Goal: Navigation & Orientation: Find specific page/section

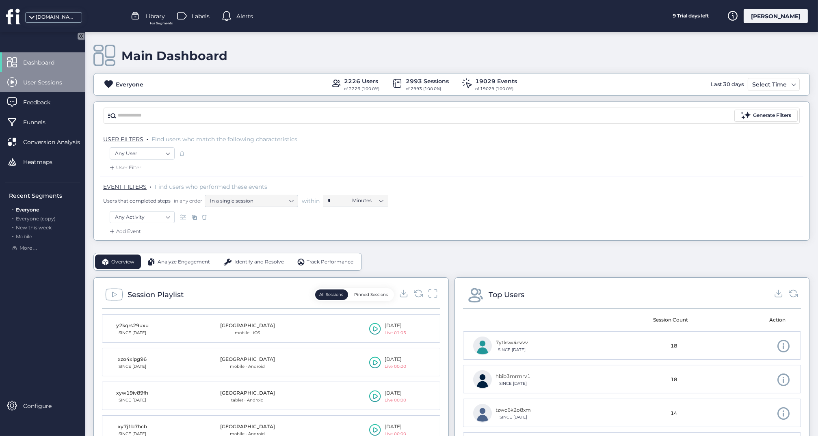
click at [50, 83] on span "User Sessions" at bounding box center [48, 82] width 51 height 9
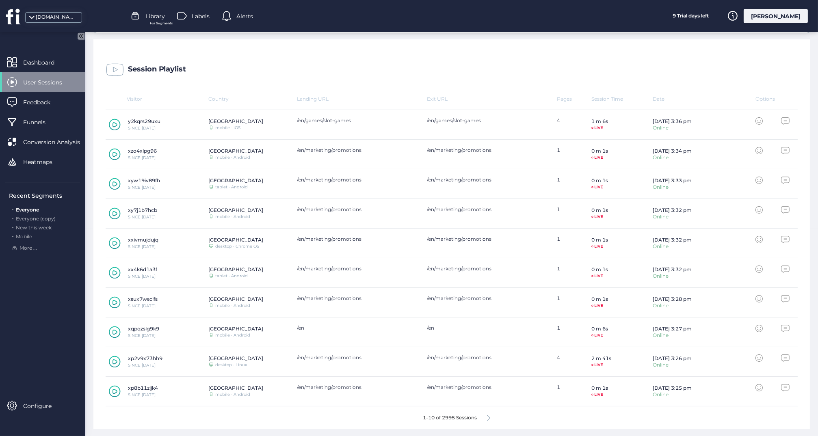
scroll to position [207, 0]
click at [115, 362] on icon at bounding box center [115, 362] width 12 height 12
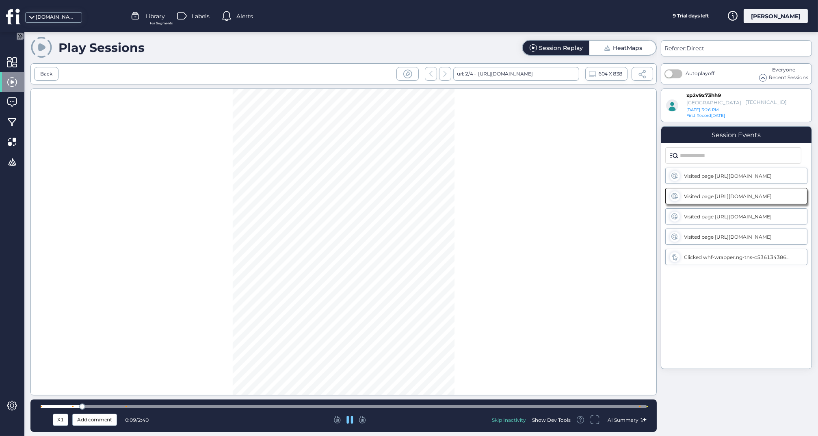
click at [229, 408] on div at bounding box center [344, 406] width 606 height 3
click at [411, 405] on div at bounding box center [344, 407] width 606 height 6
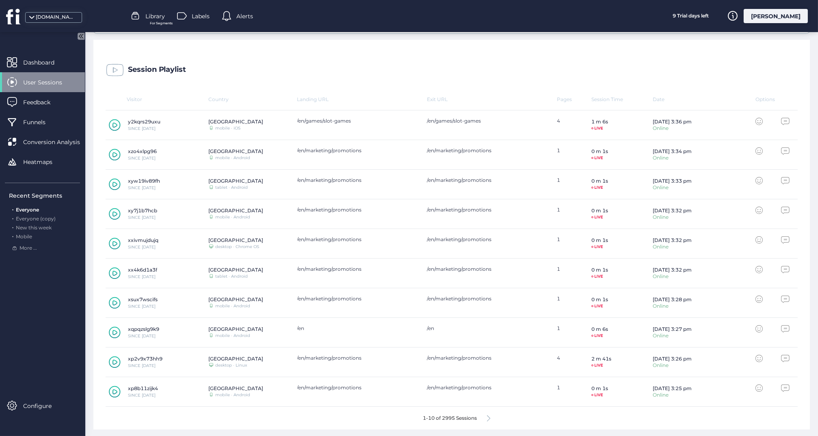
click at [486, 416] on div "1-10 of 2995 Sessions" at bounding box center [452, 418] width 692 height 23
click at [489, 417] on icon at bounding box center [488, 419] width 3 height 6
click at [491, 418] on icon at bounding box center [492, 419] width 3 height 6
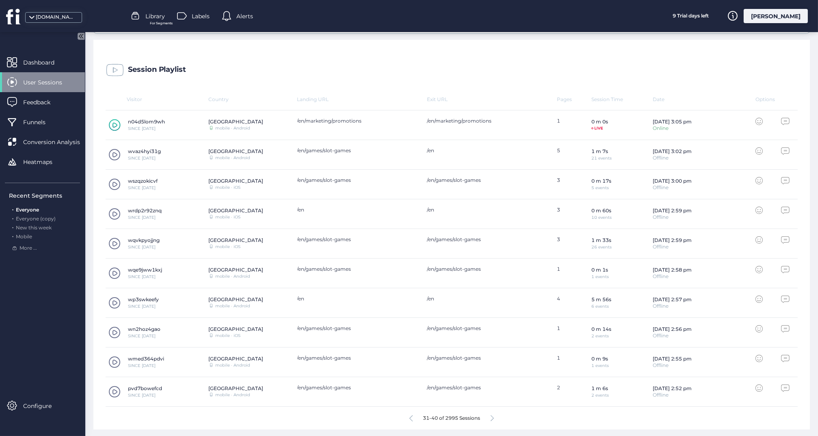
click at [491, 418] on icon at bounding box center [492, 419] width 3 height 6
click at [113, 331] on span at bounding box center [114, 333] width 12 height 12
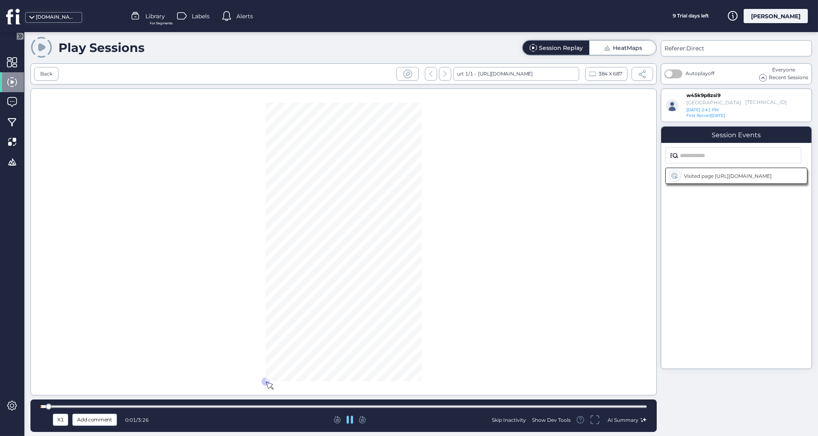
click at [283, 407] on div at bounding box center [344, 406] width 606 height 3
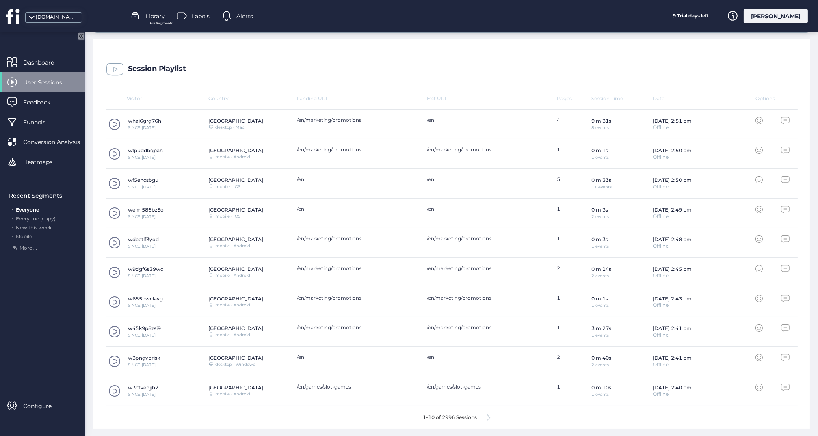
scroll to position [207, 0]
click at [490, 416] on icon at bounding box center [488, 419] width 3 height 6
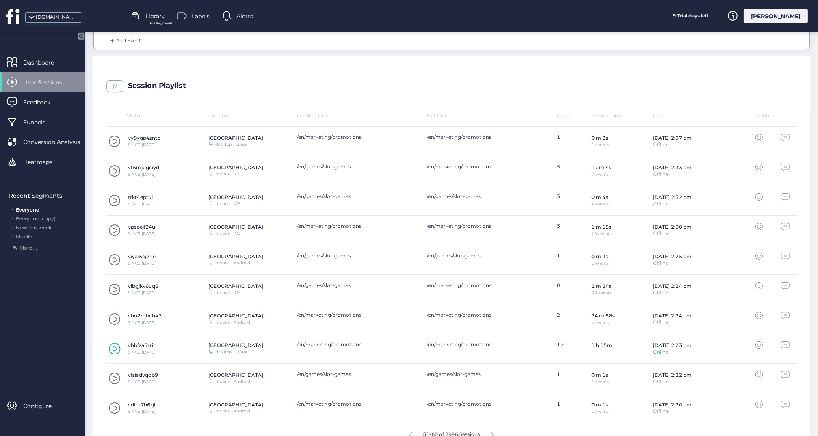
click at [112, 168] on span at bounding box center [114, 171] width 12 height 12
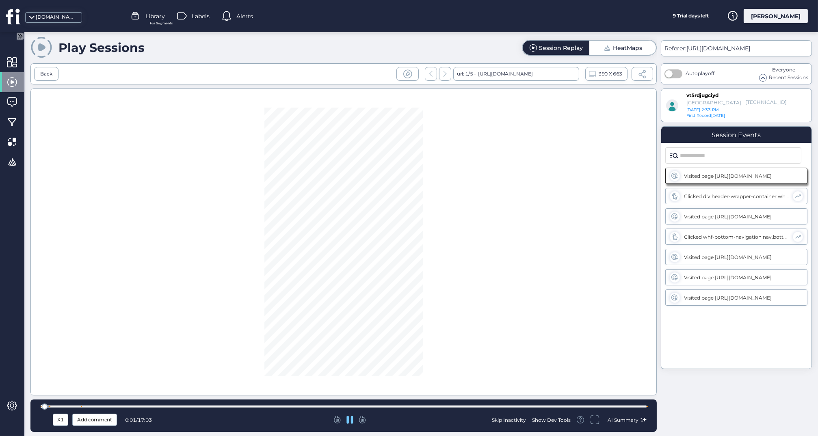
click at [319, 409] on div at bounding box center [344, 407] width 606 height 6
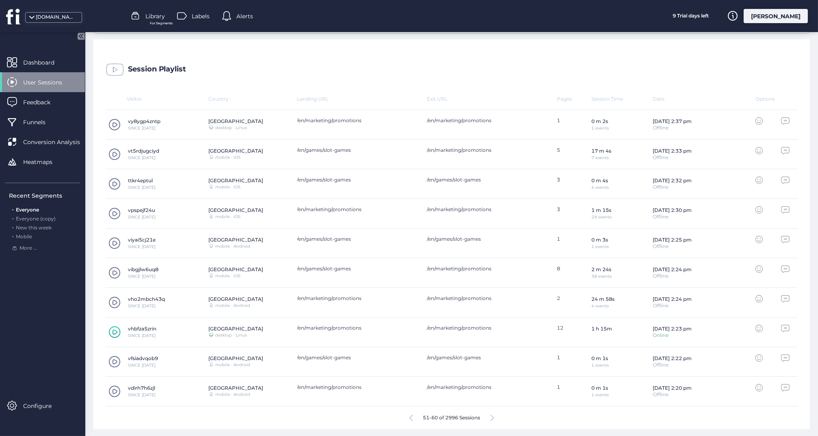
scroll to position [207, 0]
click at [113, 269] on span at bounding box center [114, 273] width 12 height 12
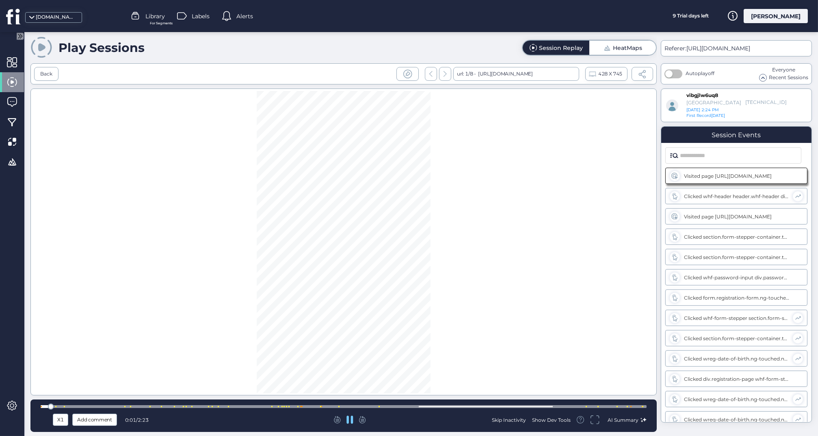
click at [312, 405] on div at bounding box center [344, 406] width 606 height 3
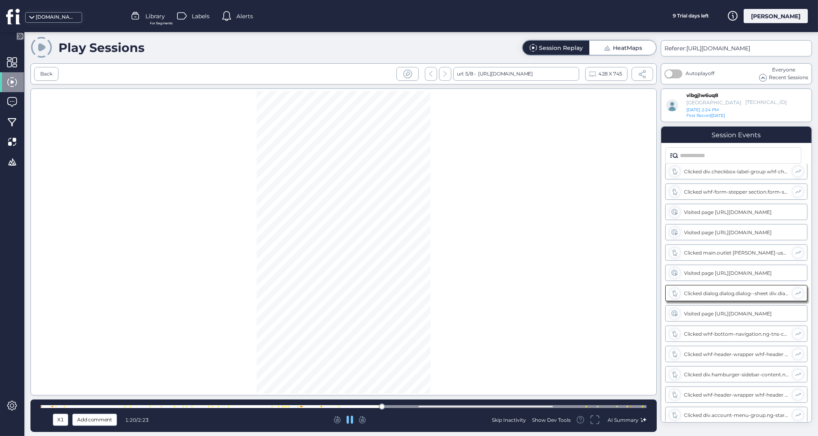
scroll to position [492, 0]
click at [496, 406] on div at bounding box center [344, 406] width 606 height 3
click at [533, 405] on div at bounding box center [344, 406] width 606 height 3
click at [578, 407] on div at bounding box center [344, 406] width 606 height 3
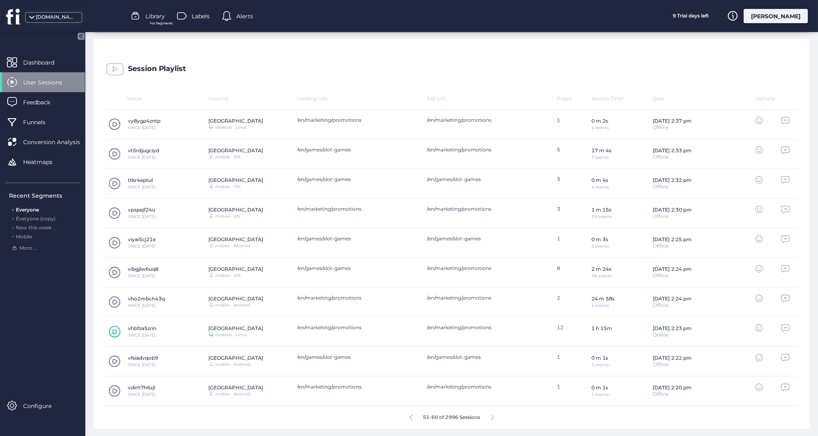
scroll to position [207, 0]
click at [491, 418] on icon at bounding box center [492, 419] width 3 height 6
click at [489, 416] on icon at bounding box center [488, 419] width 3 height 6
click at [115, 270] on span at bounding box center [114, 273] width 12 height 12
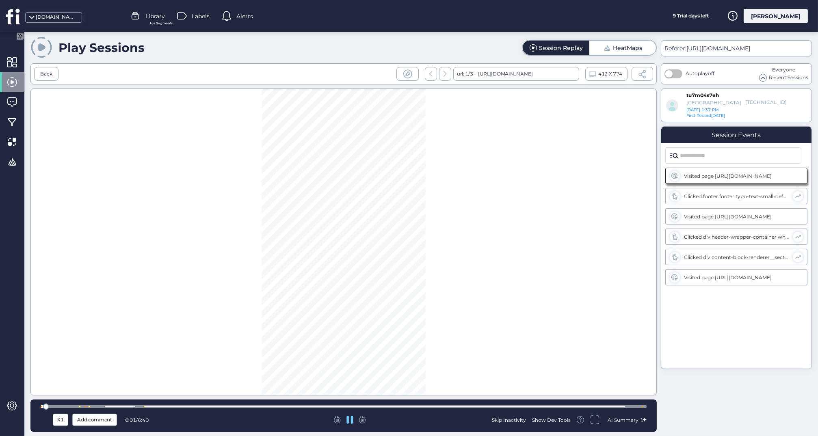
click at [279, 405] on div at bounding box center [344, 406] width 606 height 3
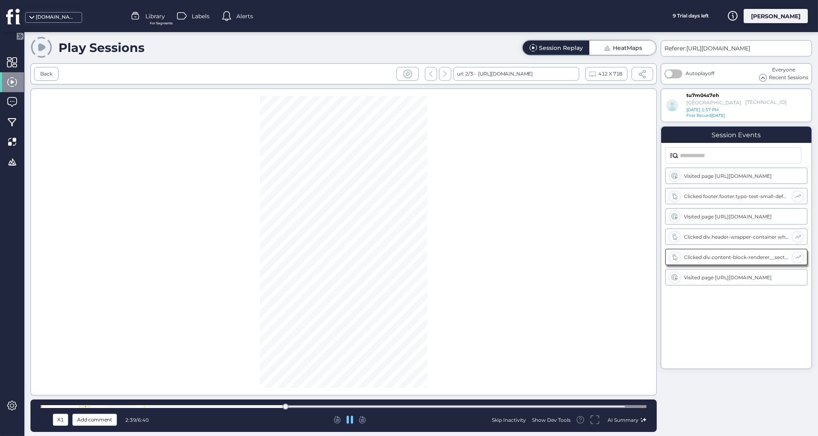
click at [454, 405] on div at bounding box center [344, 406] width 606 height 3
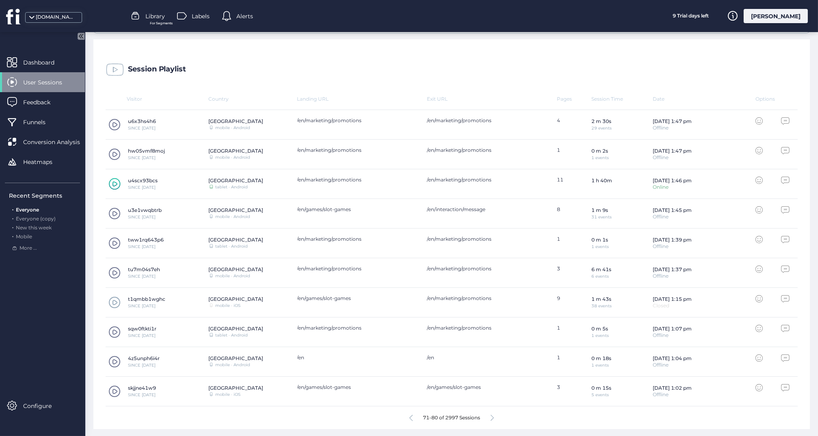
scroll to position [207, 0]
click at [492, 418] on icon at bounding box center [492, 419] width 3 height 6
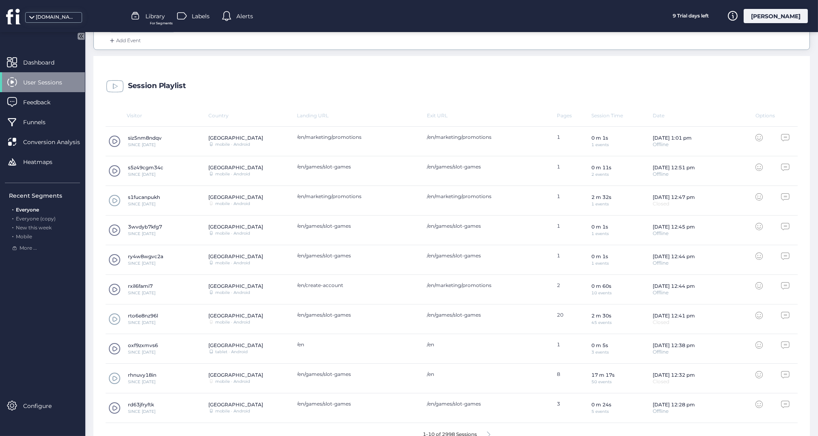
click at [114, 200] on span at bounding box center [114, 201] width 12 height 12
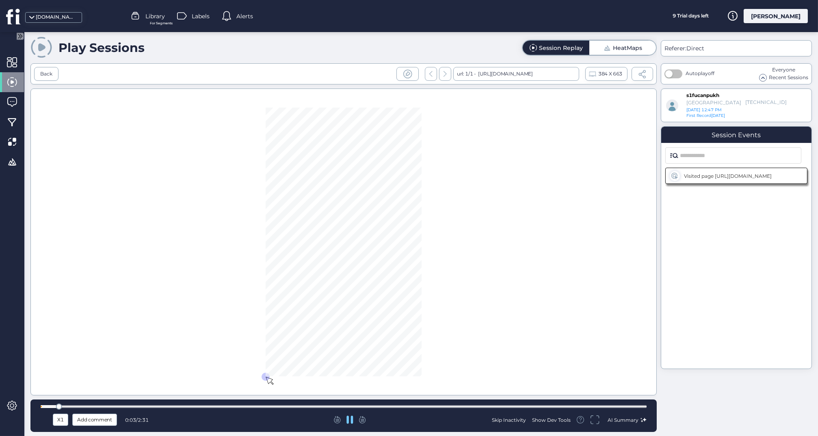
click at [267, 405] on div at bounding box center [344, 407] width 606 height 6
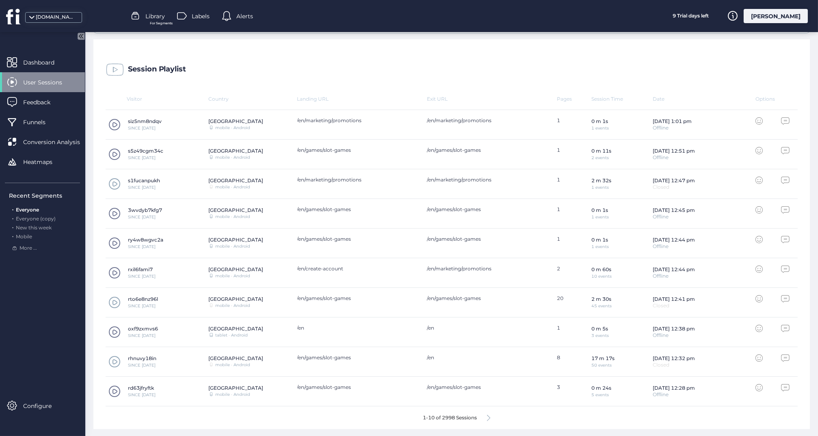
scroll to position [207, 0]
click at [117, 302] on span at bounding box center [114, 303] width 12 height 12
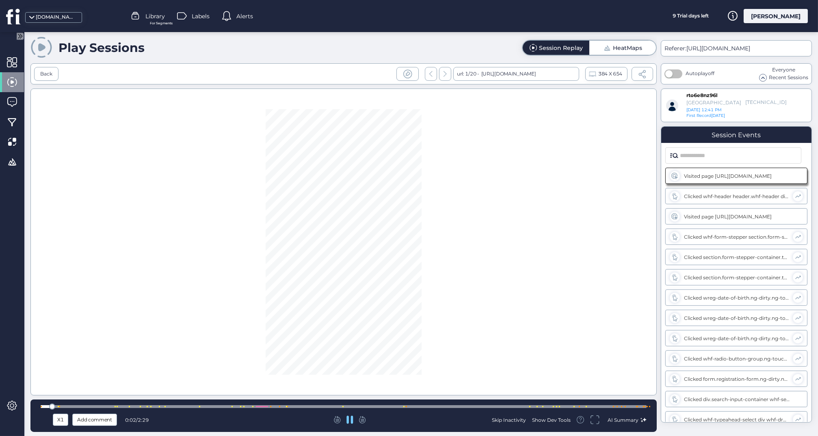
click at [389, 407] on div at bounding box center [344, 406] width 606 height 3
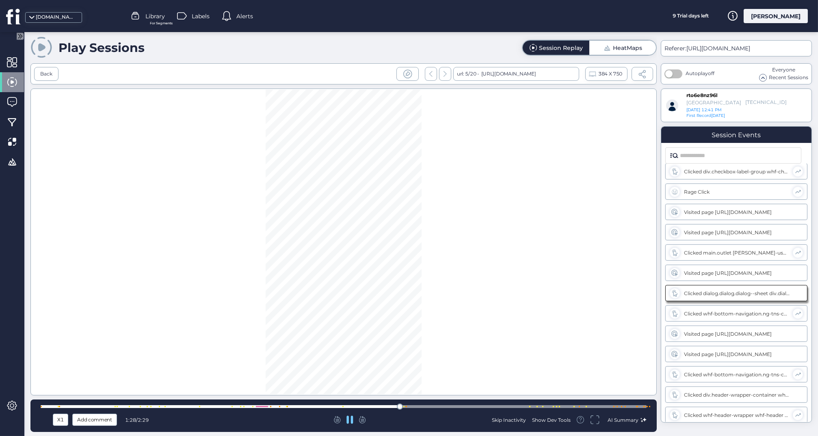
click at [310, 405] on div at bounding box center [344, 407] width 606 height 6
click at [516, 405] on div at bounding box center [344, 406] width 606 height 3
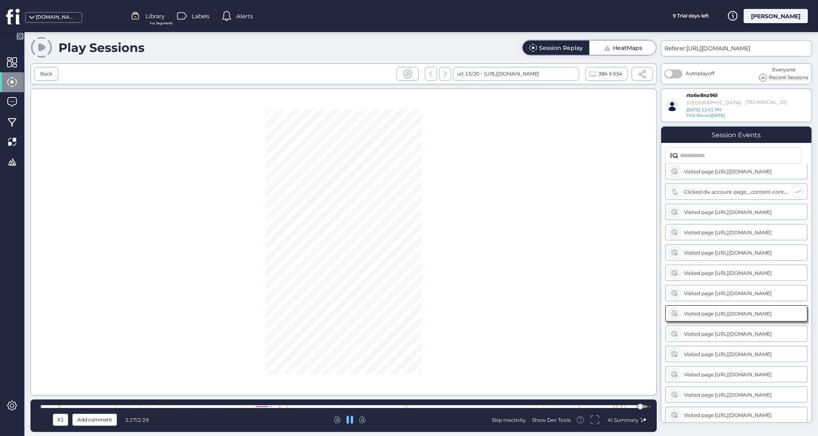
scroll to position [675, 0]
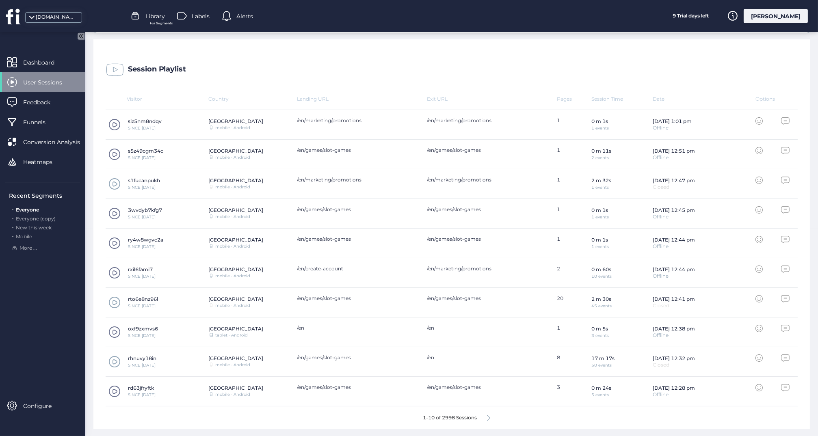
scroll to position [207, 0]
click at [489, 416] on icon at bounding box center [488, 419] width 3 height 6
click at [489, 418] on icon at bounding box center [488, 419] width 3 height 6
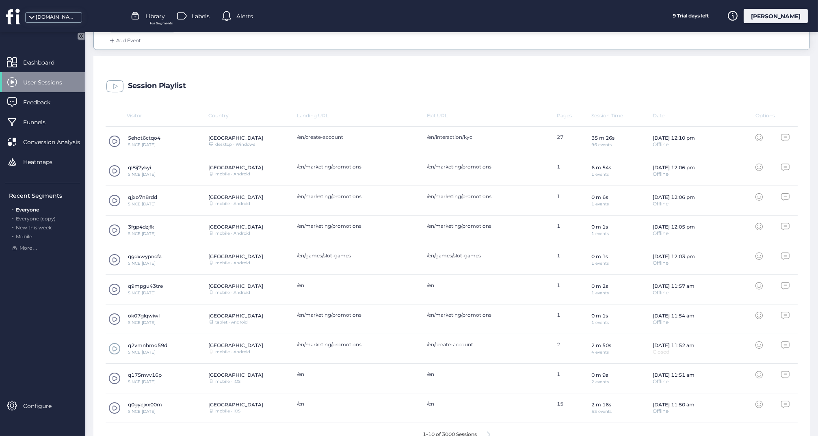
click at [114, 347] on span at bounding box center [114, 349] width 12 height 12
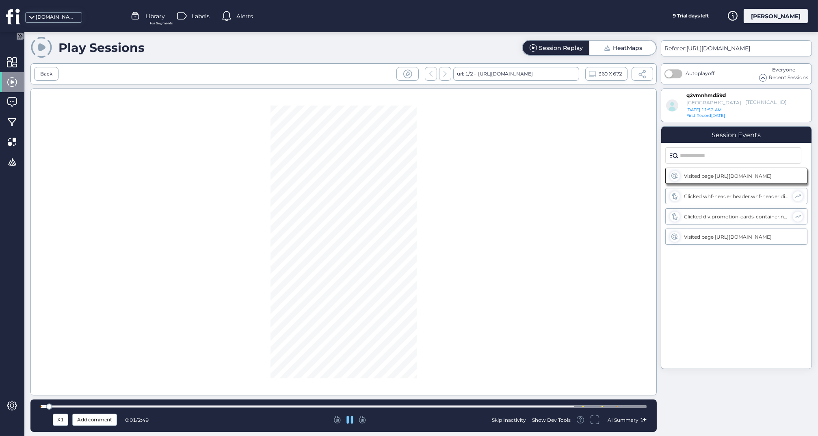
click at [274, 403] on div "X1 Add comment 0:01 / 2:49 Skip Inactivity Show Dev Tools AI Summary" at bounding box center [343, 416] width 626 height 32
click at [232, 405] on div at bounding box center [344, 406] width 606 height 3
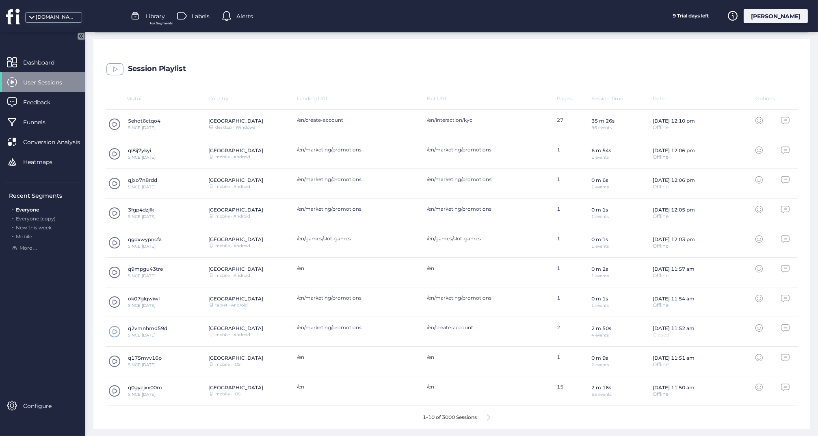
scroll to position [207, 0]
click at [112, 151] on span at bounding box center [114, 155] width 12 height 12
click at [113, 331] on span at bounding box center [114, 333] width 12 height 12
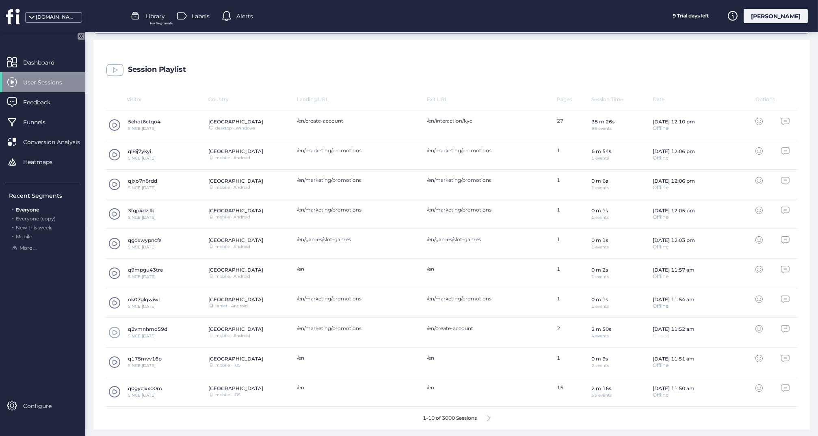
click at [489, 417] on icon at bounding box center [488, 419] width 3 height 6
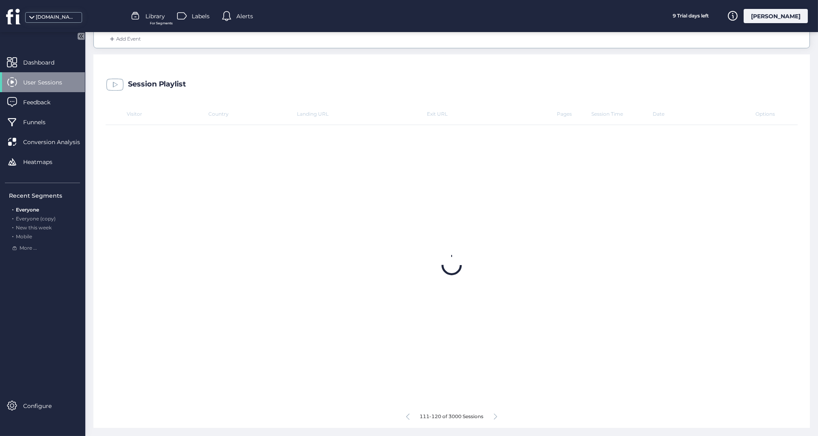
scroll to position [191, 0]
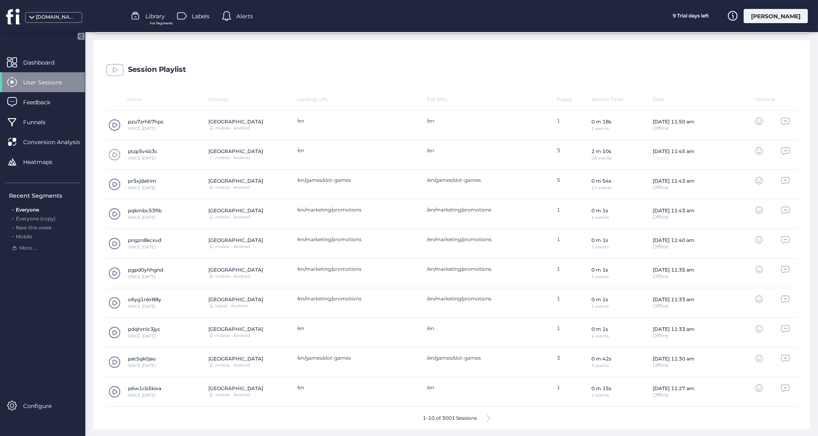
click at [489, 417] on icon at bounding box center [488, 419] width 3 height 6
click at [494, 418] on icon at bounding box center [495, 419] width 3 height 6
click at [495, 416] on icon at bounding box center [495, 419] width 3 height 6
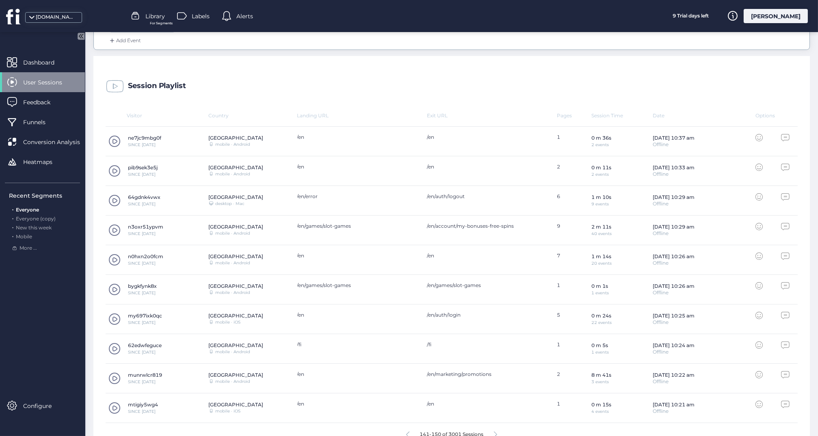
click at [117, 228] on span at bounding box center [114, 230] width 12 height 12
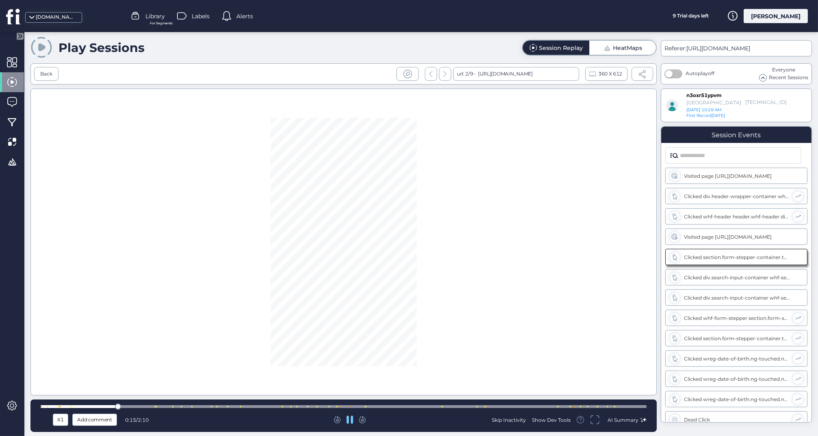
click at [269, 405] on div at bounding box center [344, 407] width 606 height 6
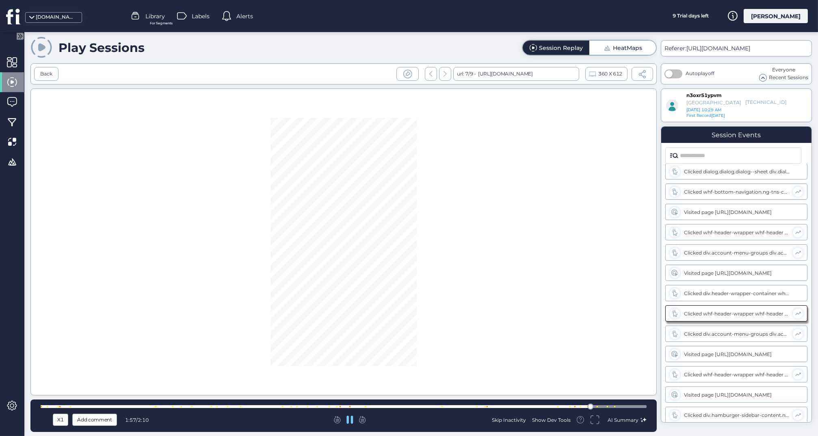
scroll to position [574, 0]
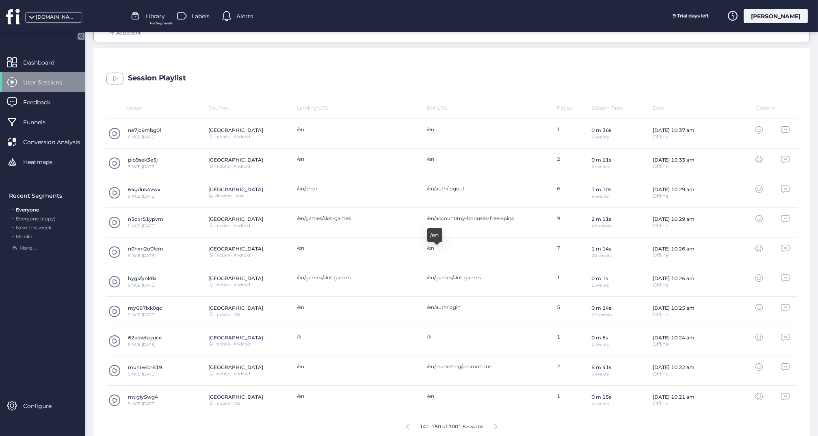
scroll to position [199, 0]
click at [113, 369] on span at bounding box center [114, 370] width 12 height 12
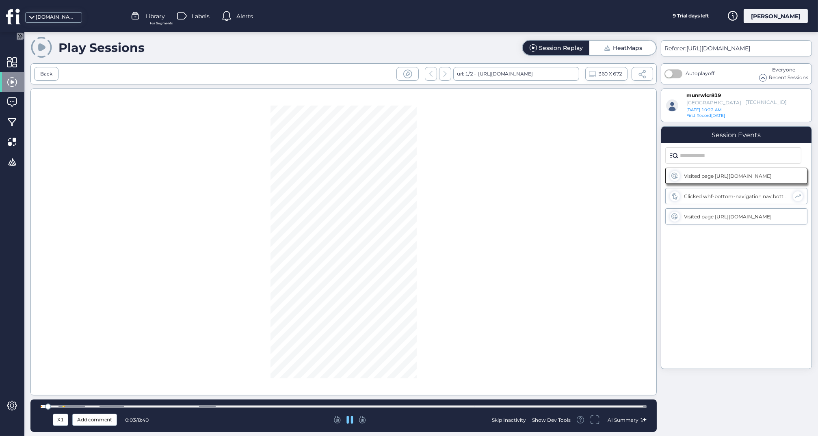
click at [286, 406] on div at bounding box center [344, 406] width 606 height 3
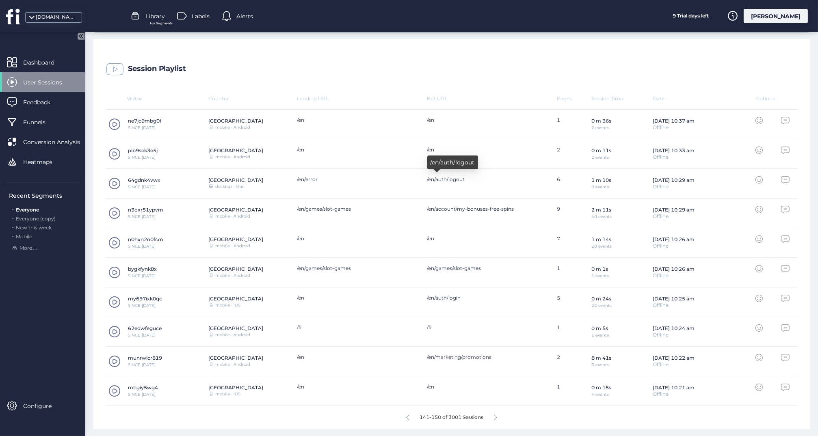
scroll to position [207, 0]
click at [497, 418] on icon at bounding box center [495, 419] width 3 height 6
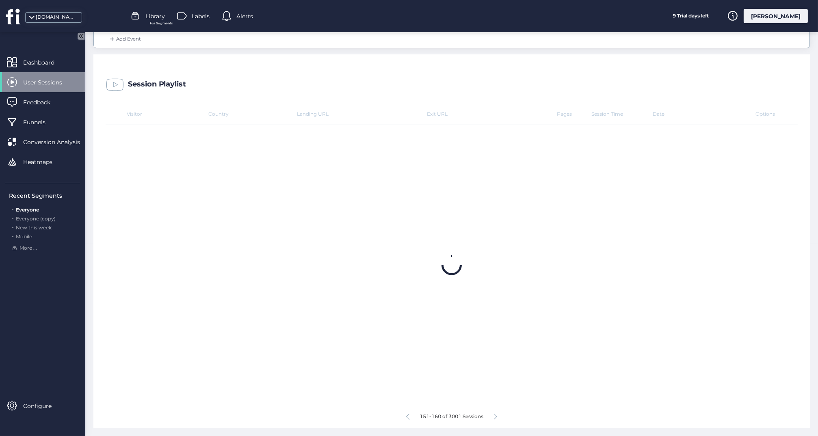
scroll to position [191, 0]
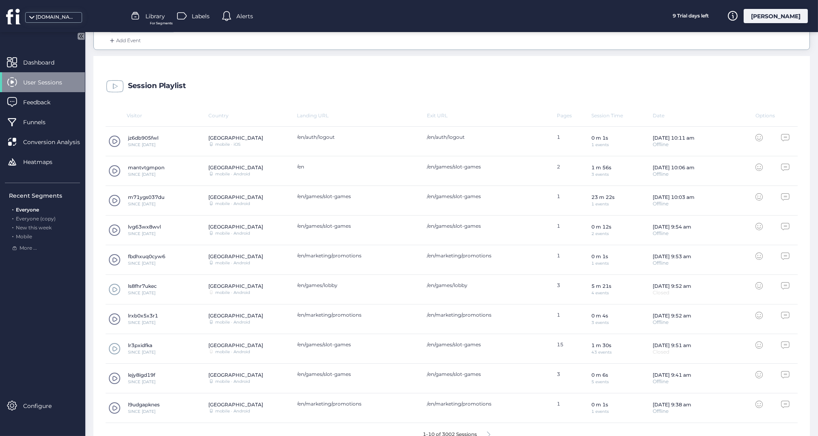
click at [115, 169] on span at bounding box center [114, 171] width 12 height 12
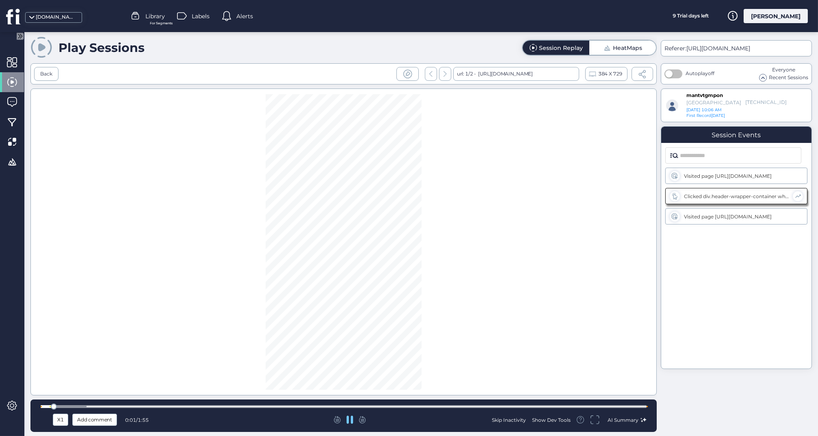
click at [277, 404] on div at bounding box center [344, 407] width 606 height 6
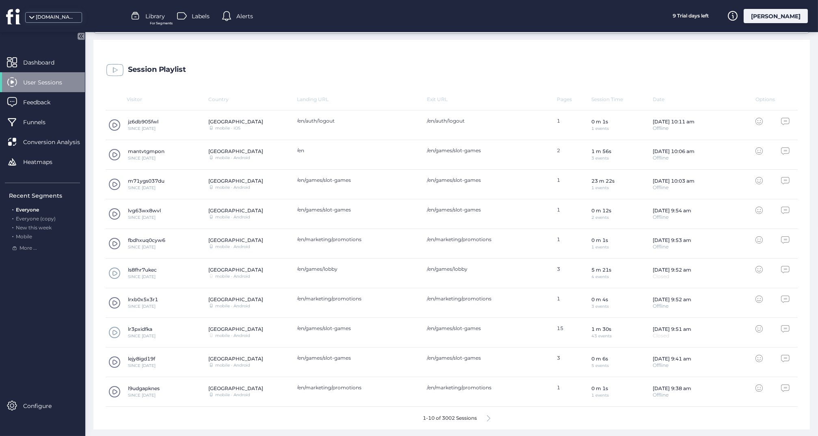
click at [489, 418] on icon at bounding box center [488, 419] width 3 height 6
click at [115, 181] on span at bounding box center [114, 184] width 12 height 12
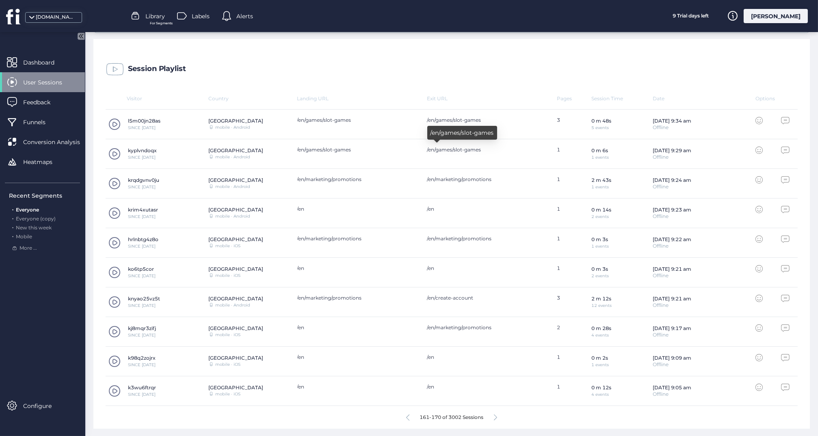
scroll to position [207, 0]
click at [497, 416] on icon at bounding box center [495, 419] width 3 height 6
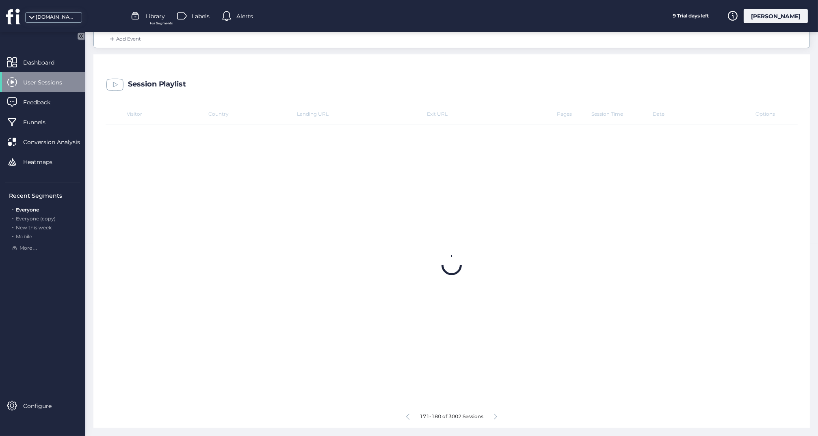
scroll to position [191, 0]
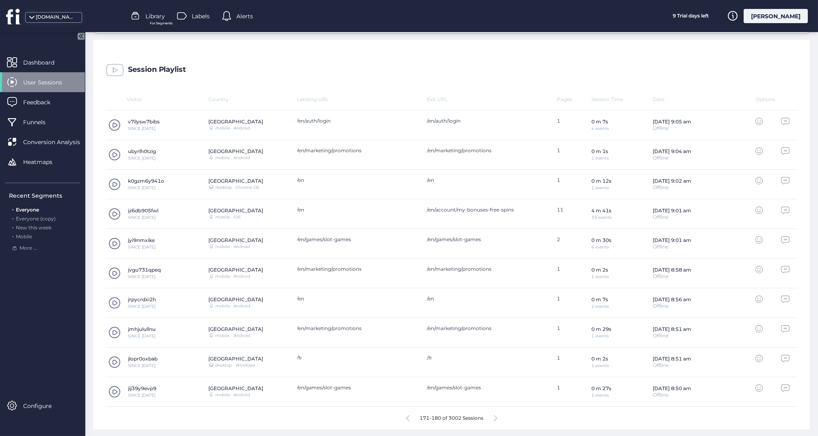
click at [497, 416] on icon at bounding box center [495, 419] width 3 height 6
click at [490, 416] on icon at bounding box center [488, 419] width 3 height 6
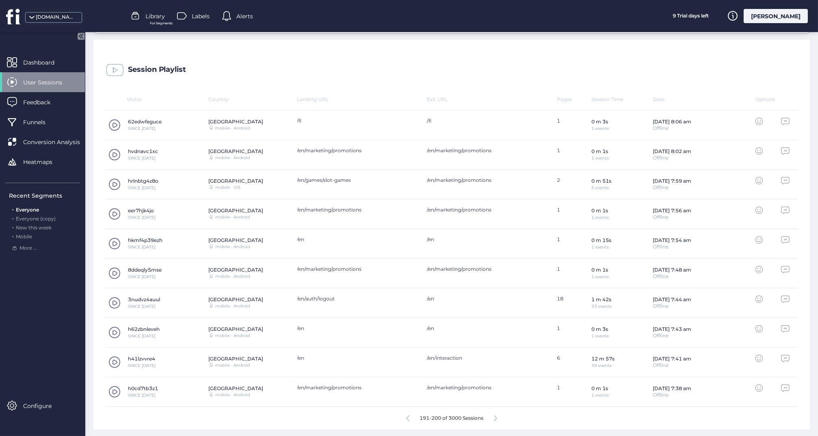
click at [117, 359] on span at bounding box center [114, 362] width 12 height 12
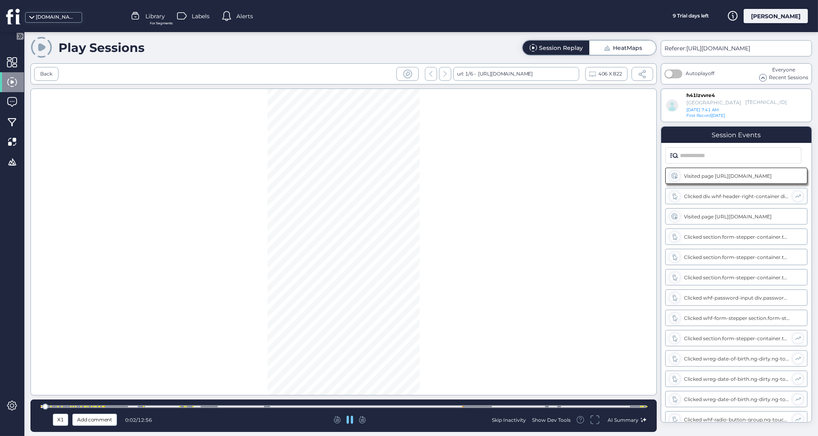
click at [126, 406] on div at bounding box center [344, 406] width 606 height 3
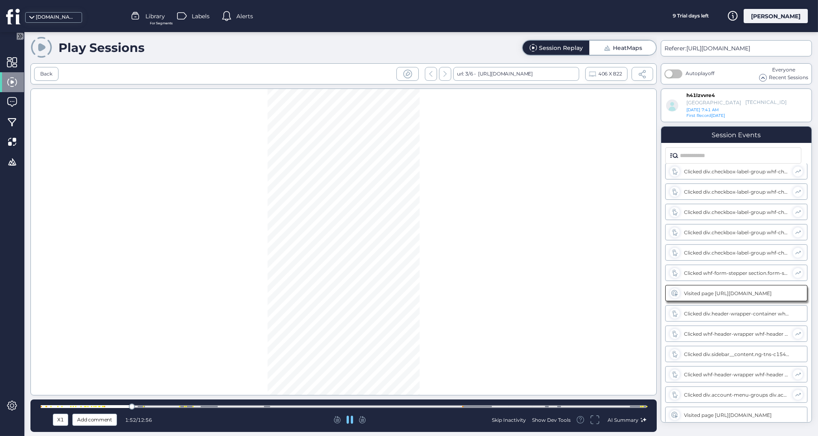
click at [172, 405] on div at bounding box center [344, 406] width 606 height 3
click at [156, 405] on div at bounding box center [344, 407] width 606 height 6
click at [199, 408] on div at bounding box center [344, 406] width 606 height 3
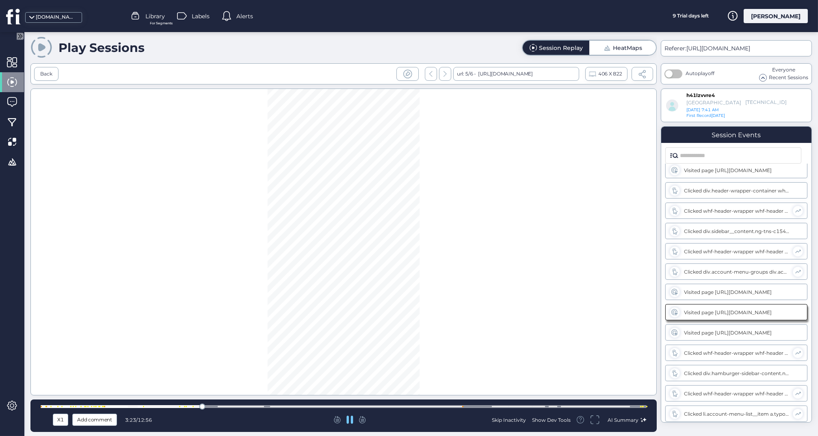
click at [226, 413] on div "X1 Add comment 3:23 / 12:56 Skip Inactivity Show Dev Tools AI Summary" at bounding box center [343, 416] width 626 height 32
click at [237, 405] on div at bounding box center [344, 407] width 606 height 6
click at [256, 407] on div at bounding box center [344, 406] width 606 height 3
click at [301, 411] on div "X1 Add comment 4:36 / 12:56 Skip Inactivity Show Dev Tools AI Summary" at bounding box center [343, 416] width 626 height 32
click at [305, 405] on div at bounding box center [344, 407] width 606 height 6
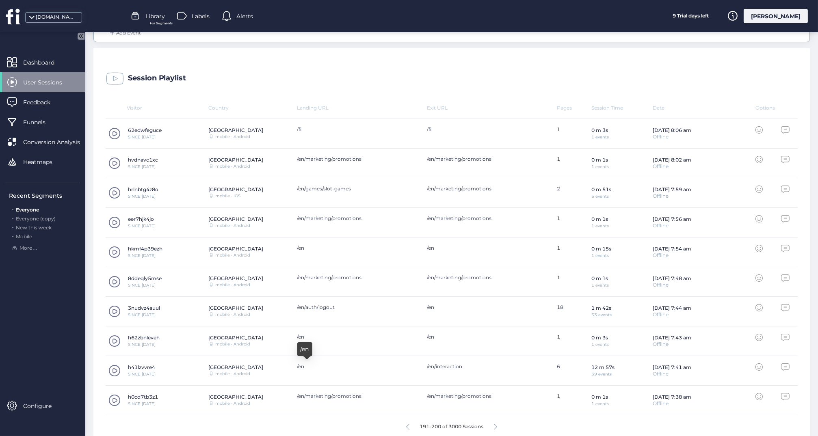
scroll to position [207, 0]
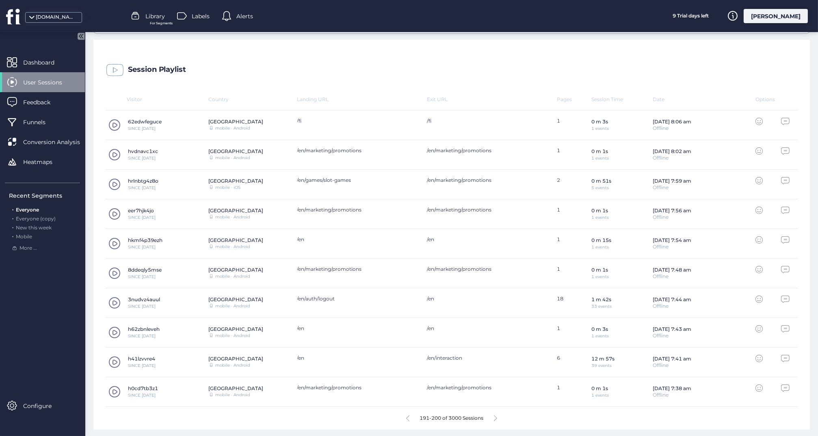
click at [497, 418] on icon at bounding box center [495, 419] width 3 height 6
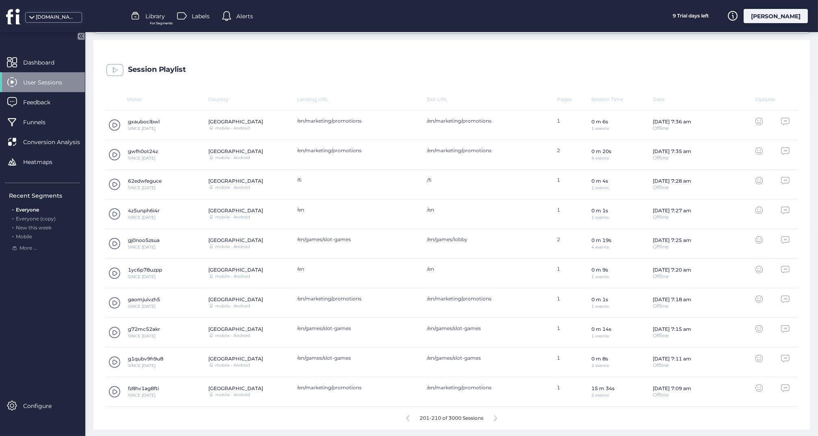
click at [115, 391] on span at bounding box center [114, 392] width 12 height 12
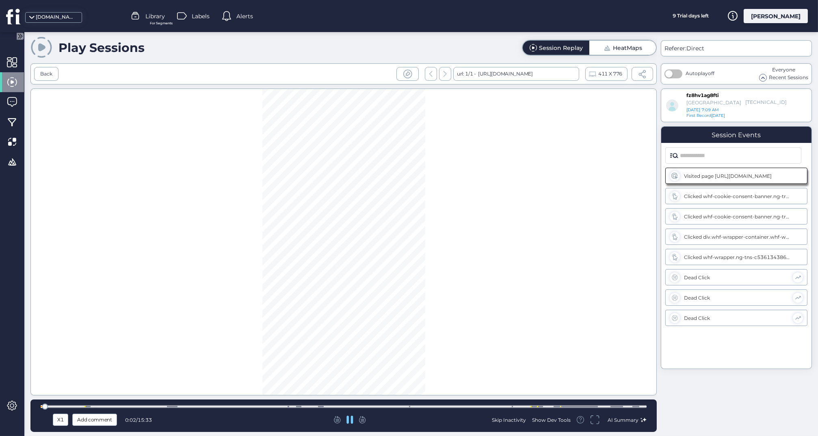
click at [308, 409] on div at bounding box center [344, 407] width 606 height 6
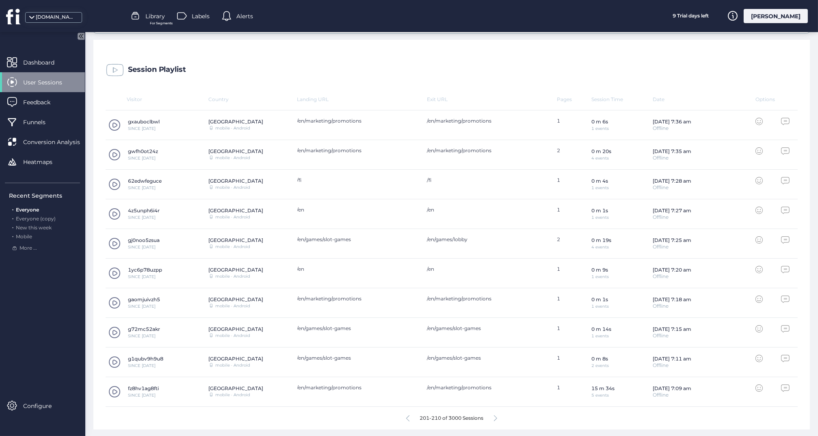
click at [496, 418] on icon at bounding box center [495, 419] width 3 height 6
click at [489, 416] on icon at bounding box center [488, 419] width 3 height 6
click at [115, 153] on span at bounding box center [114, 155] width 12 height 12
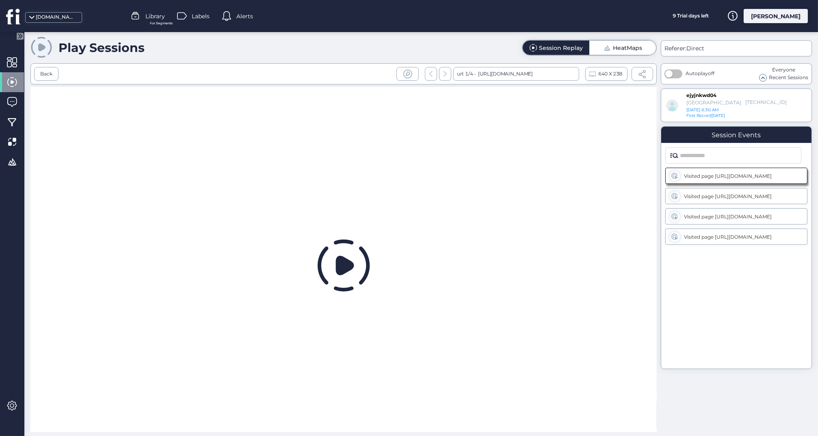
click at [339, 275] on icon at bounding box center [344, 266] width 52 height 52
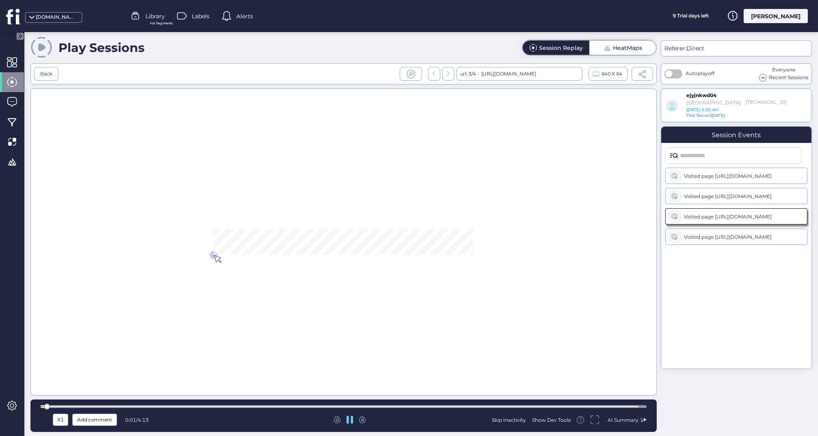
click at [268, 406] on div at bounding box center [344, 406] width 606 height 3
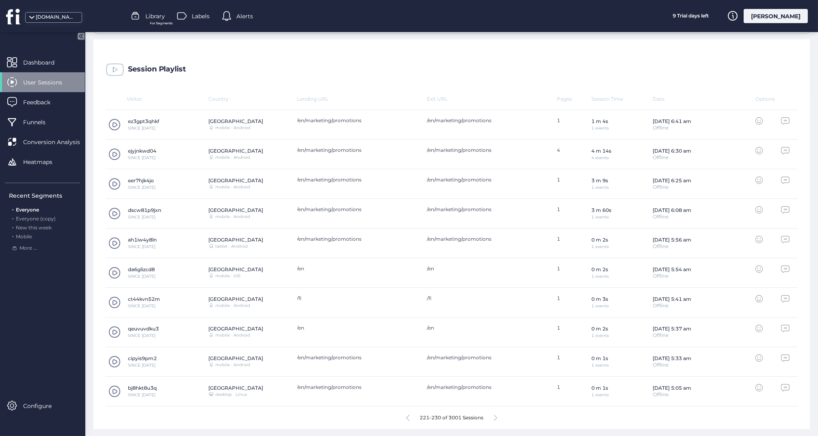
scroll to position [207, 0]
click at [496, 416] on icon at bounding box center [495, 419] width 3 height 6
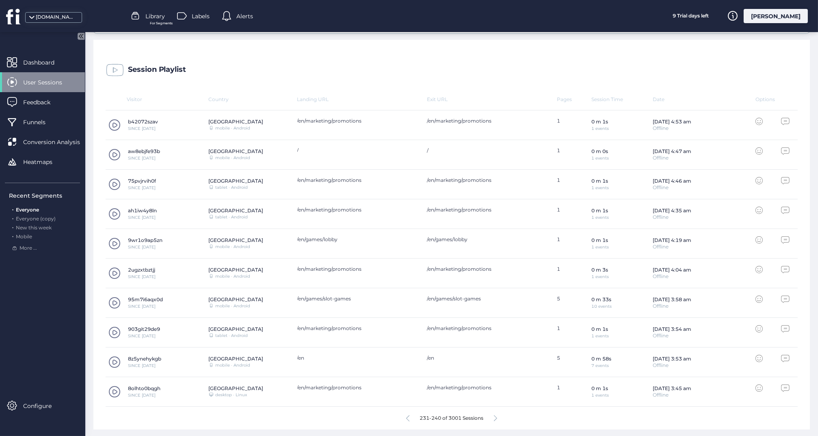
click at [496, 417] on icon at bounding box center [495, 419] width 3 height 6
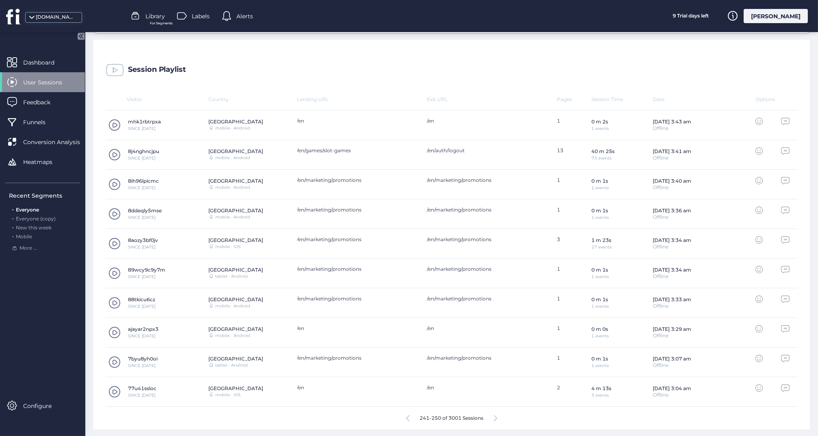
click at [113, 391] on span at bounding box center [114, 392] width 12 height 12
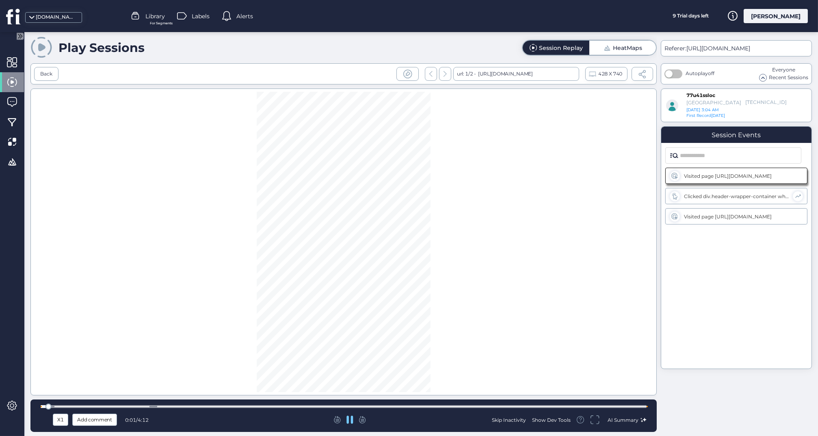
click at [275, 405] on div at bounding box center [344, 407] width 606 height 6
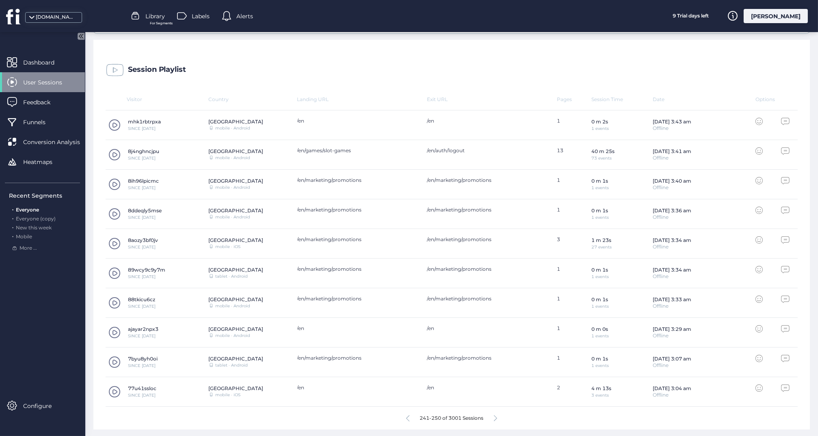
click at [496, 417] on icon at bounding box center [495, 419] width 3 height 6
click at [115, 298] on span at bounding box center [114, 303] width 12 height 12
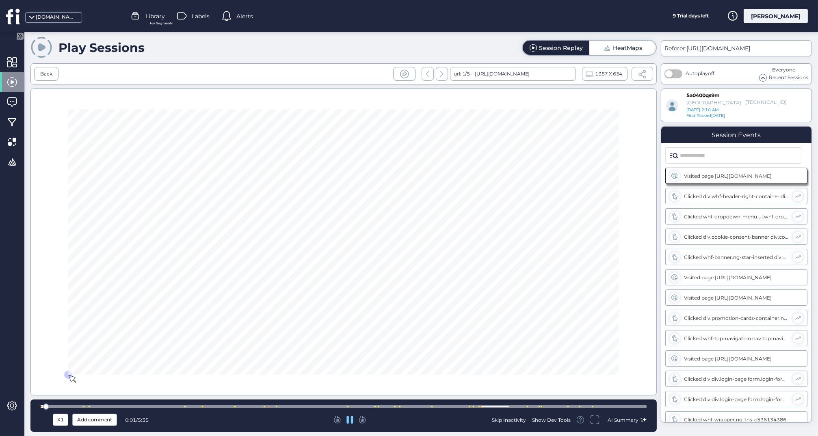
click at [334, 407] on div at bounding box center [344, 406] width 606 height 3
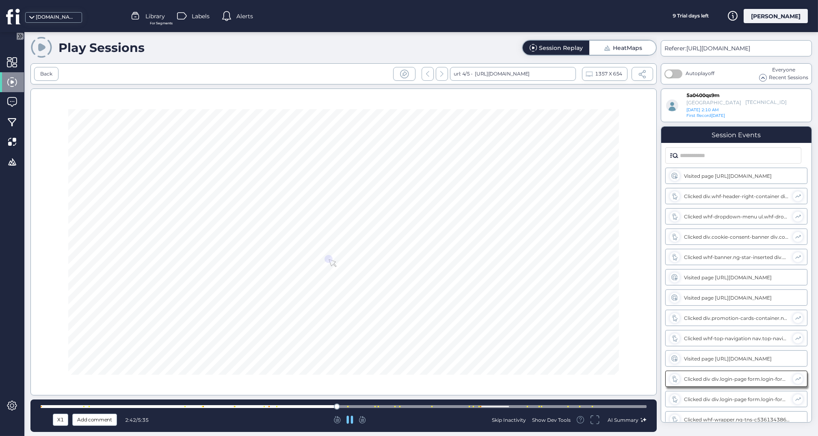
scroll to position [86, 0]
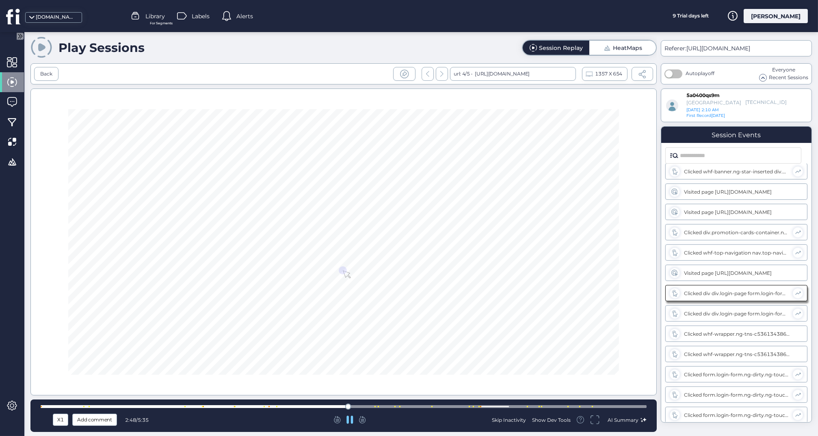
click at [367, 405] on div at bounding box center [344, 407] width 606 height 6
click at [385, 405] on div at bounding box center [344, 407] width 606 height 6
click at [413, 405] on div at bounding box center [344, 407] width 606 height 6
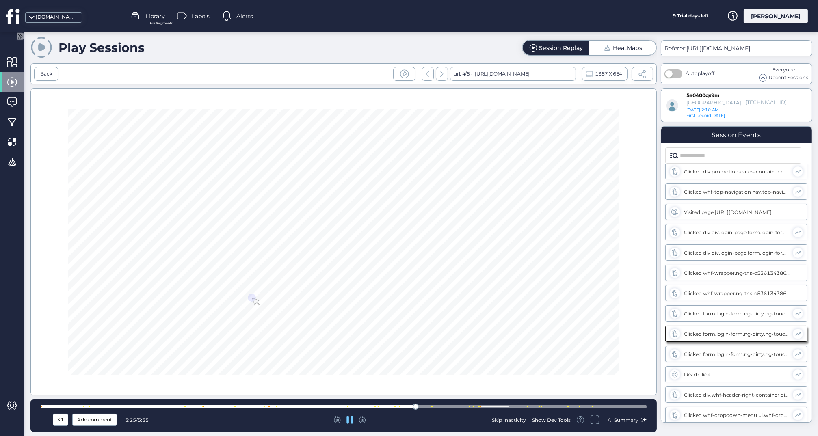
scroll to position [187, 0]
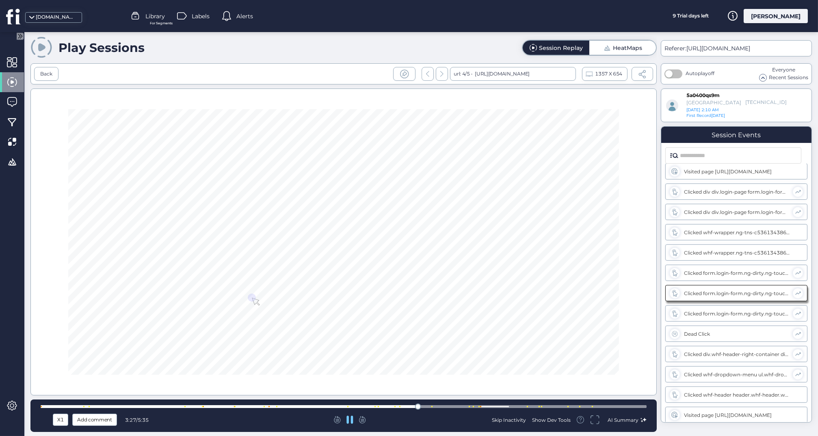
click at [451, 405] on div at bounding box center [344, 407] width 606 height 6
click at [468, 405] on div at bounding box center [344, 407] width 606 height 6
click at [494, 406] on div at bounding box center [344, 406] width 606 height 3
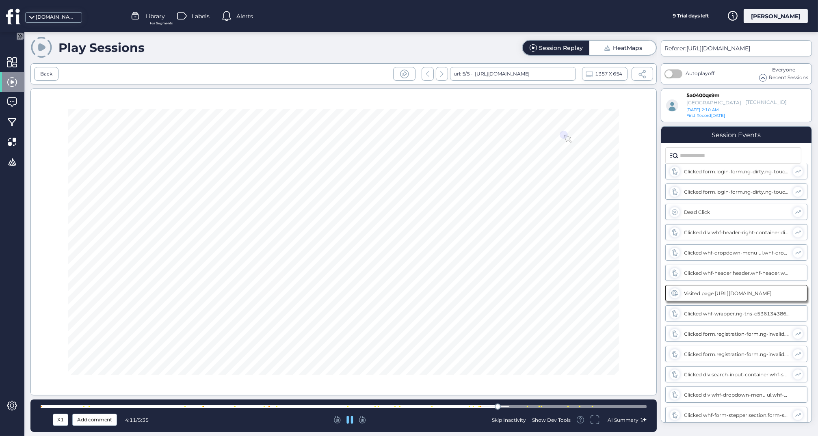
click at [520, 405] on div at bounding box center [344, 407] width 606 height 6
click at [532, 407] on div at bounding box center [344, 406] width 606 height 3
click at [549, 408] on div at bounding box center [344, 406] width 606 height 3
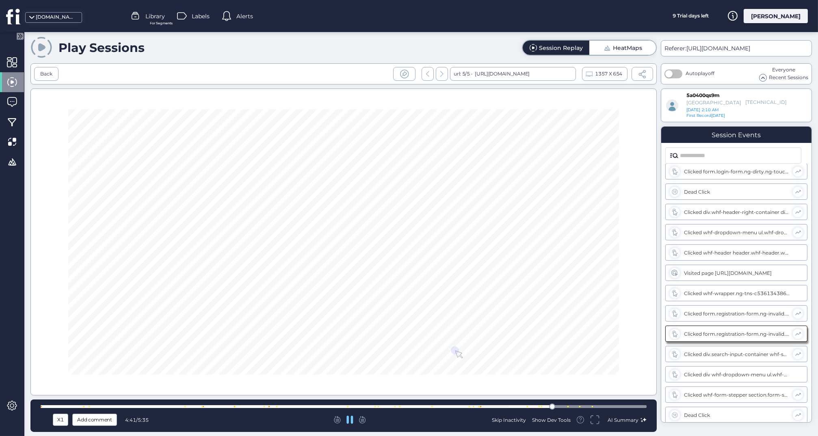
scroll to position [331, 0]
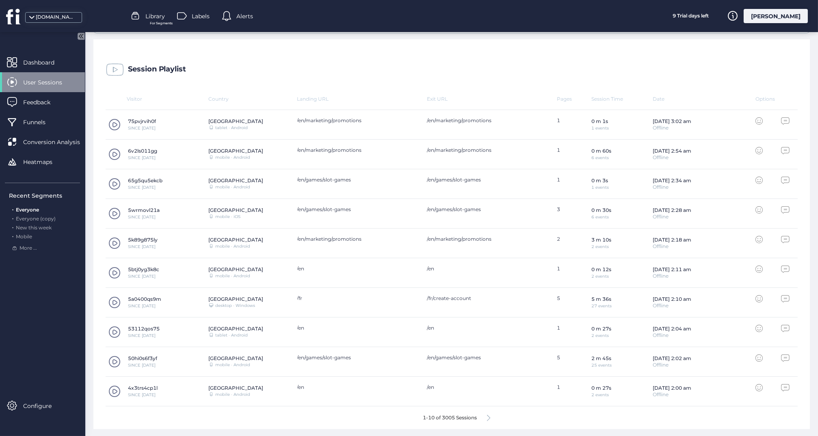
scroll to position [207, 0]
click at [112, 361] on span at bounding box center [114, 362] width 12 height 12
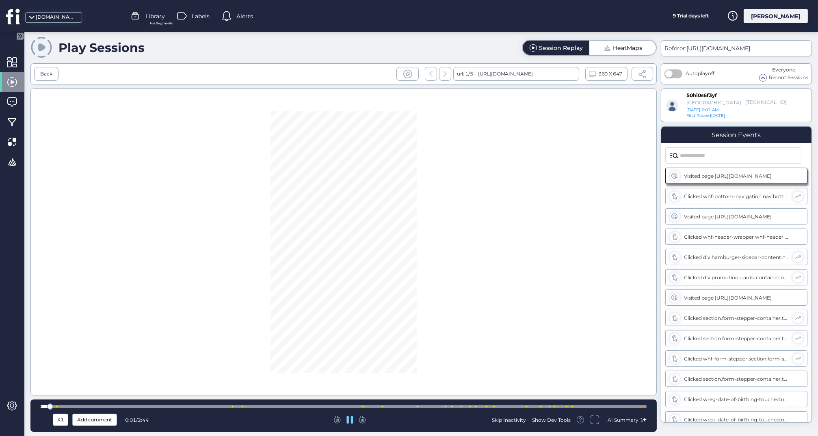
click at [331, 405] on div at bounding box center [344, 407] width 606 height 6
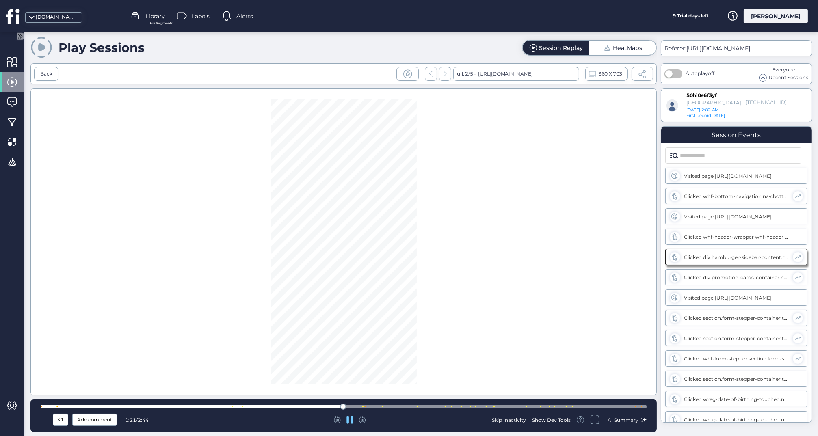
click at [401, 407] on div at bounding box center [344, 406] width 606 height 3
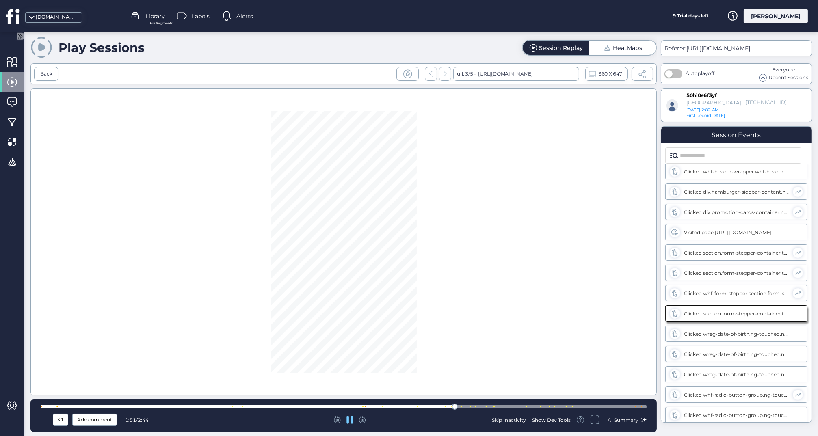
scroll to position [86, 0]
click at [511, 407] on div at bounding box center [344, 406] width 606 height 3
click at [536, 404] on div at bounding box center [344, 407] width 606 height 6
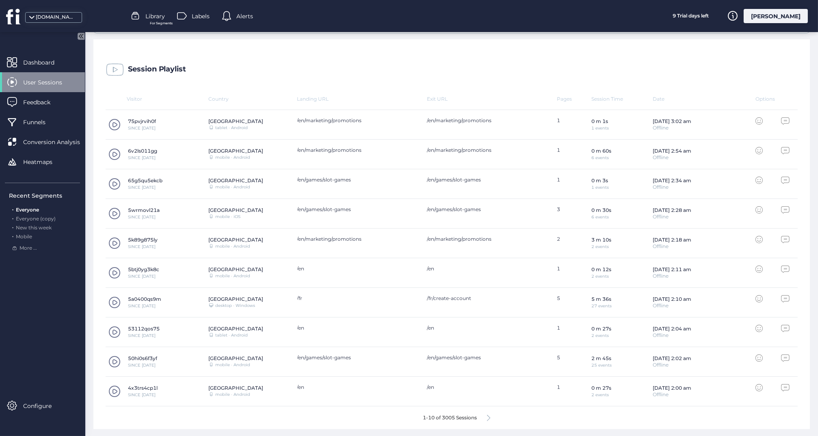
scroll to position [207, 0]
click at [490, 417] on icon at bounding box center [488, 419] width 3 height 6
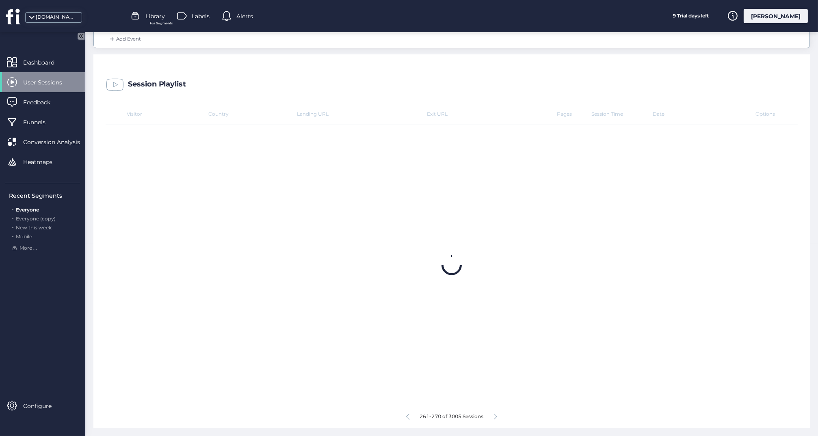
scroll to position [191, 0]
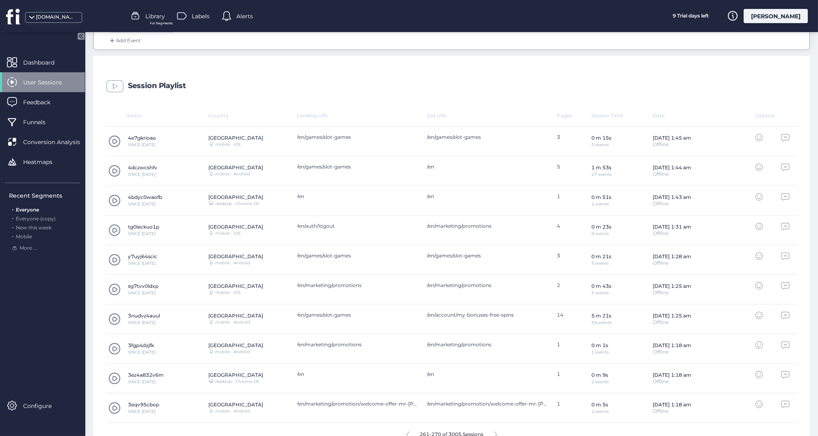
click at [117, 167] on span at bounding box center [114, 171] width 12 height 12
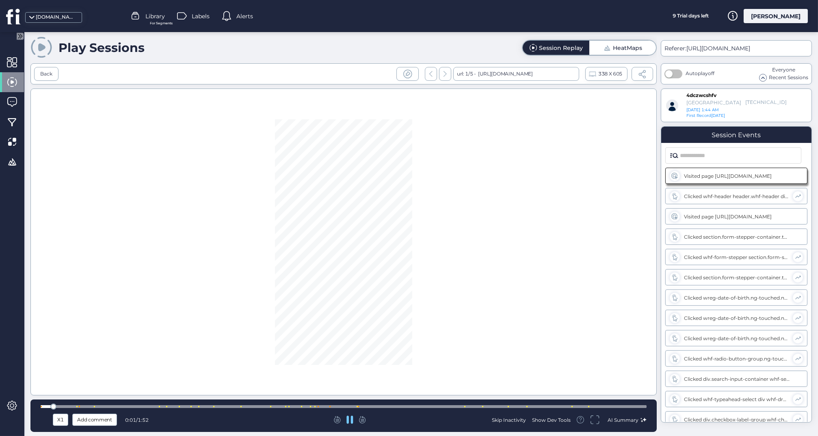
click at [263, 406] on div at bounding box center [344, 406] width 606 height 3
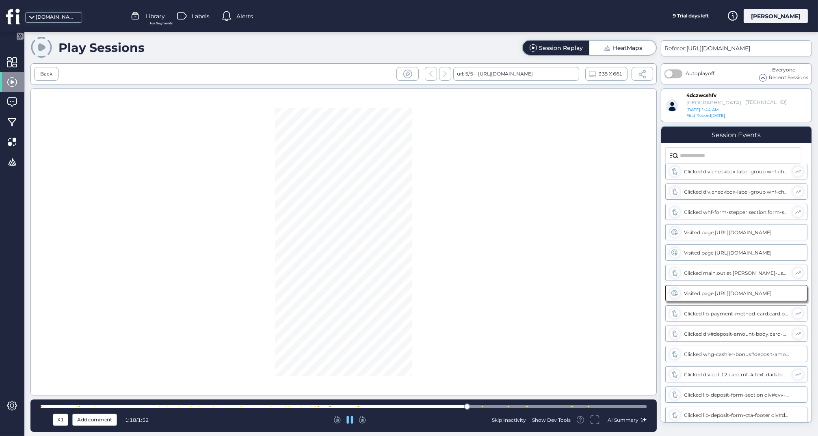
scroll to position [290, 0]
click at [629, 404] on div at bounding box center [344, 407] width 606 height 6
click at [603, 405] on div at bounding box center [344, 406] width 606 height 3
click at [572, 407] on div at bounding box center [572, 406] width 1 height 1
click at [350, 421] on icon at bounding box center [349, 419] width 6 height 7
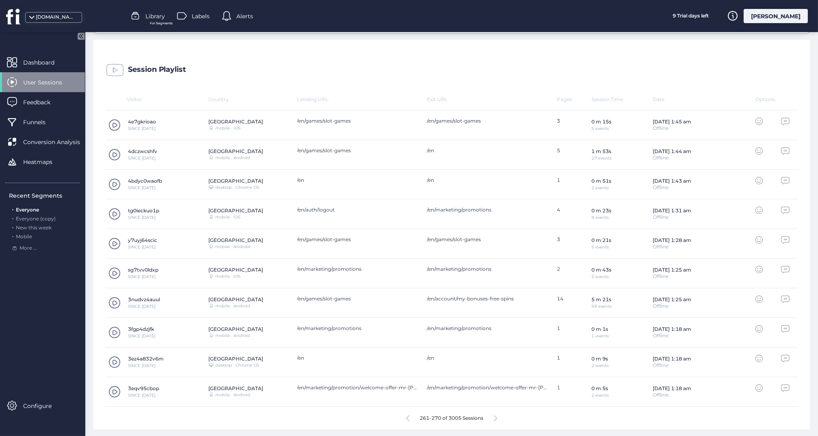
click at [495, 416] on icon at bounding box center [495, 419] width 3 height 6
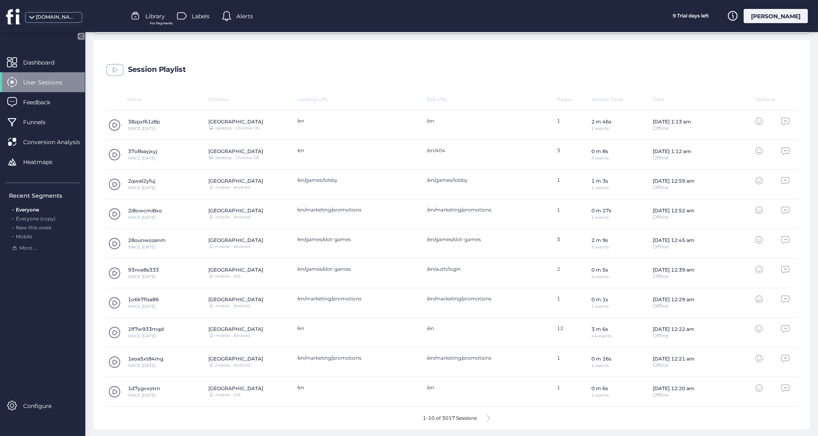
click at [117, 240] on span at bounding box center [114, 244] width 12 height 12
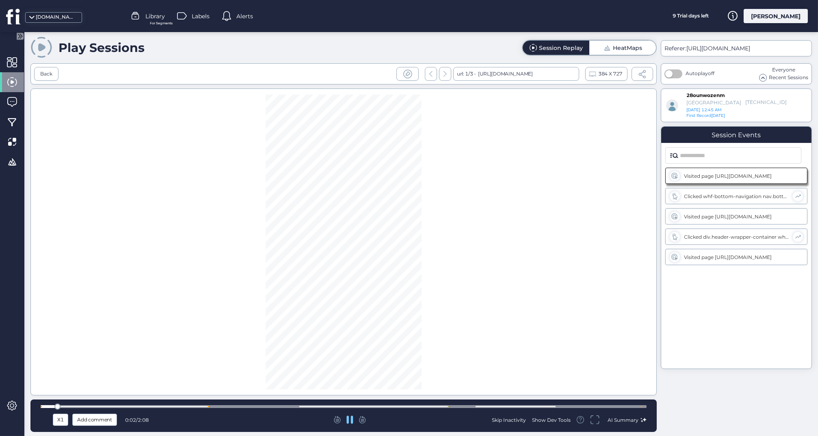
click at [292, 406] on div at bounding box center [344, 406] width 606 height 3
click at [323, 407] on div at bounding box center [344, 406] width 606 height 3
click at [383, 405] on div at bounding box center [344, 407] width 606 height 6
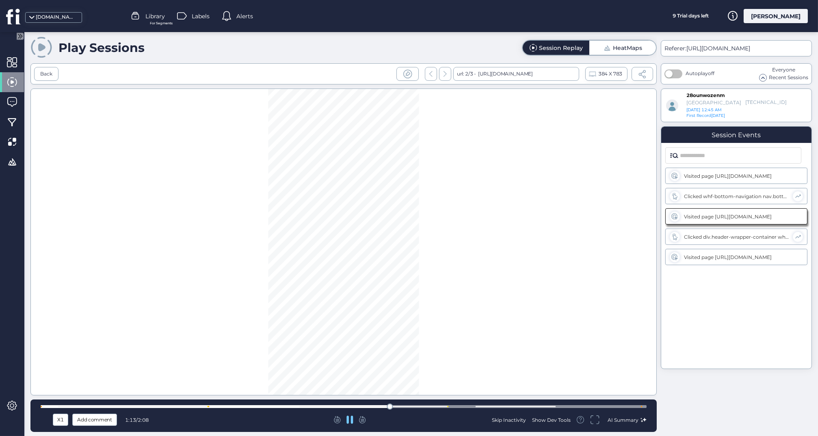
click at [464, 407] on div at bounding box center [344, 406] width 606 height 3
click at [507, 405] on div at bounding box center [344, 407] width 606 height 6
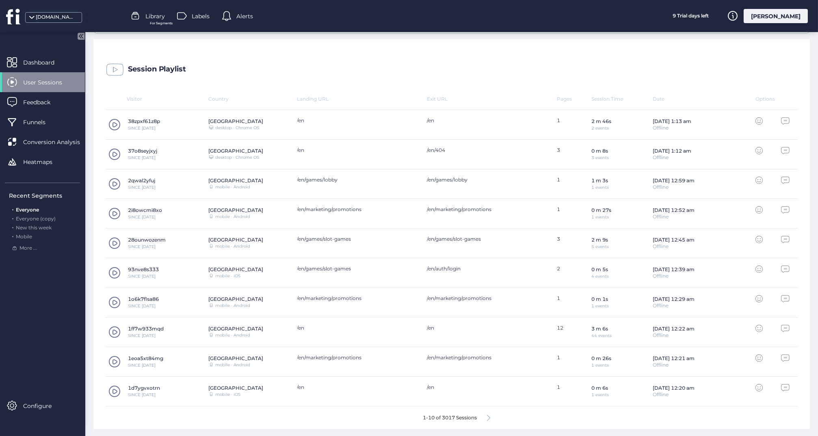
scroll to position [207, 0]
click at [489, 418] on icon at bounding box center [488, 419] width 3 height 6
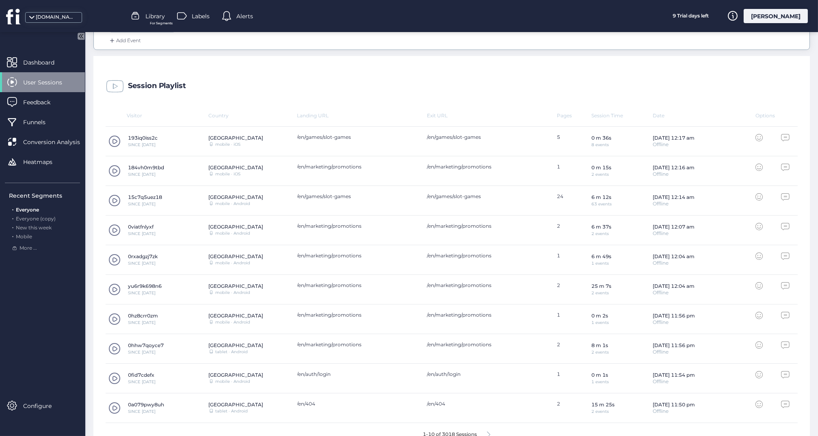
scroll to position [202, 0]
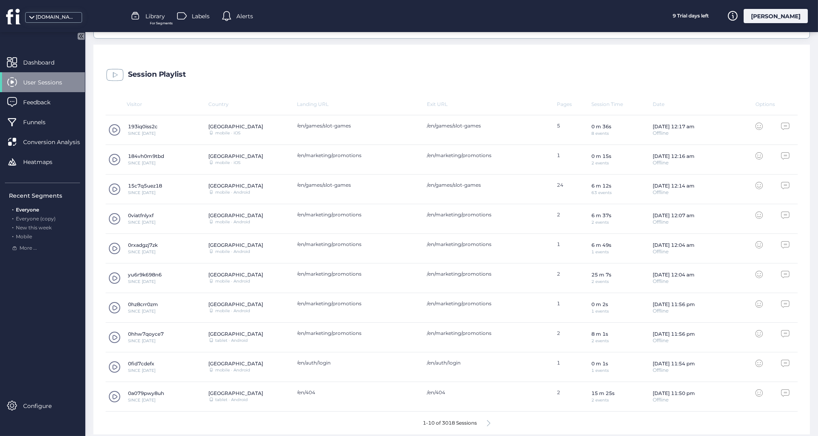
click at [118, 335] on span at bounding box center [114, 337] width 12 height 12
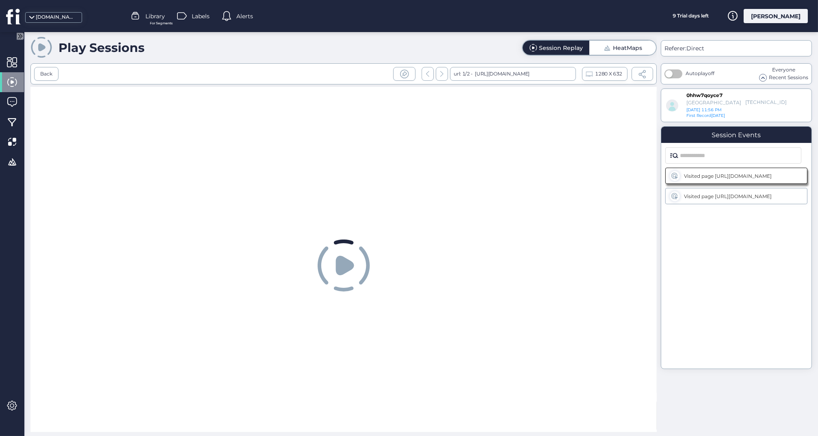
click at [342, 266] on icon at bounding box center [345, 265] width 18 height 19
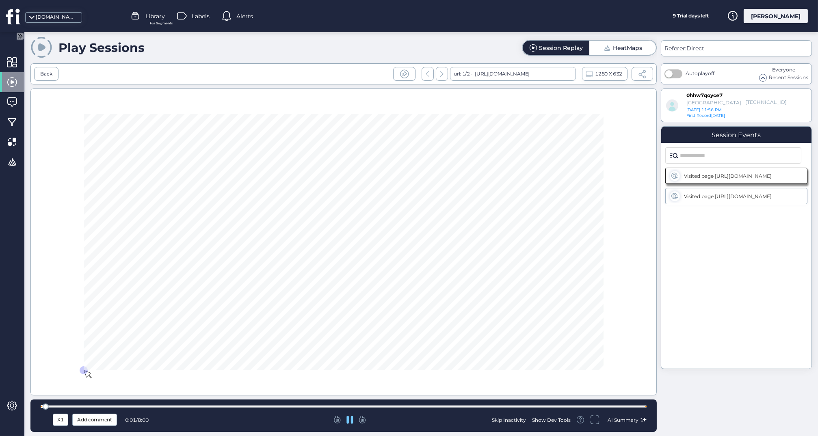
click at [292, 405] on div at bounding box center [344, 407] width 606 height 6
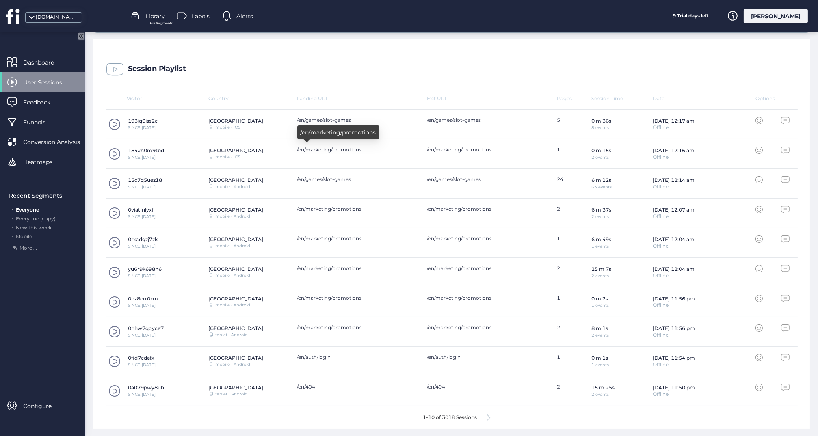
scroll to position [207, 0]
click at [490, 417] on icon at bounding box center [488, 419] width 3 height 6
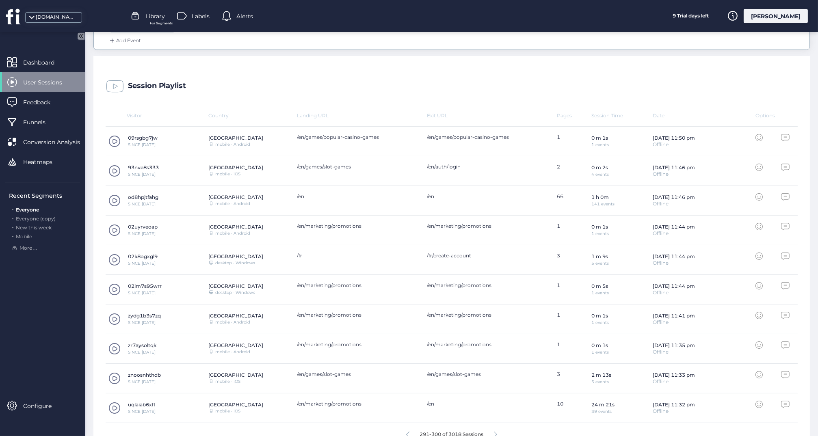
click at [115, 375] on span at bounding box center [114, 378] width 12 height 12
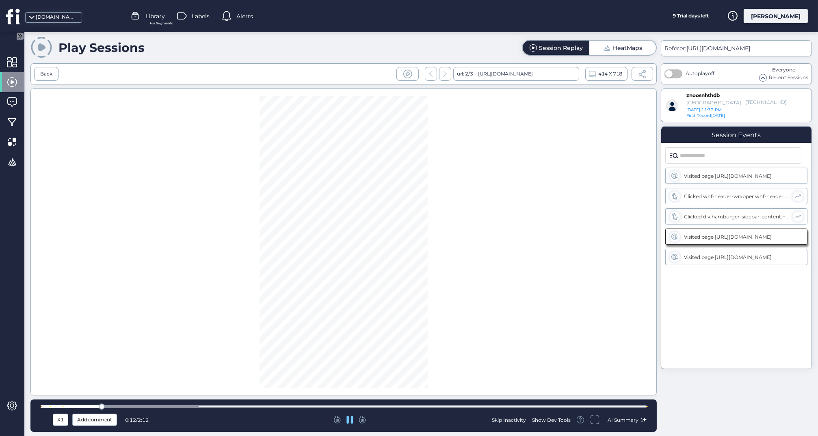
click at [282, 405] on div at bounding box center [344, 407] width 606 height 6
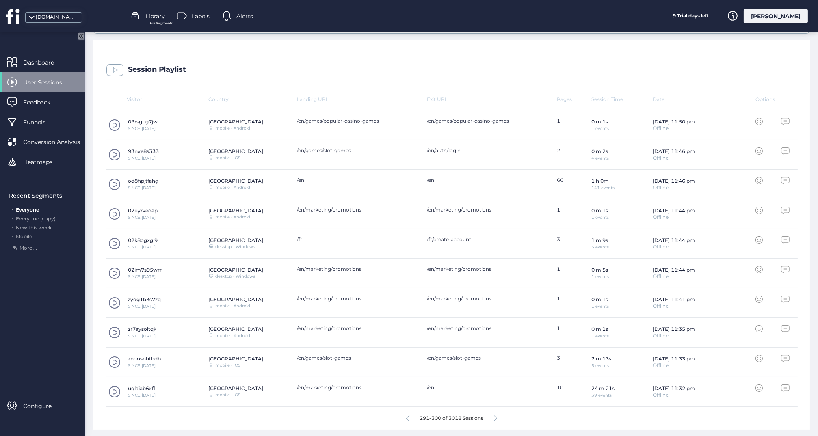
click at [496, 418] on icon at bounding box center [495, 419] width 3 height 6
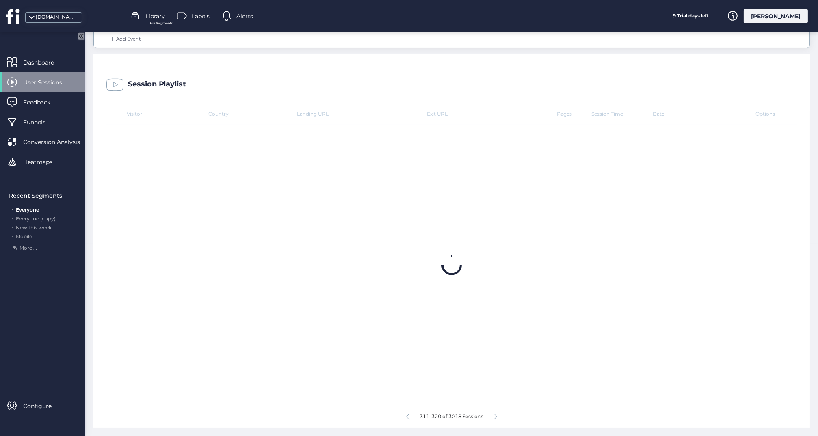
scroll to position [191, 0]
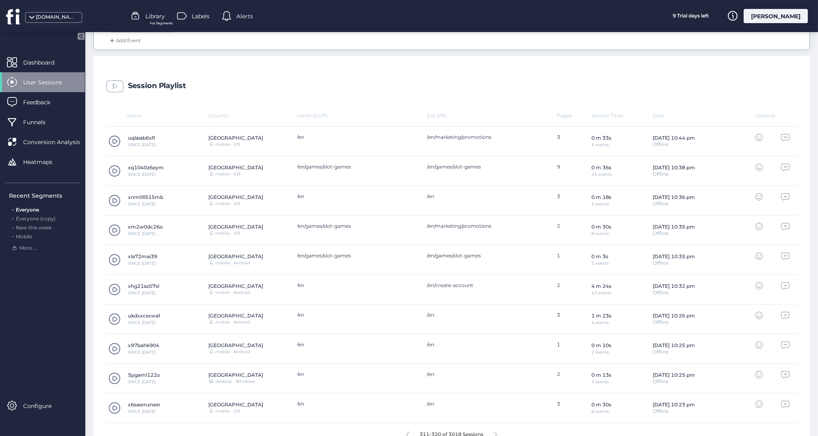
click at [117, 284] on span at bounding box center [114, 290] width 12 height 12
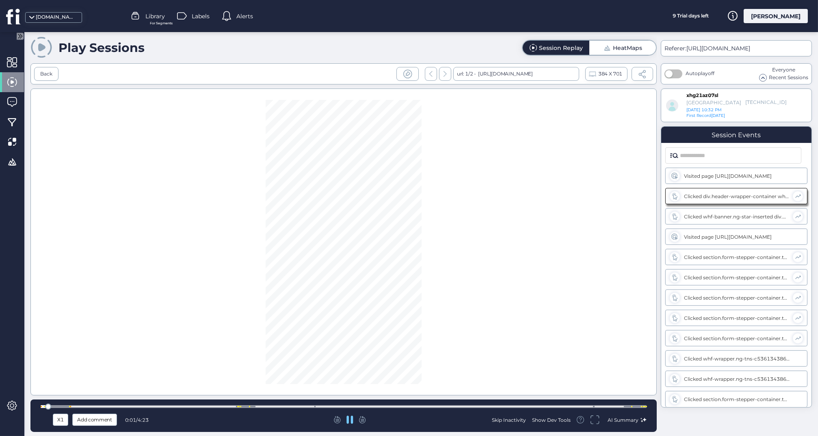
click at [242, 407] on div at bounding box center [344, 406] width 606 height 3
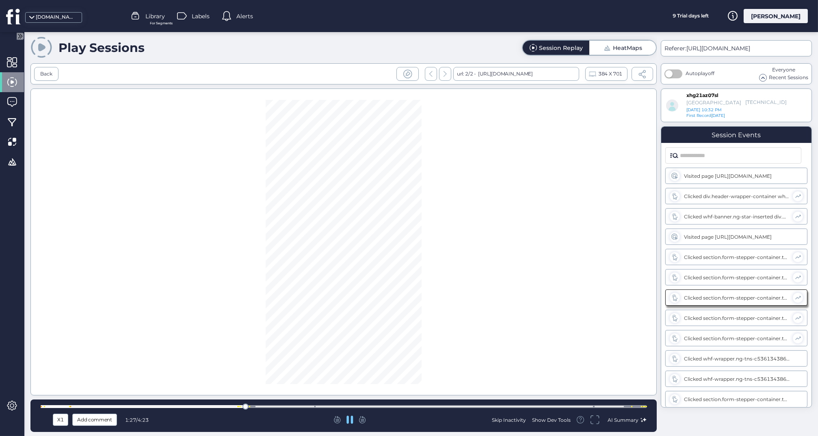
scroll to position [12, 0]
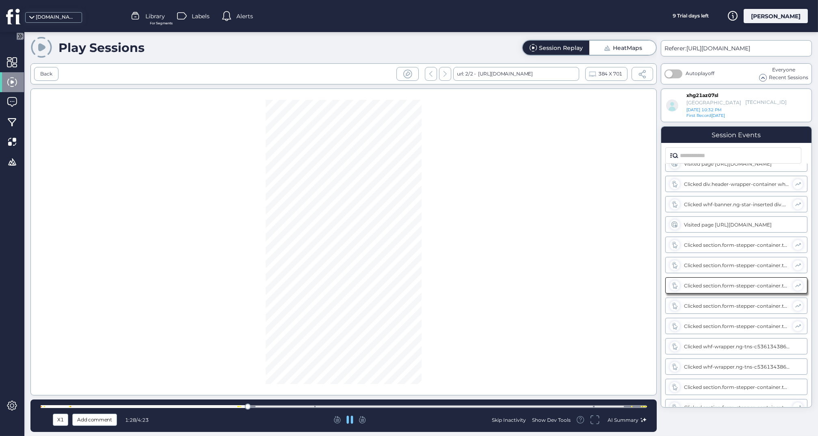
click at [273, 405] on div at bounding box center [344, 407] width 606 height 6
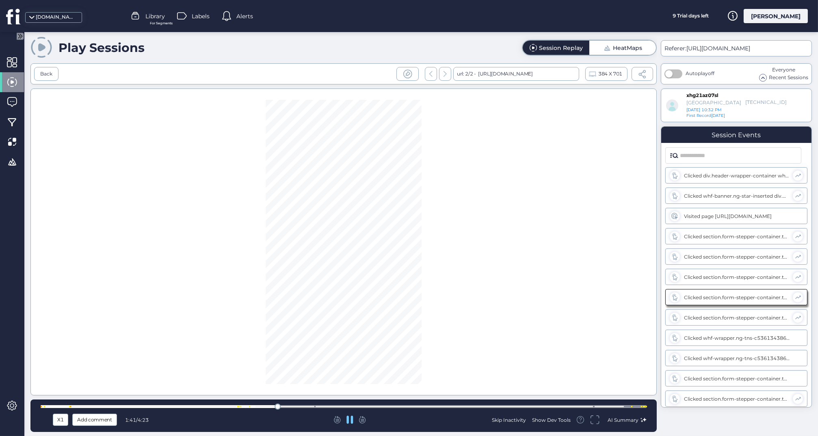
click at [378, 408] on div at bounding box center [344, 406] width 606 height 3
click at [443, 405] on div at bounding box center [344, 407] width 606 height 6
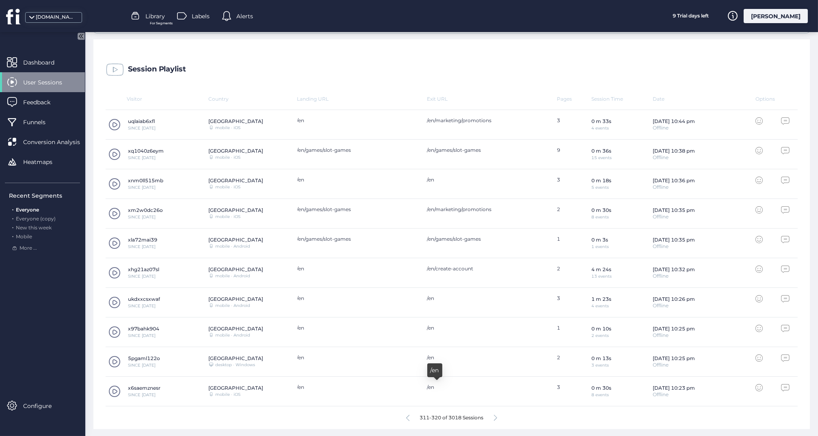
scroll to position [207, 0]
click at [496, 419] on icon at bounding box center [495, 419] width 3 height 6
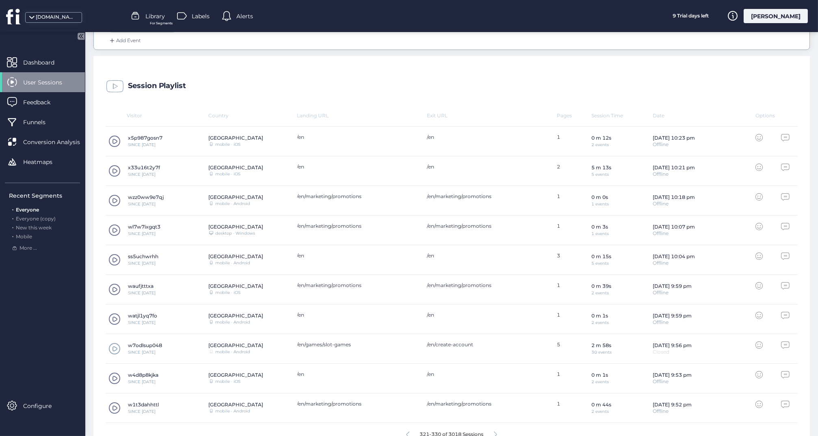
click at [112, 169] on span at bounding box center [114, 171] width 12 height 12
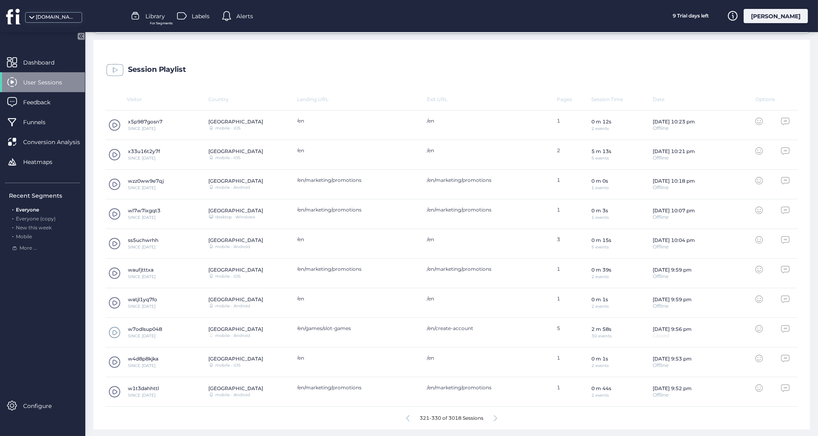
click at [115, 329] on span at bounding box center [114, 333] width 12 height 12
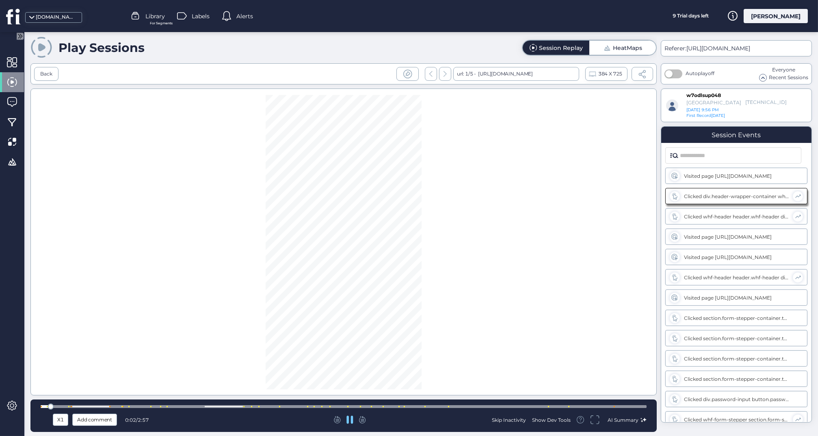
click at [367, 407] on div at bounding box center [344, 406] width 606 height 3
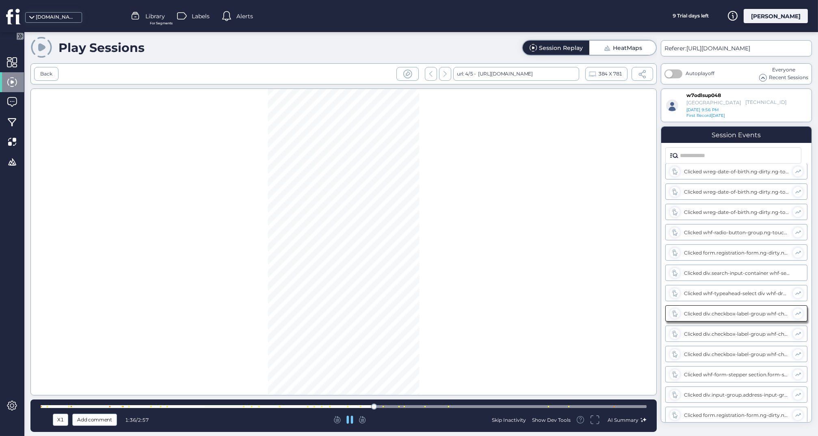
scroll to position [309, 0]
click at [418, 407] on div at bounding box center [344, 406] width 606 height 3
click at [409, 405] on div at bounding box center [344, 406] width 606 height 3
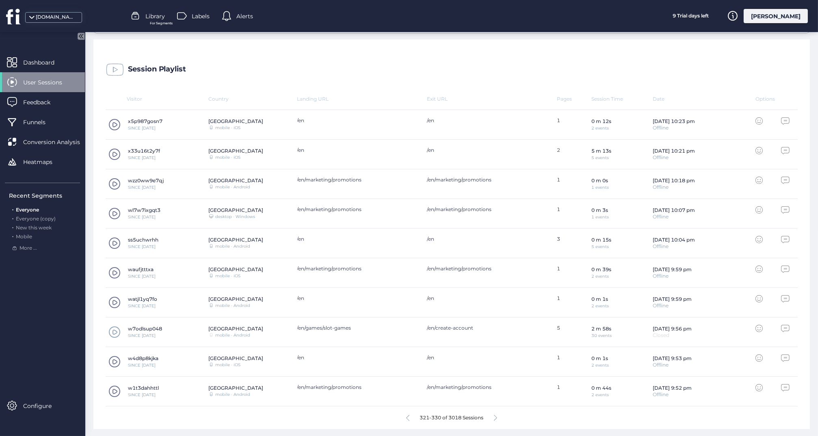
scroll to position [207, 0]
click at [497, 416] on icon at bounding box center [495, 419] width 3 height 6
click at [115, 356] on span at bounding box center [114, 362] width 12 height 12
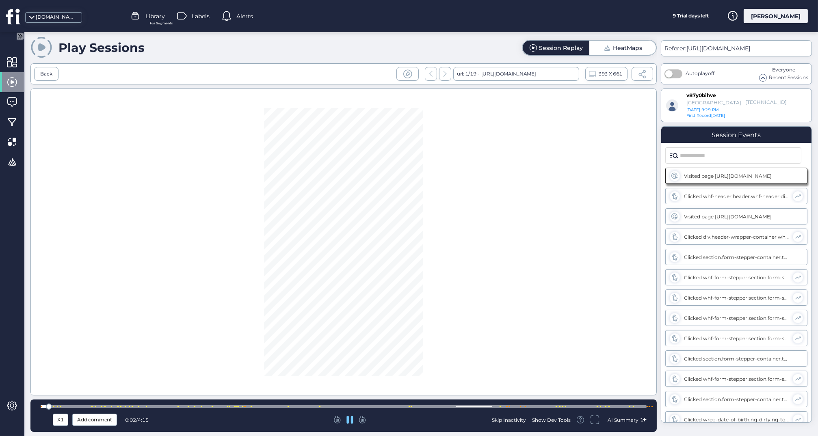
click at [394, 405] on div at bounding box center [344, 406] width 606 height 3
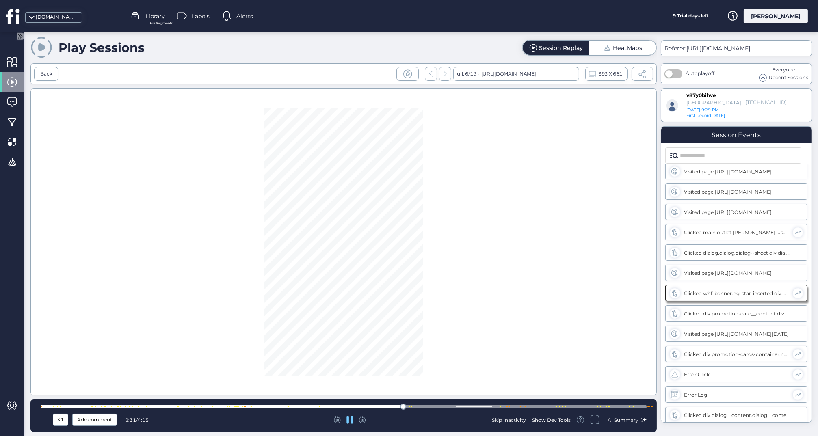
click at [281, 407] on div at bounding box center [344, 406] width 606 height 3
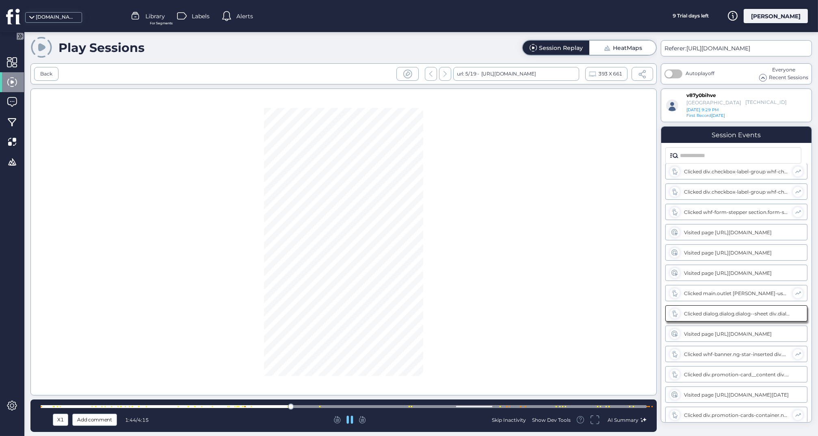
scroll to position [533, 0]
click at [232, 406] on div at bounding box center [344, 406] width 606 height 3
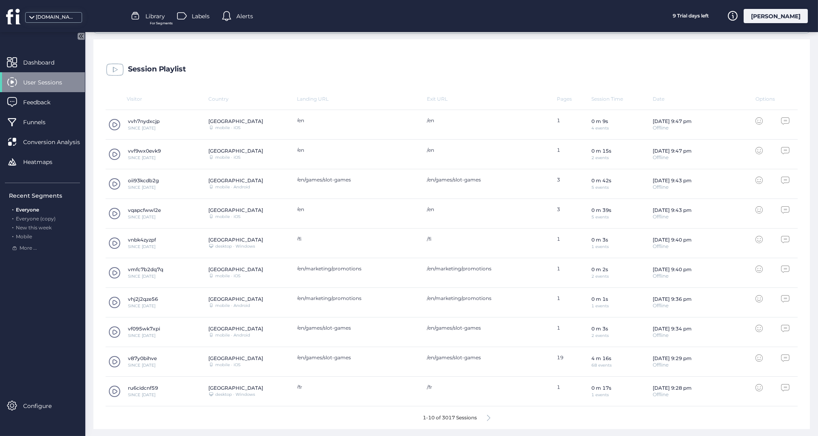
scroll to position [207, 0]
click at [490, 416] on icon at bounding box center [488, 419] width 3 height 6
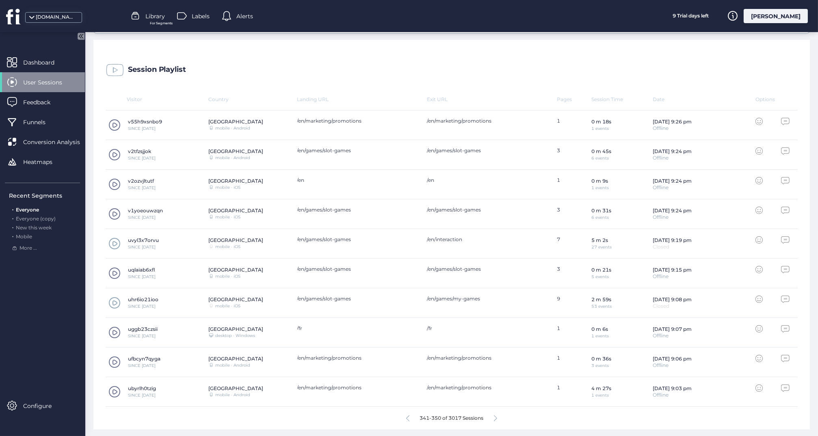
click at [113, 393] on span at bounding box center [114, 392] width 12 height 12
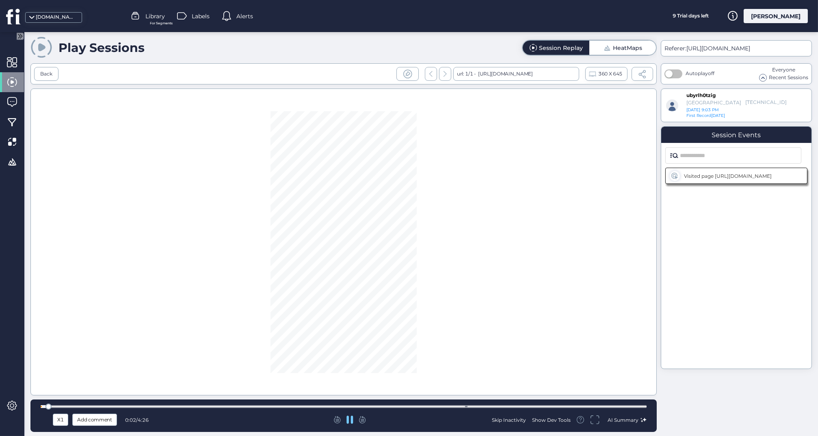
click at [260, 406] on div at bounding box center [344, 406] width 606 height 3
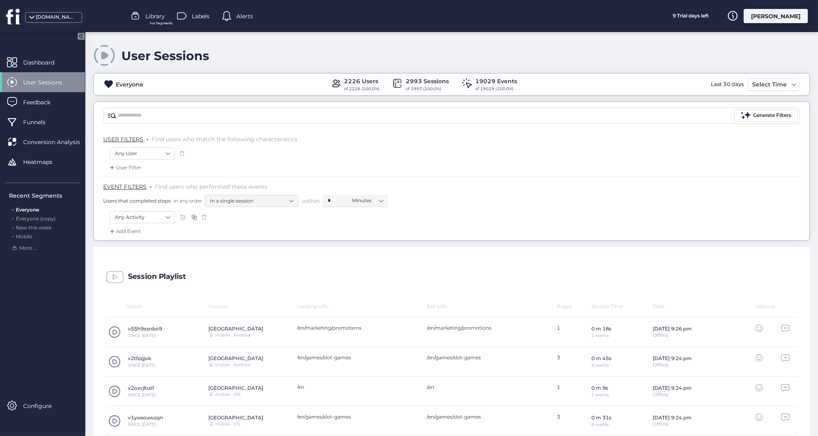
click at [48, 82] on span "User Sessions" at bounding box center [48, 82] width 51 height 9
click at [48, 63] on span "Dashboard" at bounding box center [44, 62] width 43 height 9
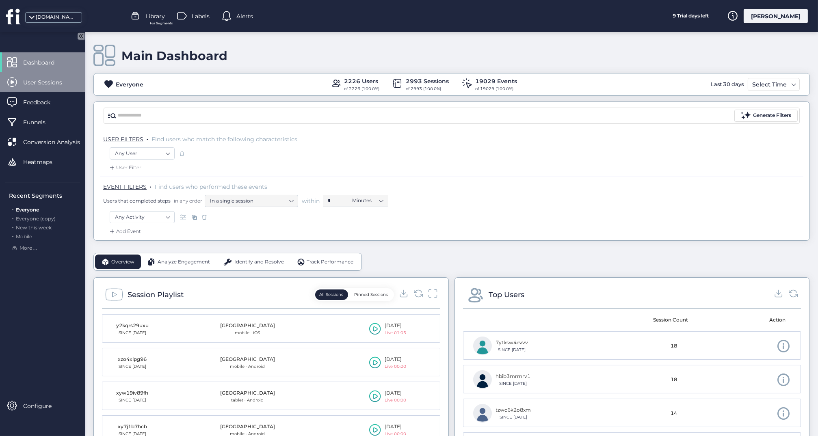
click at [35, 85] on span "User Sessions" at bounding box center [48, 82] width 51 height 9
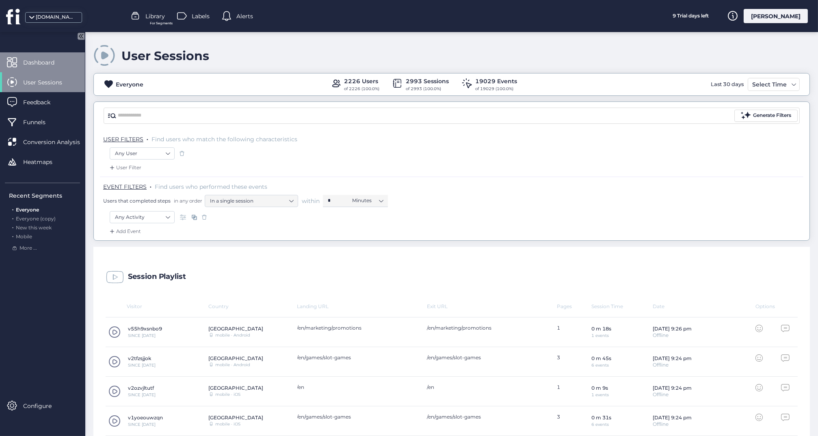
click at [50, 63] on span "Dashboard" at bounding box center [44, 62] width 43 height 9
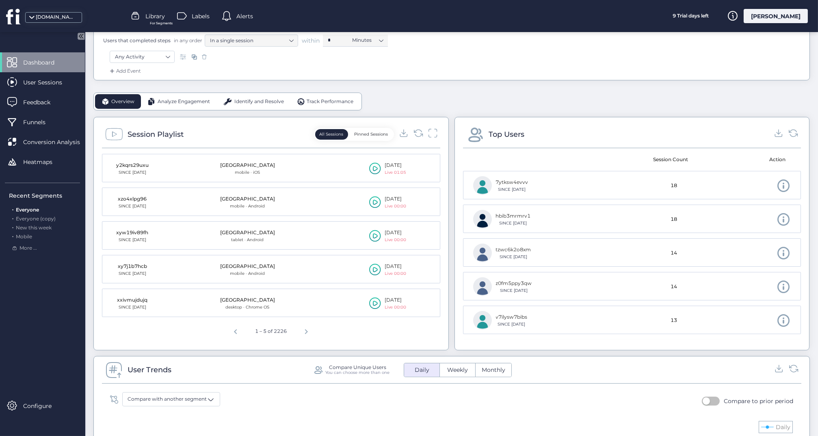
scroll to position [151, 0]
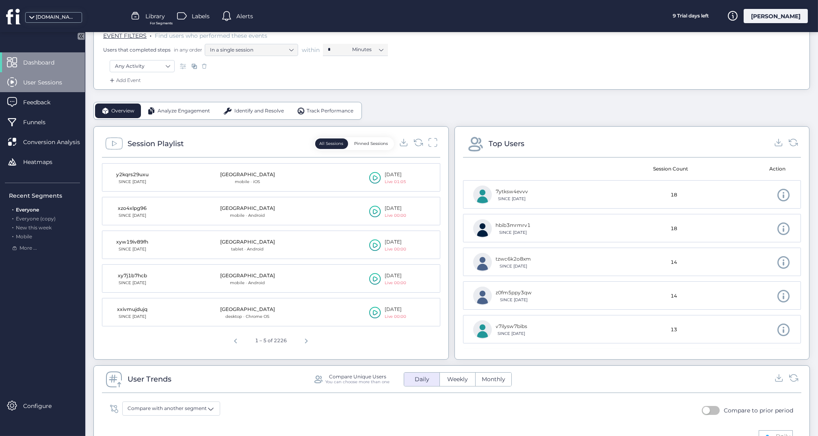
click at [43, 82] on span "User Sessions" at bounding box center [48, 82] width 51 height 9
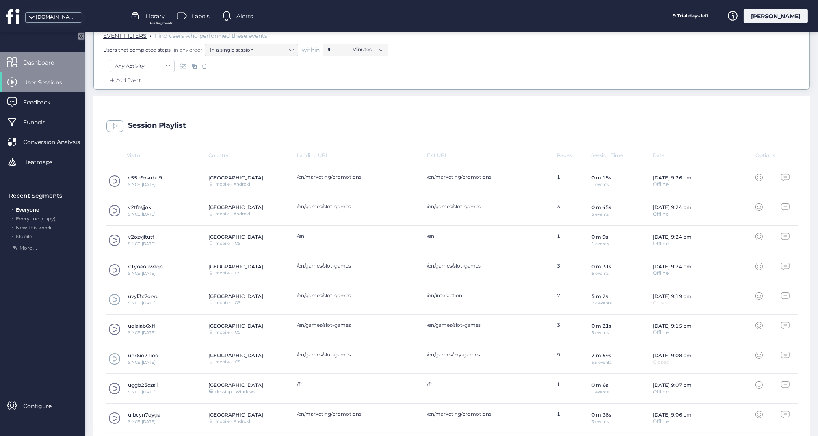
click at [37, 64] on span "Dashboard" at bounding box center [44, 62] width 43 height 9
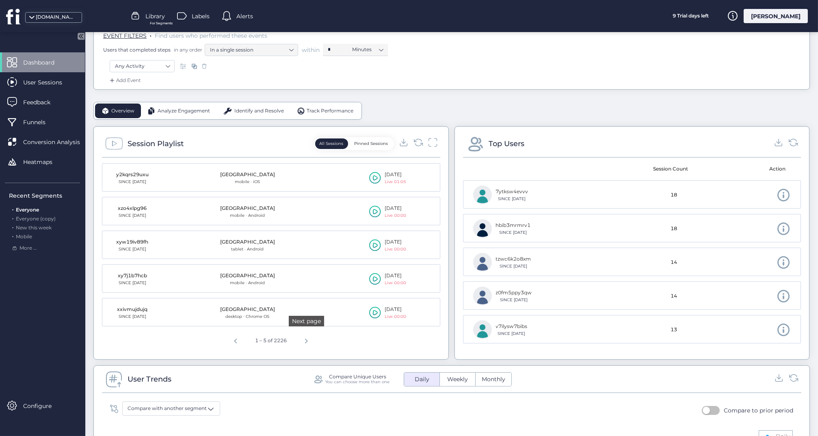
click at [305, 336] on span "Next page" at bounding box center [306, 339] width 19 height 19
click at [306, 340] on span "Next page" at bounding box center [307, 339] width 19 height 19
click at [306, 340] on span "Next page" at bounding box center [309, 339] width 19 height 19
click at [378, 311] on icon at bounding box center [375, 313] width 12 height 12
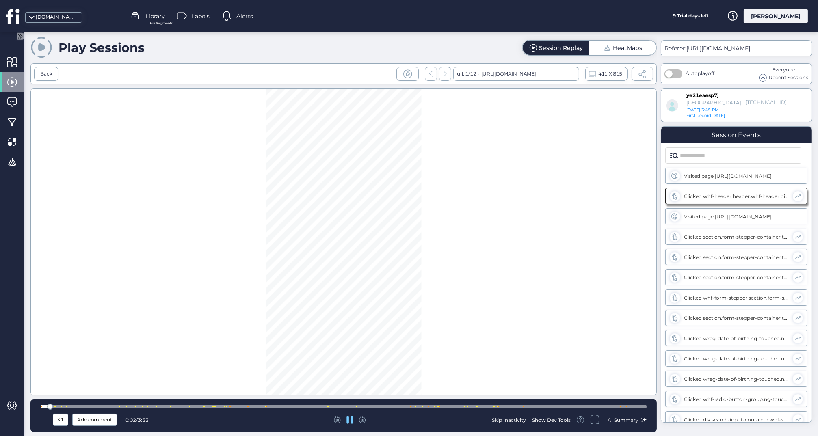
click at [397, 407] on div at bounding box center [344, 406] width 606 height 3
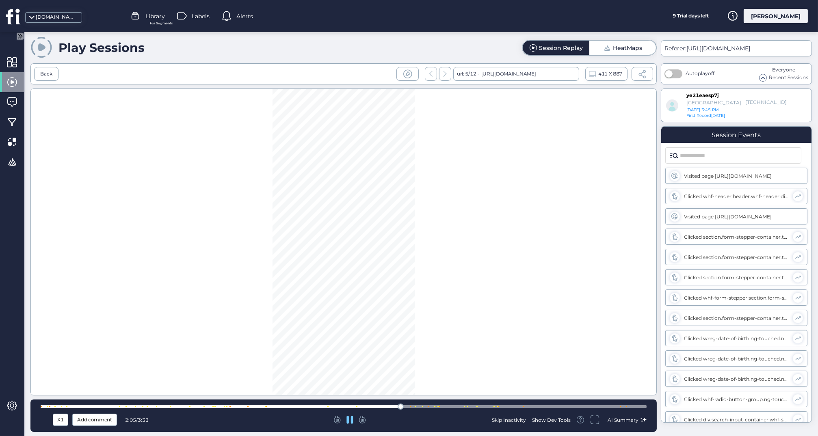
scroll to position [370, 0]
click at [342, 407] on div at bounding box center [344, 406] width 606 height 3
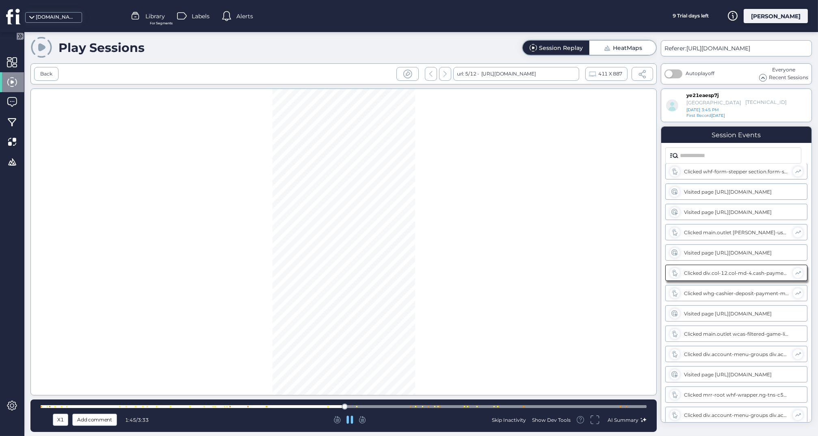
scroll to position [350, 0]
click at [314, 408] on div at bounding box center [344, 406] width 606 height 3
click at [260, 405] on div at bounding box center [344, 407] width 606 height 6
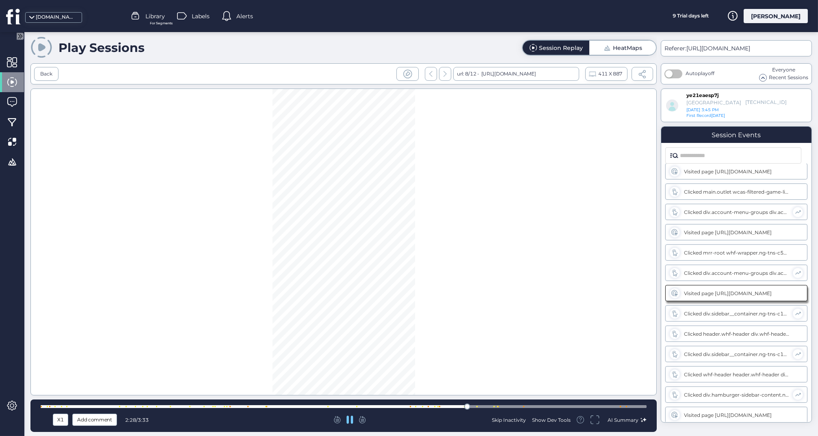
scroll to position [533, 0]
click at [451, 408] on div at bounding box center [344, 406] width 606 height 3
click at [446, 407] on div at bounding box center [344, 406] width 606 height 3
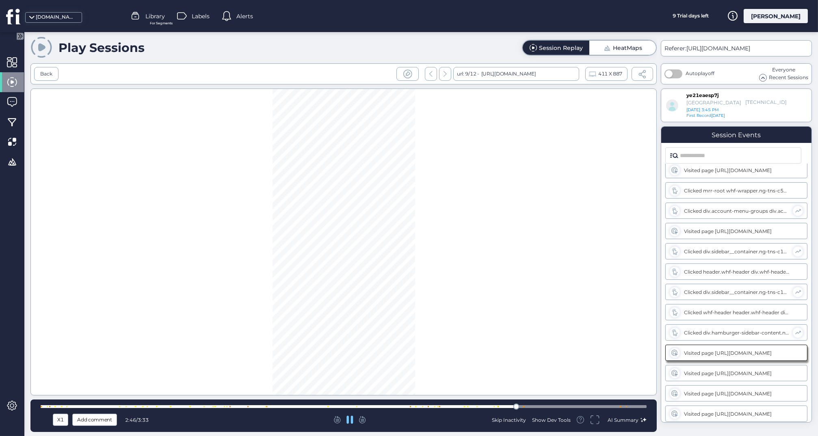
click at [535, 407] on div at bounding box center [344, 406] width 606 height 3
click at [567, 408] on div at bounding box center [344, 406] width 606 height 3
click at [645, 77] on span at bounding box center [642, 74] width 9 height 9
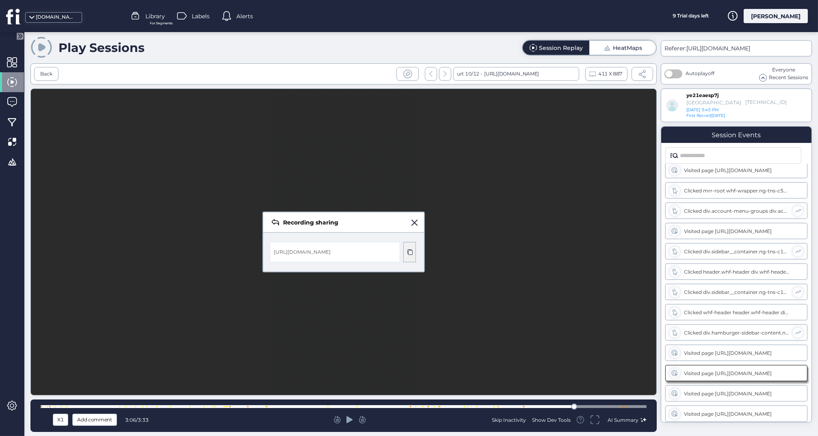
click at [407, 254] on span at bounding box center [410, 252] width 6 height 6
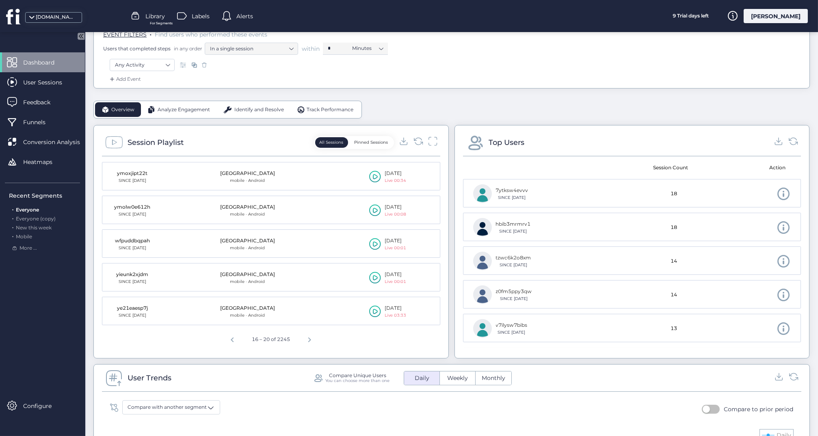
scroll to position [153, 0]
click at [310, 339] on span "Next page" at bounding box center [309, 338] width 19 height 19
click at [377, 310] on icon at bounding box center [375, 311] width 5 height 5
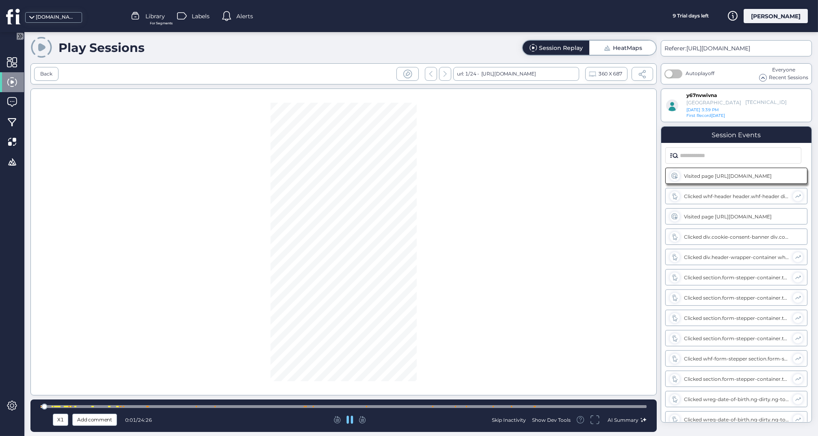
click at [289, 405] on div at bounding box center [344, 406] width 606 height 3
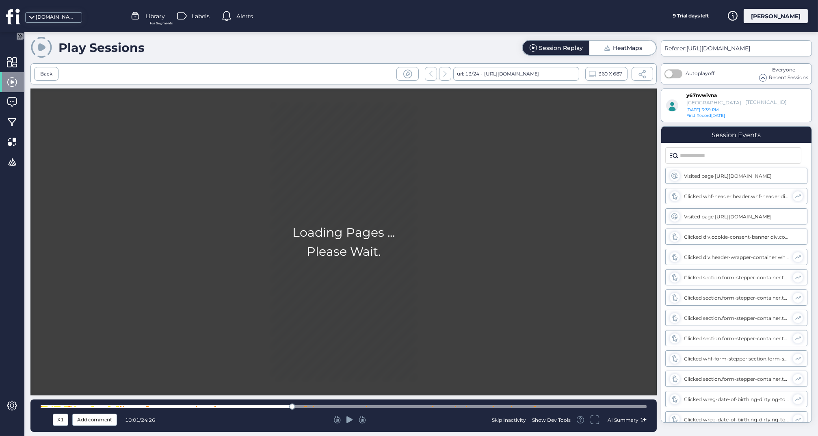
scroll to position [776, 0]
click at [331, 405] on div at bounding box center [344, 406] width 606 height 3
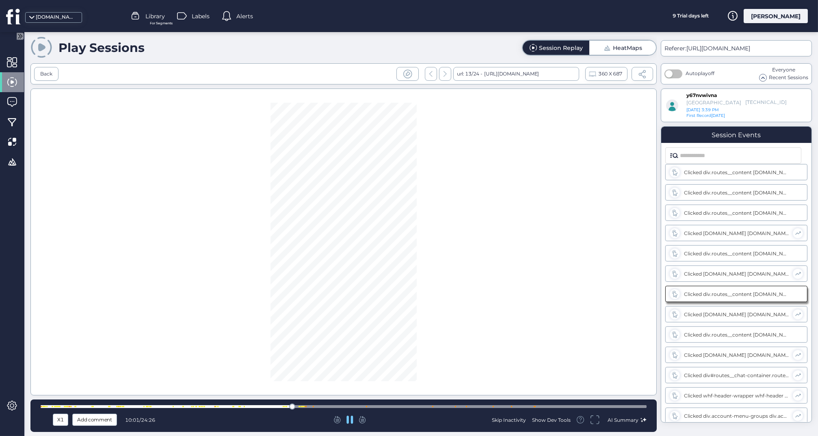
scroll to position [1507, 0]
click at [350, 407] on div at bounding box center [344, 406] width 606 height 3
click at [190, 405] on div at bounding box center [344, 406] width 606 height 3
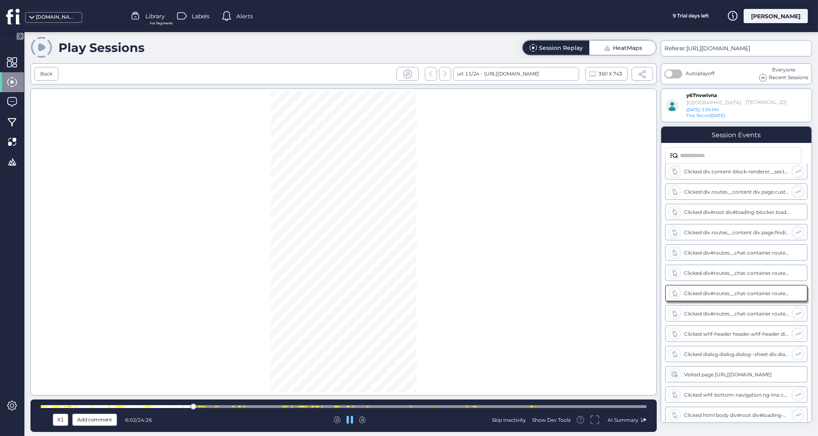
click at [169, 403] on div "X1 Add comment 6:02 / 24:26 Skip Inactivity Show Dev Tools AI Summary" at bounding box center [343, 416] width 626 height 32
click at [159, 405] on div at bounding box center [344, 406] width 606 height 3
click at [122, 407] on div at bounding box center [122, 406] width 1 height 1
click at [102, 404] on div at bounding box center [344, 407] width 606 height 6
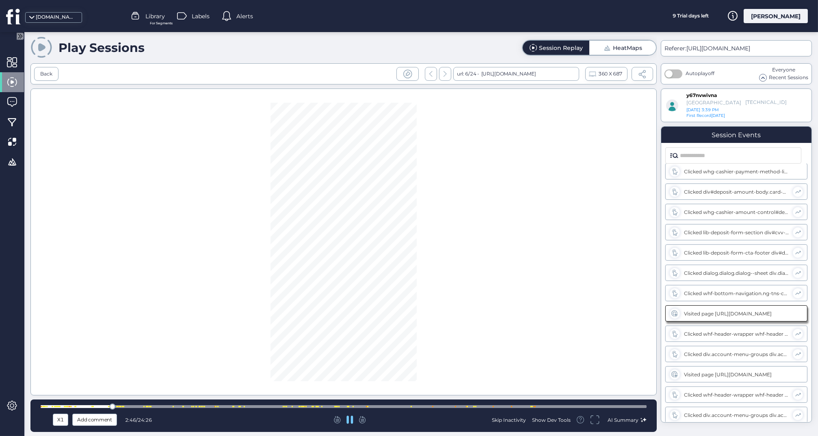
scroll to position [593, 0]
click at [89, 405] on div at bounding box center [344, 407] width 606 height 6
click at [645, 76] on span at bounding box center [642, 74] width 9 height 9
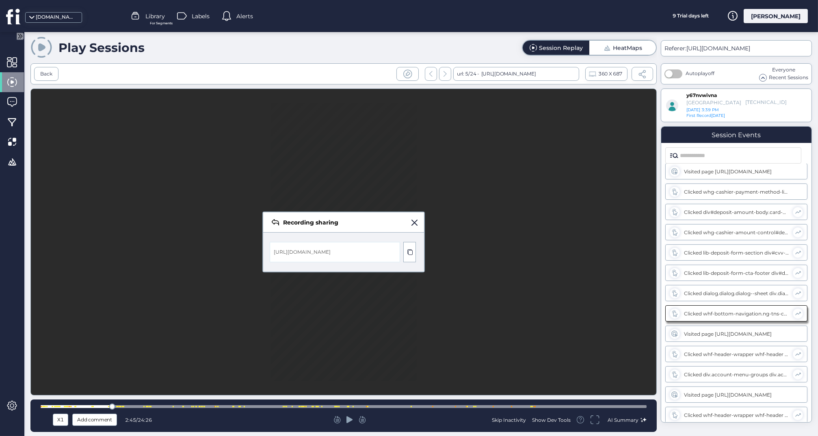
scroll to position [573, 0]
click at [331, 250] on div "https://app.fullsession.io/share/session/y67nvwivna?sessionIds=083a22e7-902e-55…" at bounding box center [302, 252] width 57 height 7
click at [407, 249] on span at bounding box center [410, 252] width 6 height 6
click at [414, 215] on div "Recording sharing" at bounding box center [343, 222] width 161 height 20
click at [414, 220] on span at bounding box center [414, 223] width 6 height 6
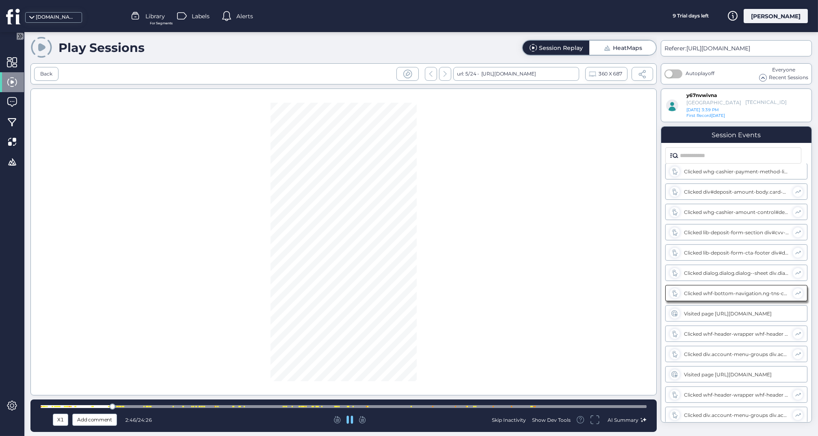
scroll to position [593, 0]
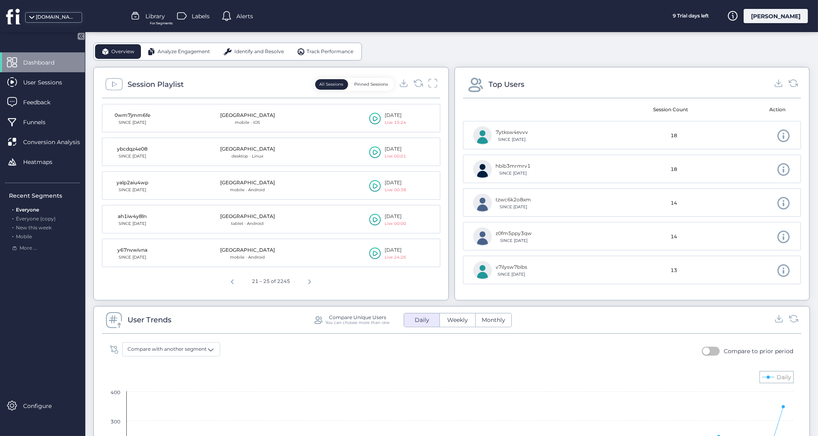
scroll to position [215, 0]
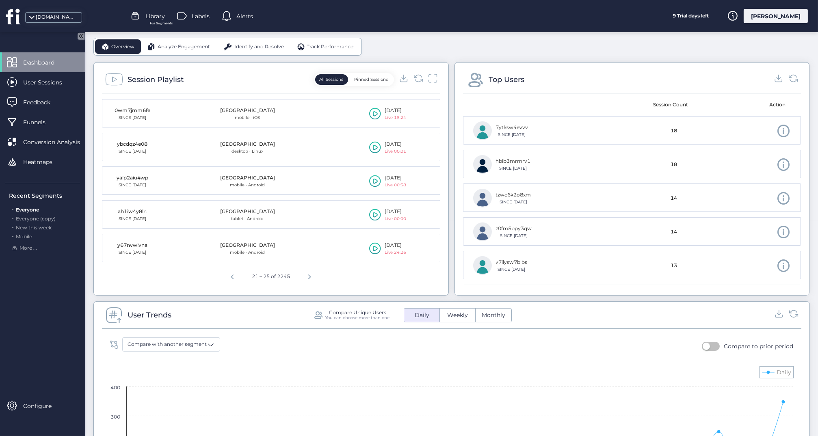
click at [375, 242] on icon at bounding box center [375, 248] width 12 height 12
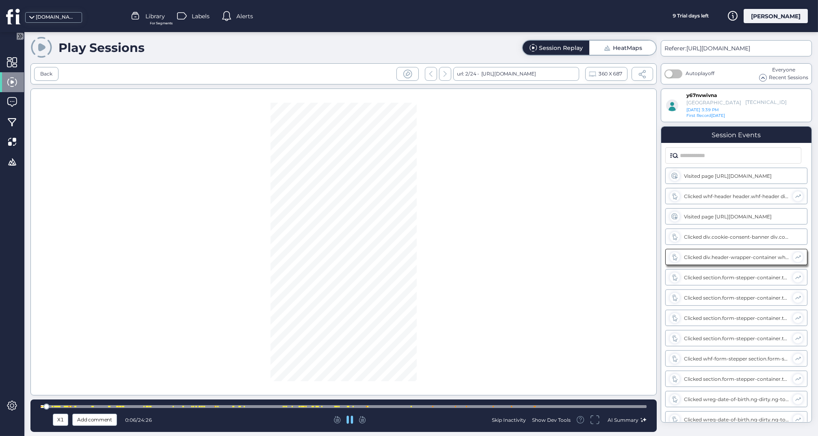
click at [349, 418] on icon at bounding box center [349, 420] width 7 height 8
click at [347, 418] on icon at bounding box center [349, 419] width 6 height 7
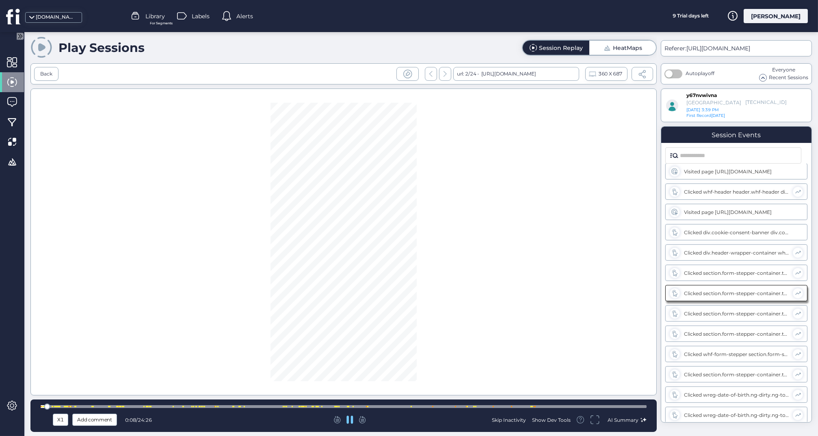
click at [113, 407] on div at bounding box center [344, 406] width 606 height 3
click at [90, 405] on div at bounding box center [344, 407] width 606 height 6
click at [350, 421] on icon at bounding box center [349, 420] width 7 height 8
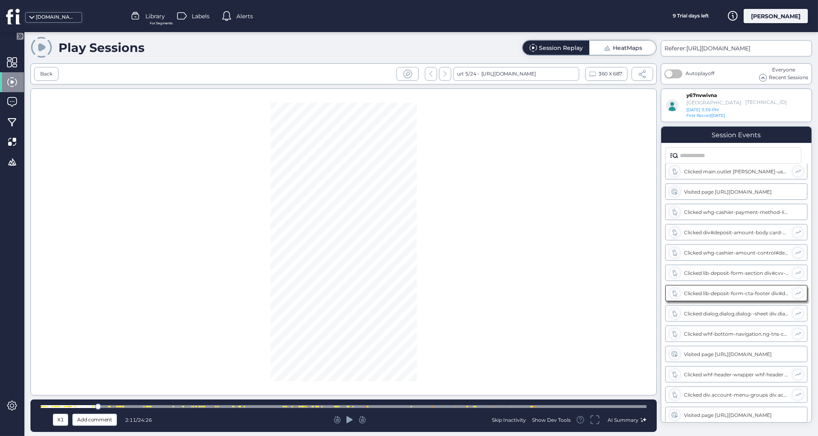
click at [60, 406] on div at bounding box center [59, 406] width 1 height 1
click at [75, 405] on div at bounding box center [344, 407] width 606 height 6
click at [87, 405] on div at bounding box center [344, 407] width 606 height 6
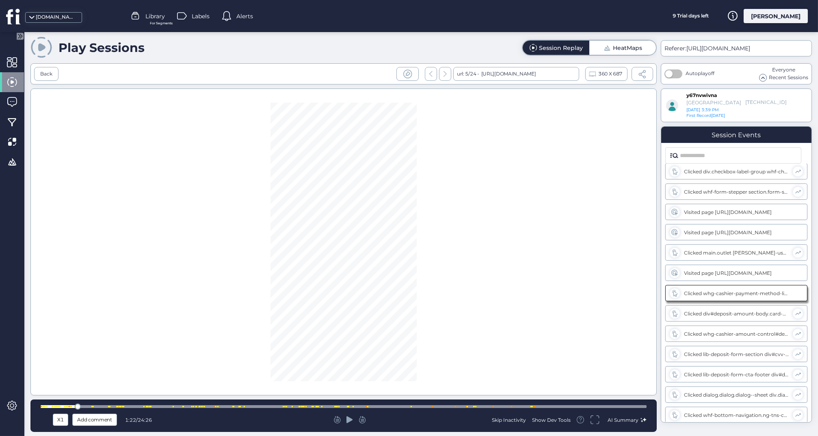
scroll to position [492, 0]
click at [72, 405] on div at bounding box center [344, 407] width 606 height 6
click at [61, 405] on div at bounding box center [344, 407] width 606 height 6
click at [54, 404] on div at bounding box center [344, 407] width 606 height 6
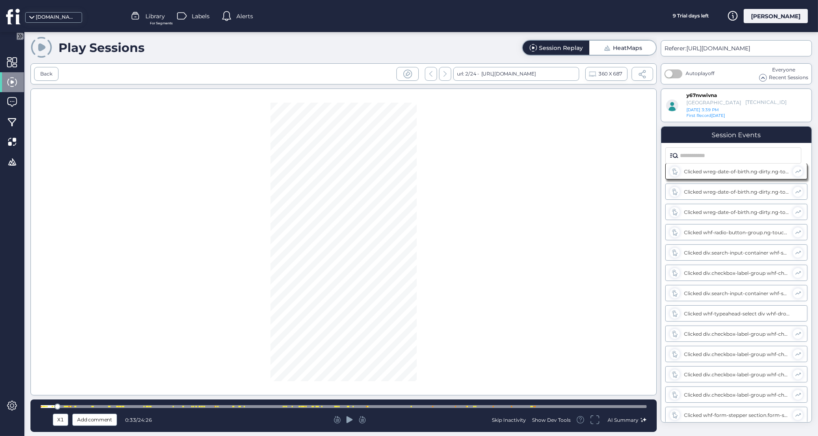
scroll to position [106, 0]
click at [47, 405] on div at bounding box center [344, 406] width 606 height 3
click at [45, 407] on div at bounding box center [45, 406] width 1 height 1
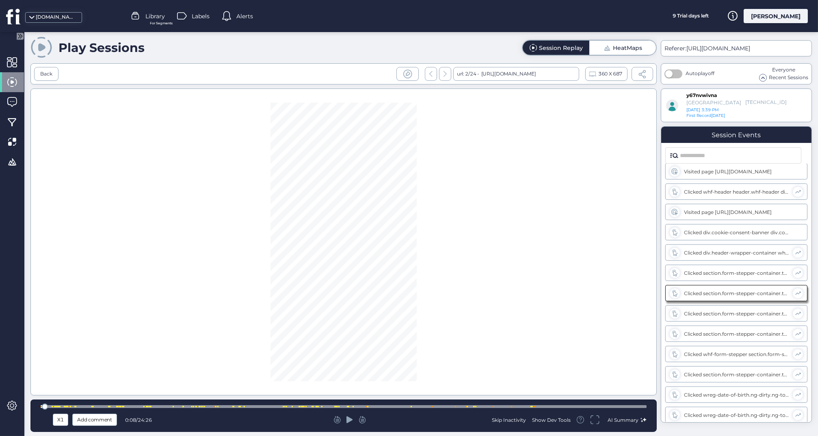
click at [42, 407] on div at bounding box center [45, 407] width 6 height 6
drag, startPoint x: 42, startPoint y: 407, endPoint x: 33, endPoint y: 407, distance: 8.9
click at [33, 407] on div "X1 Add comment 0:02 / 24:26 Skip Inactivity Show Dev Tools AI Summary" at bounding box center [343, 416] width 626 height 32
click at [33, 407] on div "X1 Add comment 0:01 / 24:26 Skip Inactivity Show Dev Tools AI Summary" at bounding box center [343, 416] width 626 height 32
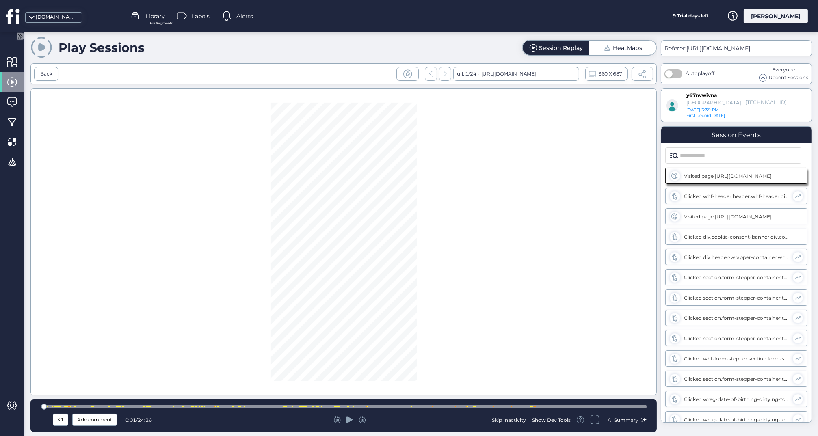
drag, startPoint x: 43, startPoint y: 406, endPoint x: 38, endPoint y: 406, distance: 5.3
click at [38, 406] on div "X1 Add comment 0:01 / 24:26 Skip Inactivity Show Dev Tools AI Summary" at bounding box center [343, 416] width 626 height 32
click at [50, 406] on div at bounding box center [344, 406] width 606 height 3
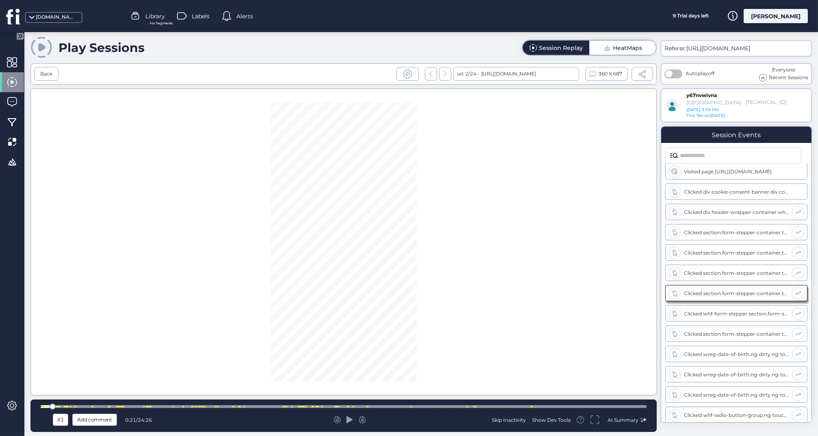
click at [54, 405] on div at bounding box center [53, 407] width 6 height 6
click at [60, 405] on div at bounding box center [344, 407] width 606 height 6
click at [61, 405] on div at bounding box center [344, 406] width 606 height 3
click at [68, 407] on div at bounding box center [67, 406] width 1 height 1
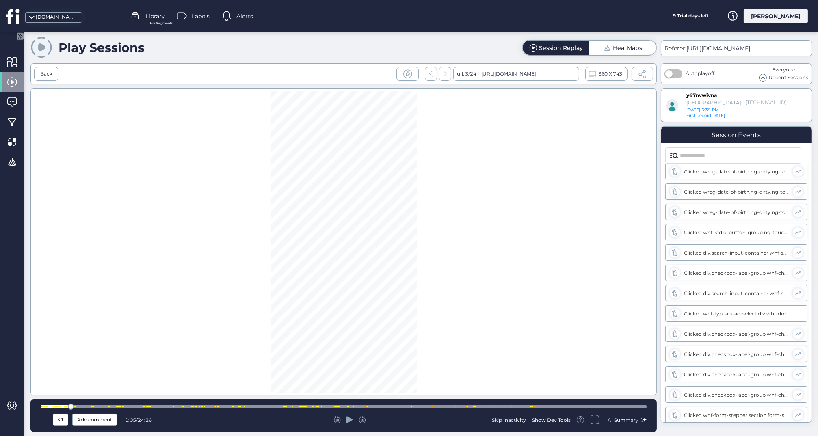
scroll to position [370, 0]
click at [61, 405] on div at bounding box center [344, 406] width 606 height 3
click at [72, 405] on div at bounding box center [344, 406] width 606 height 3
click at [87, 405] on div at bounding box center [344, 407] width 606 height 6
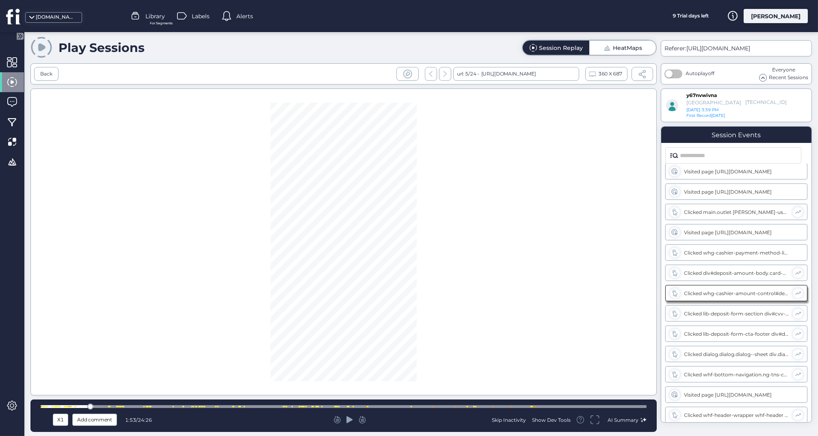
click at [164, 405] on div at bounding box center [344, 407] width 606 height 6
click at [191, 402] on div "X1 Add comment 4:57 / 24:26 Skip Inactivity Show Dev Tools AI Summary" at bounding box center [343, 416] width 626 height 32
click at [191, 407] on div at bounding box center [191, 406] width 1 height 1
click at [210, 407] on div at bounding box center [344, 406] width 606 height 3
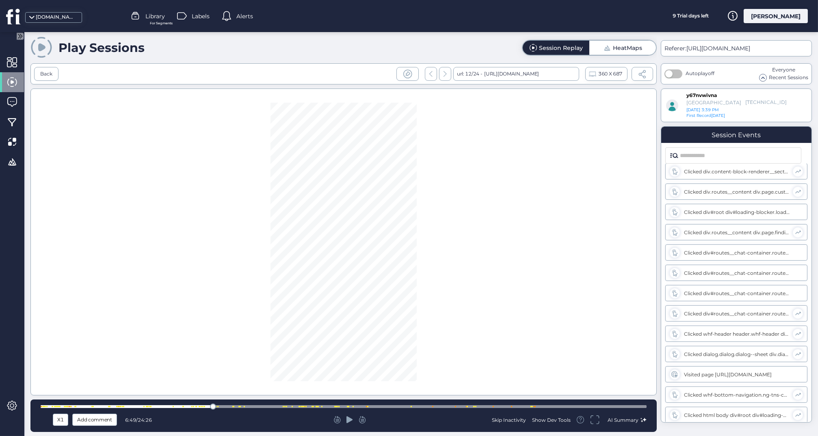
scroll to position [1264, 0]
click at [224, 407] on div at bounding box center [344, 406] width 606 height 3
click at [241, 405] on div at bounding box center [344, 407] width 606 height 6
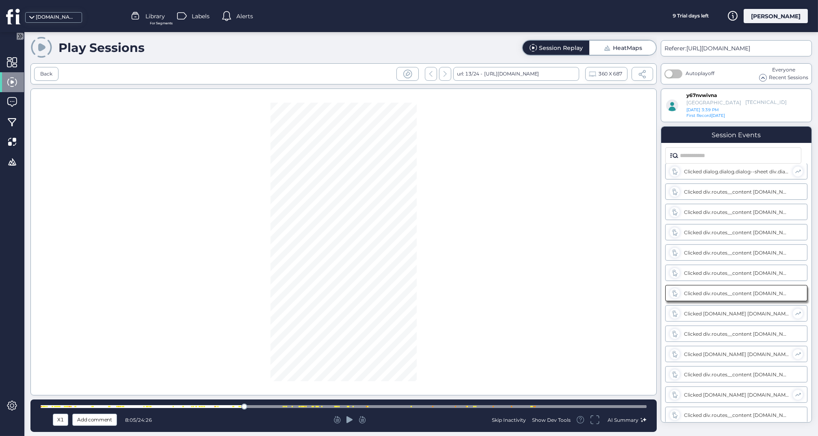
click at [640, 74] on span at bounding box center [642, 74] width 9 height 9
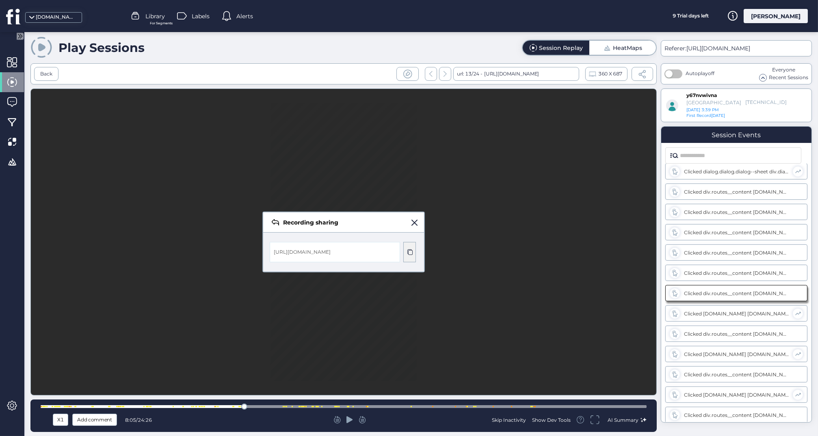
click at [410, 243] on div at bounding box center [409, 252] width 13 height 20
click at [408, 253] on span at bounding box center [410, 252] width 6 height 6
click at [415, 222] on span at bounding box center [414, 223] width 6 height 6
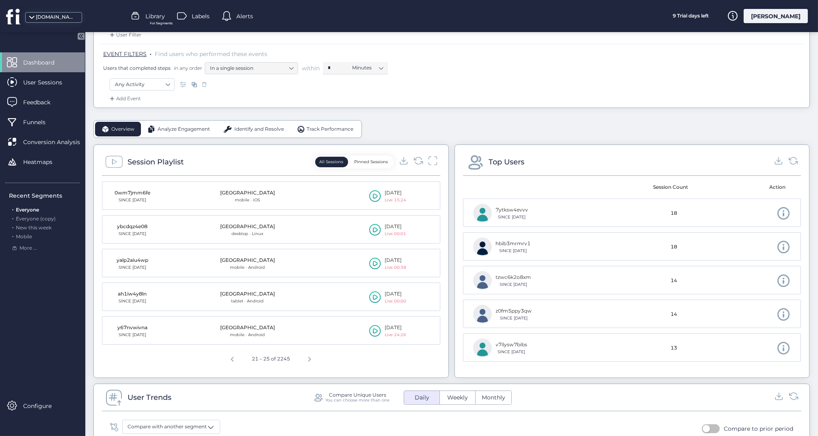
scroll to position [136, 0]
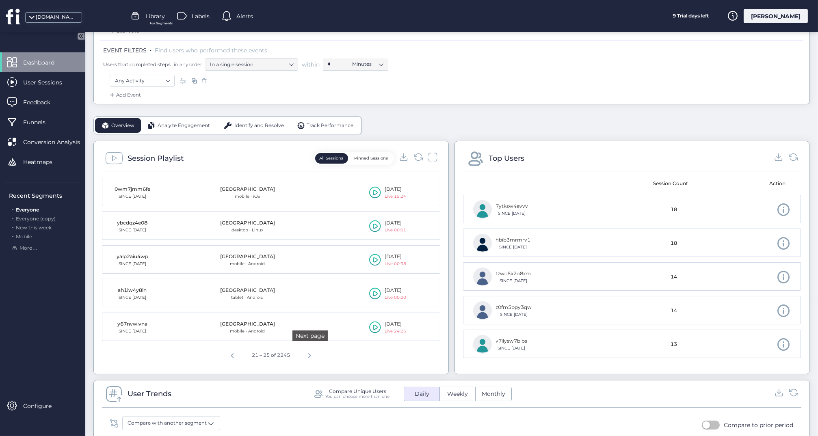
click at [312, 355] on span "Next page" at bounding box center [309, 354] width 19 height 19
click at [229, 354] on span "Previous page" at bounding box center [232, 354] width 19 height 19
click at [377, 292] on span at bounding box center [375, 291] width 12 height 12
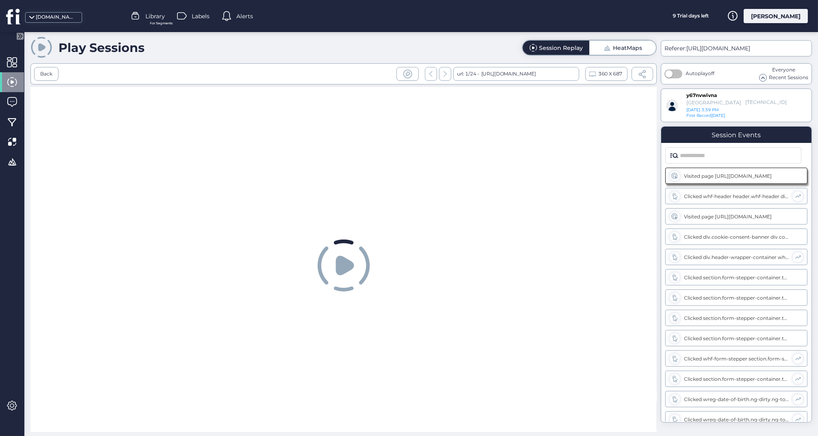
click at [342, 275] on icon at bounding box center [344, 266] width 52 height 52
click at [339, 268] on icon at bounding box center [345, 265] width 18 height 19
click at [336, 269] on icon at bounding box center [345, 265] width 18 height 19
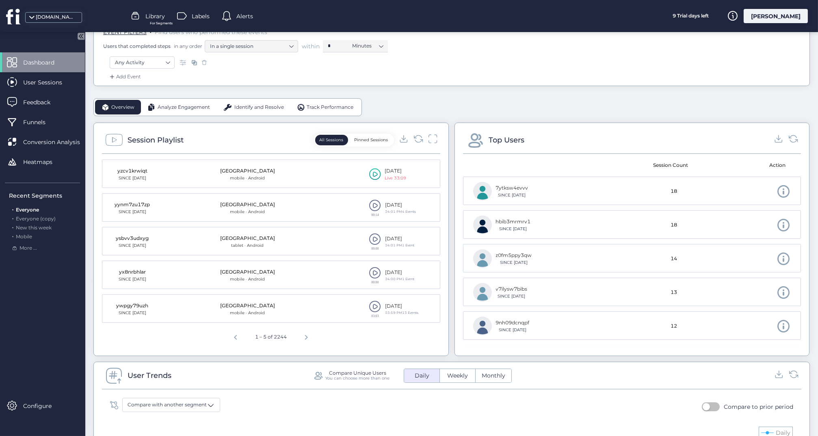
scroll to position [156, 0]
click at [304, 334] on span "Next page" at bounding box center [306, 334] width 19 height 19
click at [304, 334] on span "Next page" at bounding box center [307, 334] width 19 height 19
click at [304, 334] on span "Next page" at bounding box center [309, 334] width 19 height 19
click at [375, 205] on span at bounding box center [375, 204] width 12 height 12
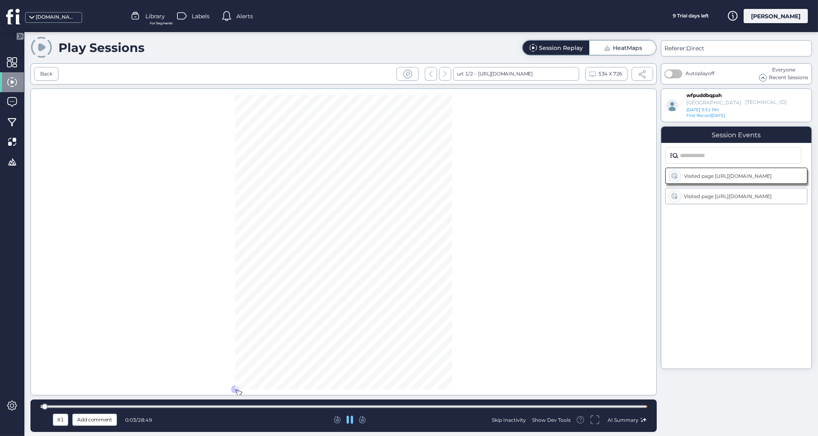
click at [275, 407] on div at bounding box center [344, 406] width 606 height 3
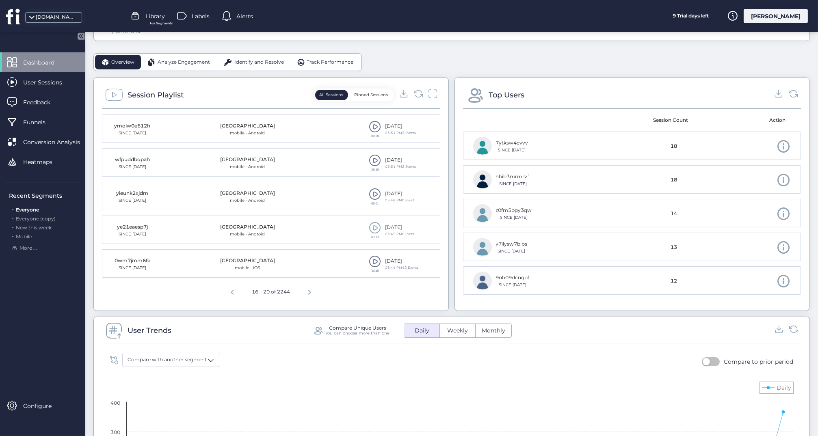
scroll to position [208, 0]
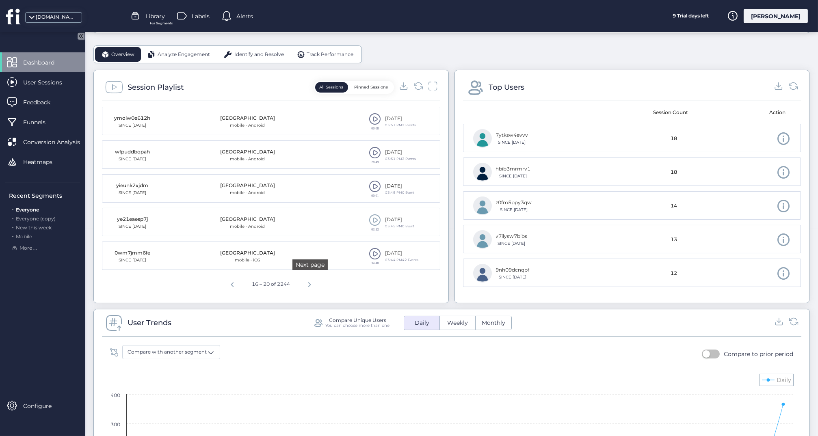
click at [310, 281] on span "Next page" at bounding box center [309, 283] width 19 height 19
click at [374, 220] on span at bounding box center [375, 220] width 12 height 12
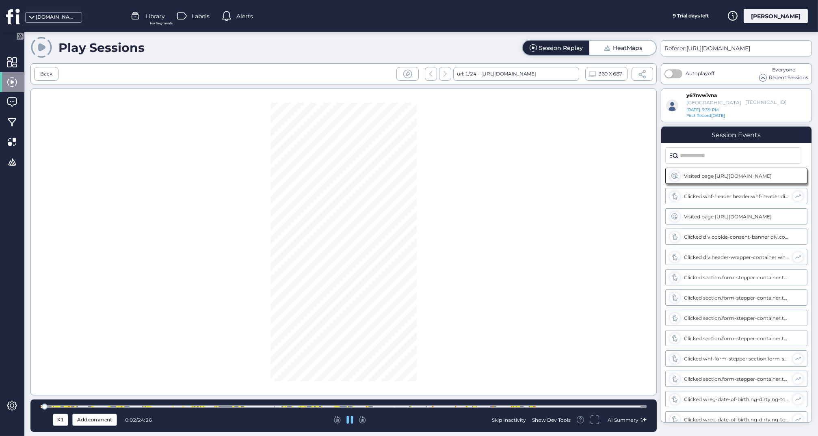
click at [263, 407] on div at bounding box center [344, 406] width 606 height 3
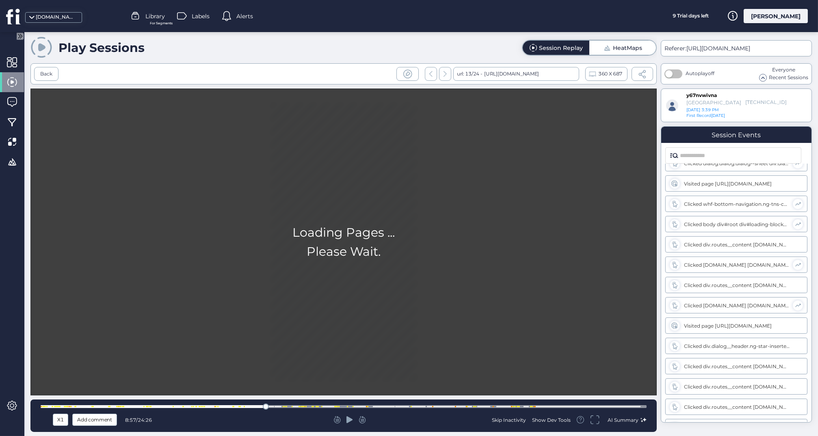
scroll to position [1446, 0]
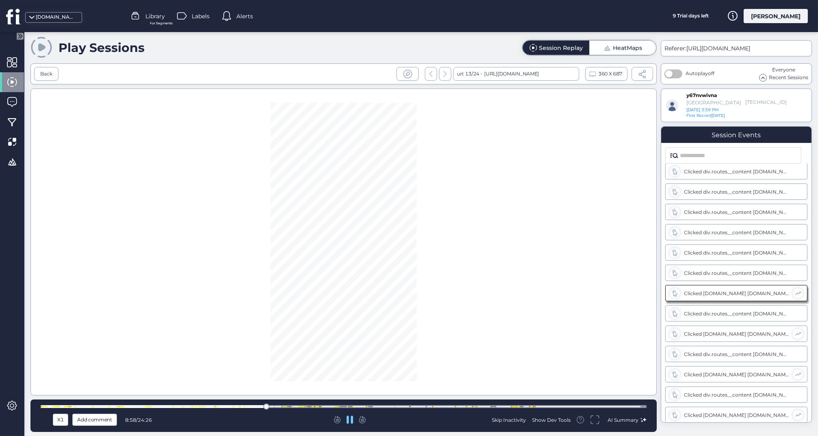
click at [221, 408] on div at bounding box center [344, 406] width 606 height 3
click at [185, 404] on div at bounding box center [344, 407] width 606 height 6
click at [156, 405] on div at bounding box center [344, 407] width 606 height 6
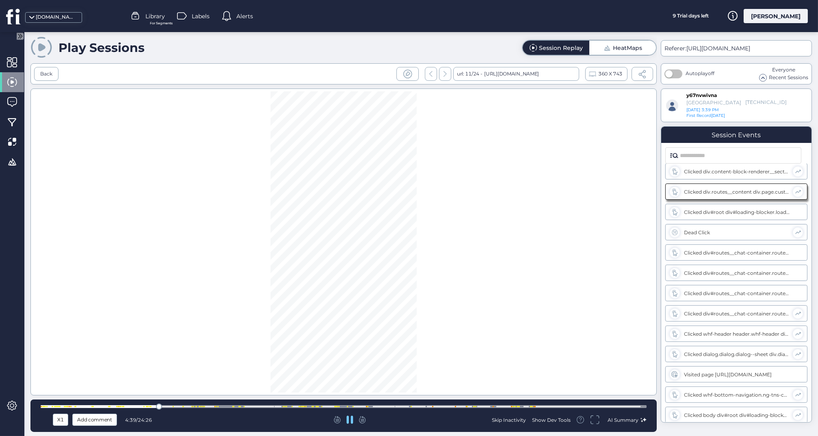
scroll to position [959, 0]
click at [132, 406] on div at bounding box center [344, 406] width 606 height 3
click at [144, 408] on div at bounding box center [344, 406] width 606 height 3
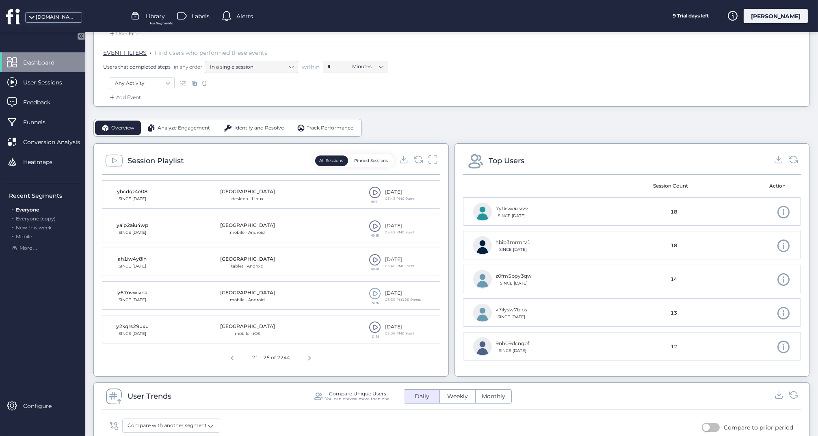
scroll to position [136, 0]
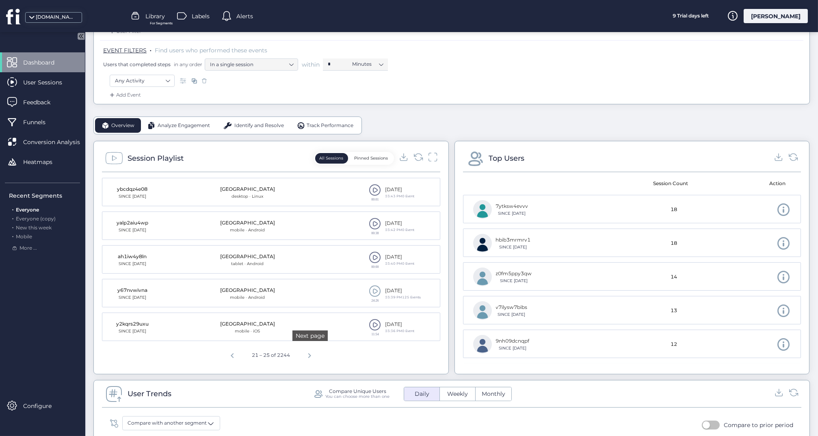
click at [310, 352] on span "Next page" at bounding box center [309, 354] width 19 height 19
click at [375, 258] on span at bounding box center [375, 257] width 12 height 12
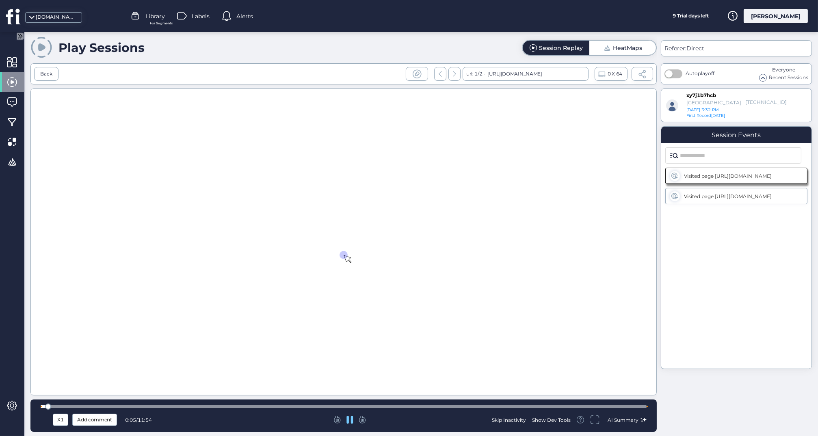
click at [196, 405] on div at bounding box center [344, 406] width 606 height 3
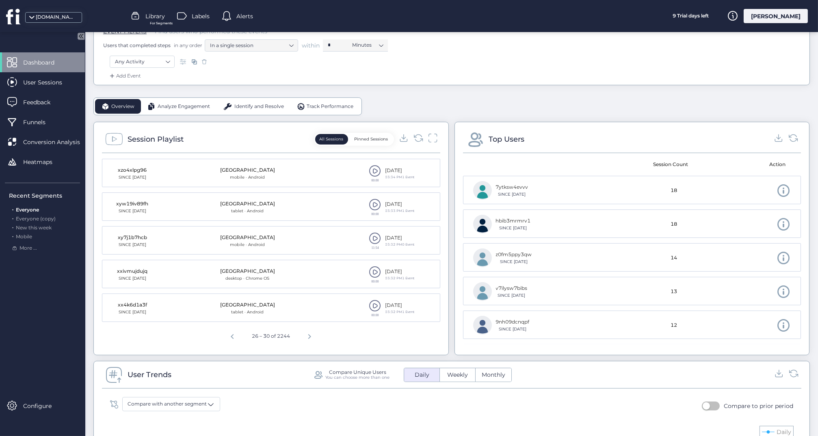
scroll to position [158, 0]
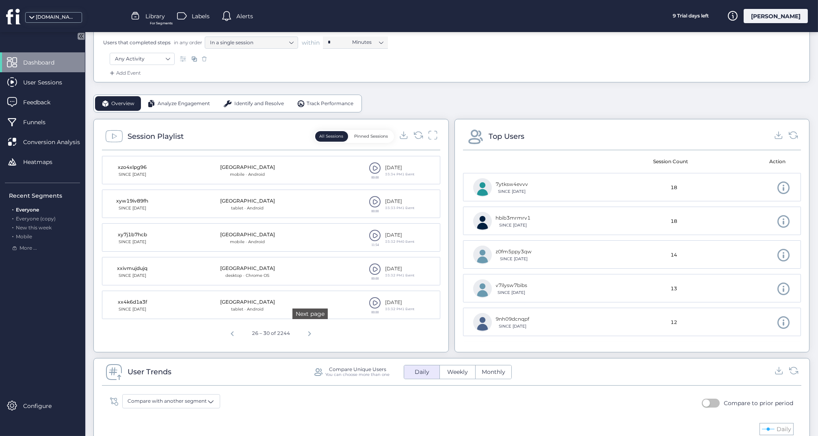
click at [310, 334] on span "Next page" at bounding box center [309, 332] width 19 height 19
click at [377, 231] on span at bounding box center [375, 235] width 12 height 12
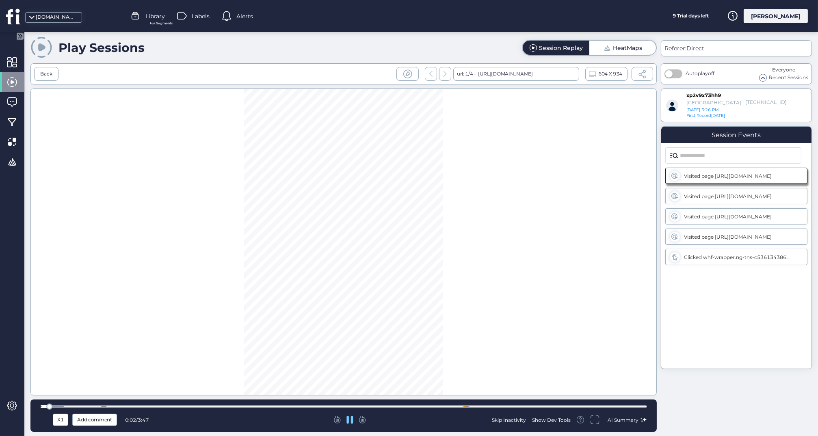
click at [281, 407] on div at bounding box center [344, 406] width 606 height 3
click at [326, 407] on div at bounding box center [344, 406] width 606 height 3
click at [424, 407] on div at bounding box center [344, 406] width 606 height 3
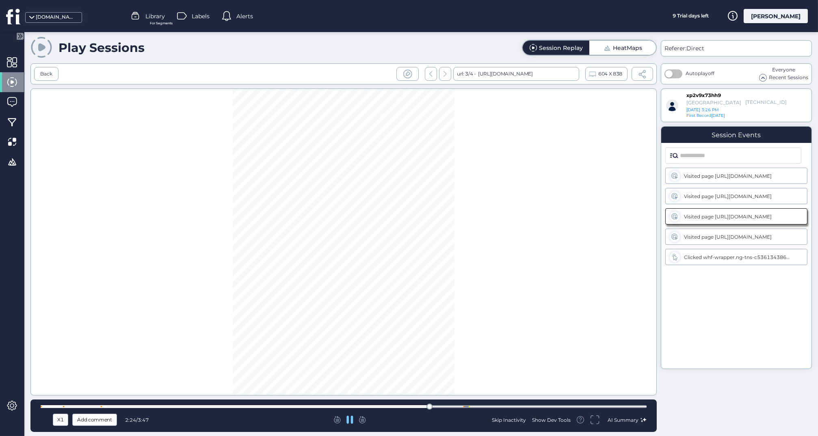
click at [464, 407] on div at bounding box center [463, 406] width 1 height 1
click at [484, 406] on div at bounding box center [344, 406] width 606 height 3
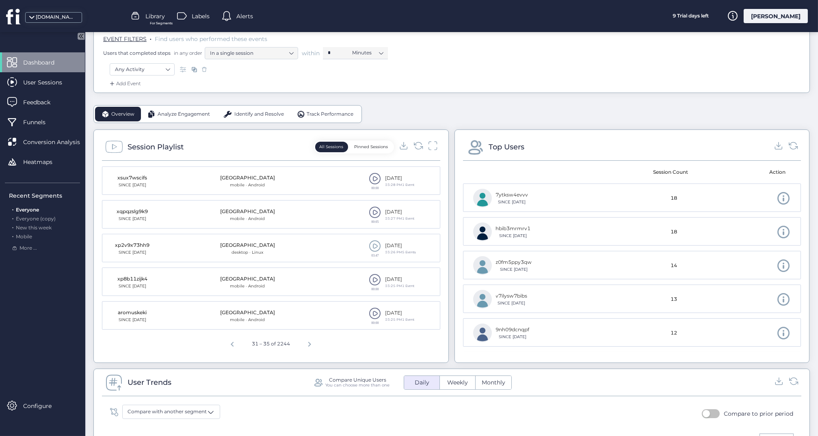
scroll to position [148, 0]
click at [310, 341] on span "Next page" at bounding box center [309, 342] width 19 height 19
click at [374, 275] on span at bounding box center [375, 279] width 12 height 12
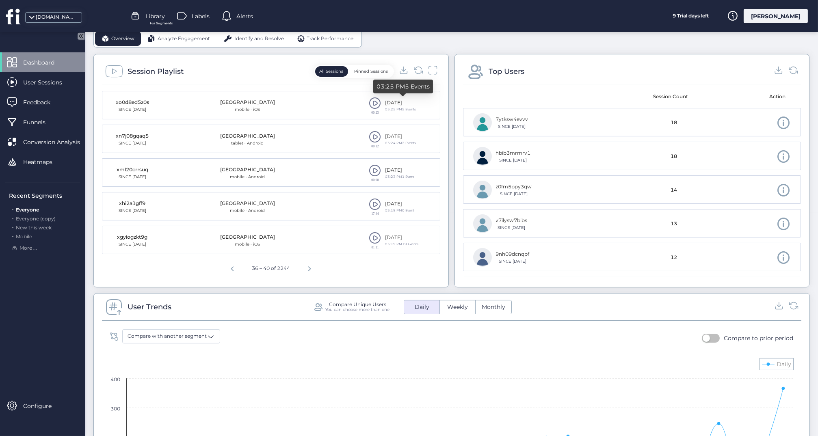
scroll to position [229, 0]
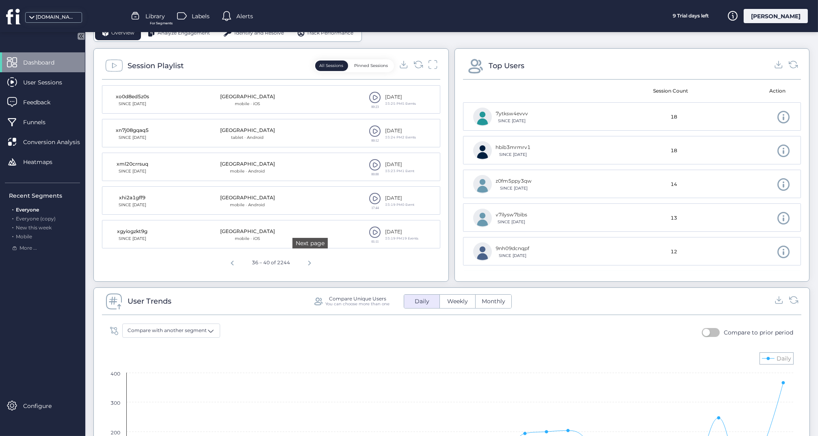
click at [312, 262] on span "Next page" at bounding box center [309, 261] width 19 height 19
click at [375, 99] on span at bounding box center [375, 97] width 12 height 12
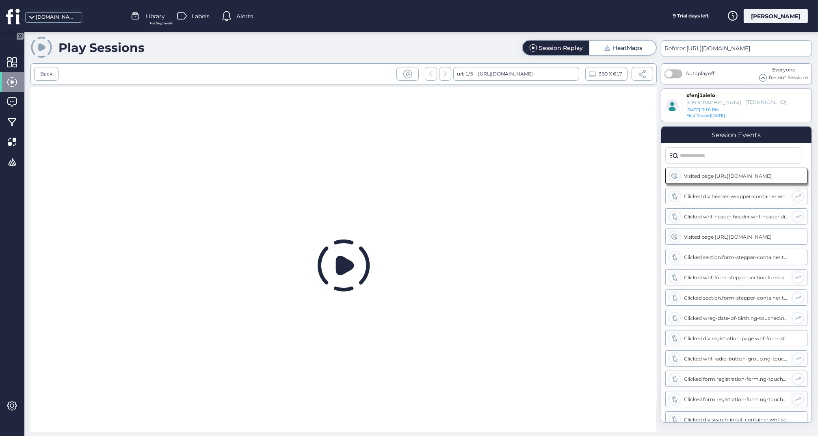
click at [344, 270] on icon at bounding box center [345, 265] width 18 height 19
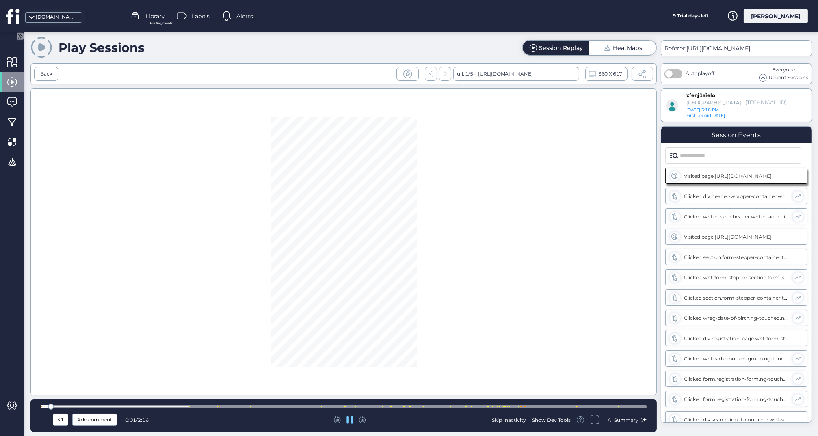
click at [395, 405] on div at bounding box center [344, 407] width 606 height 6
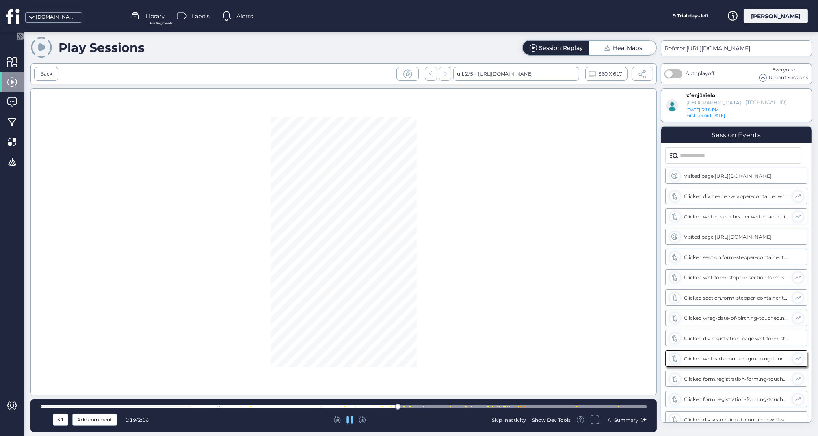
scroll to position [65, 0]
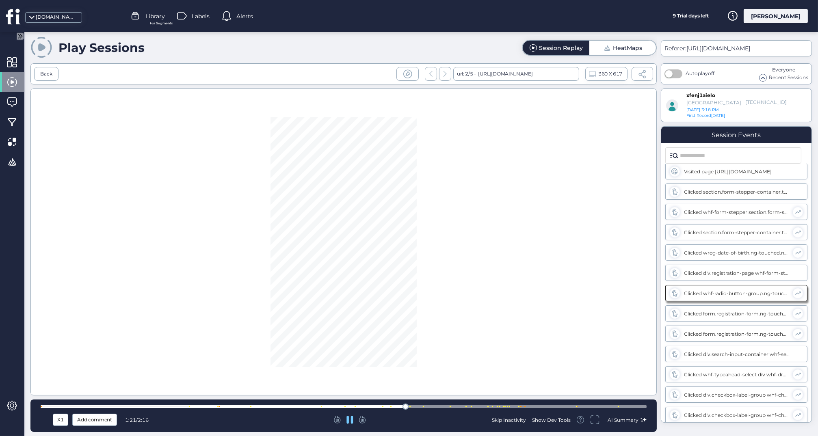
click at [442, 405] on div at bounding box center [344, 407] width 606 height 6
click at [463, 404] on div at bounding box center [344, 407] width 606 height 6
click at [484, 405] on div at bounding box center [344, 406] width 606 height 3
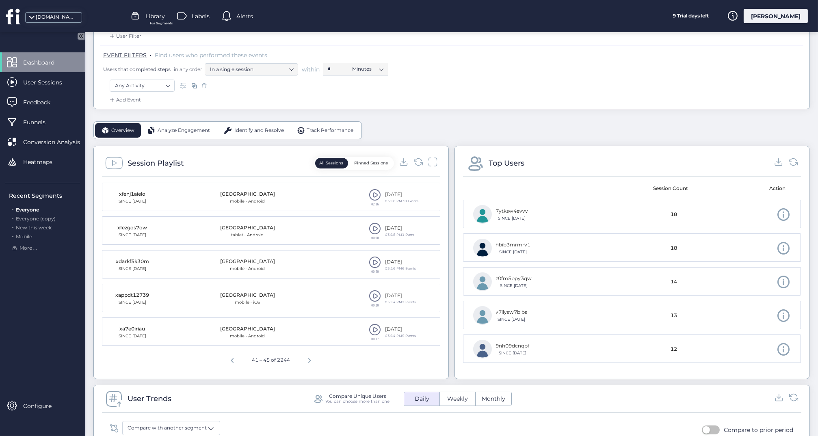
scroll to position [135, 0]
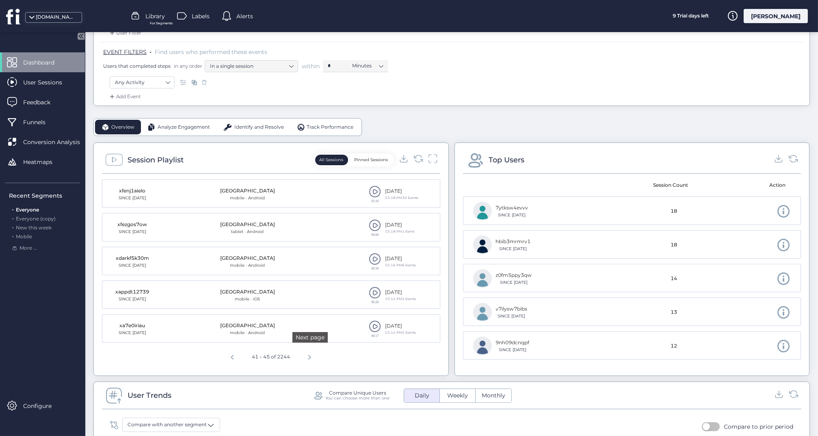
click at [312, 358] on span "Next page" at bounding box center [309, 355] width 19 height 19
click at [373, 256] on span at bounding box center [375, 259] width 12 height 12
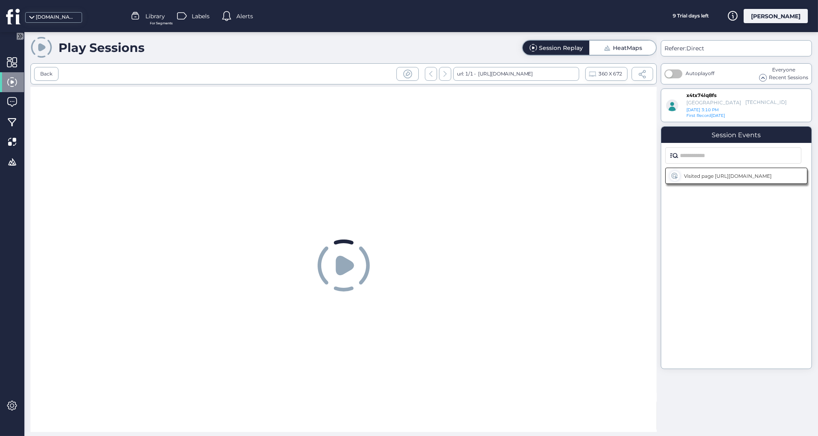
click at [340, 260] on icon at bounding box center [345, 265] width 18 height 19
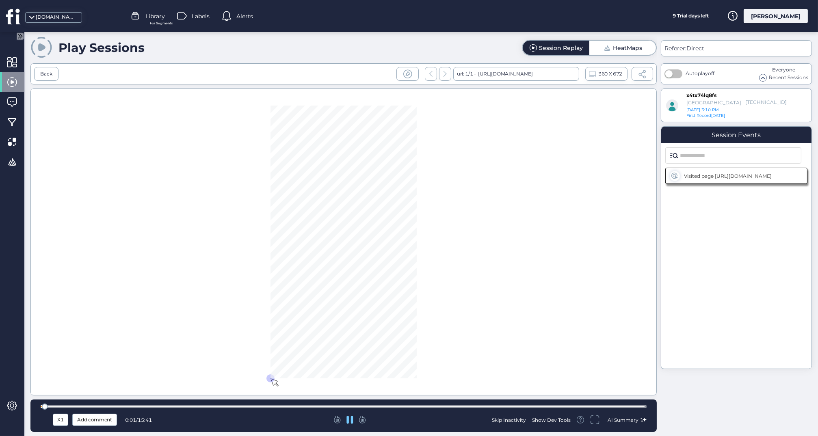
click at [331, 407] on div at bounding box center [344, 406] width 606 height 3
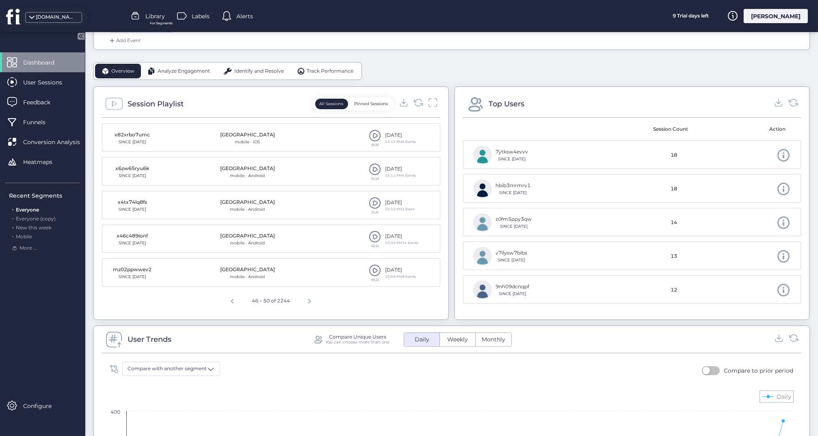
scroll to position [197, 0]
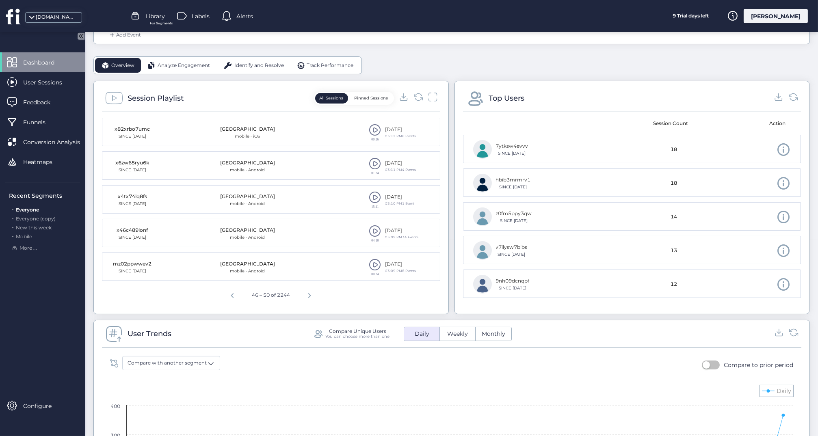
click at [375, 229] on span at bounding box center [375, 231] width 12 height 12
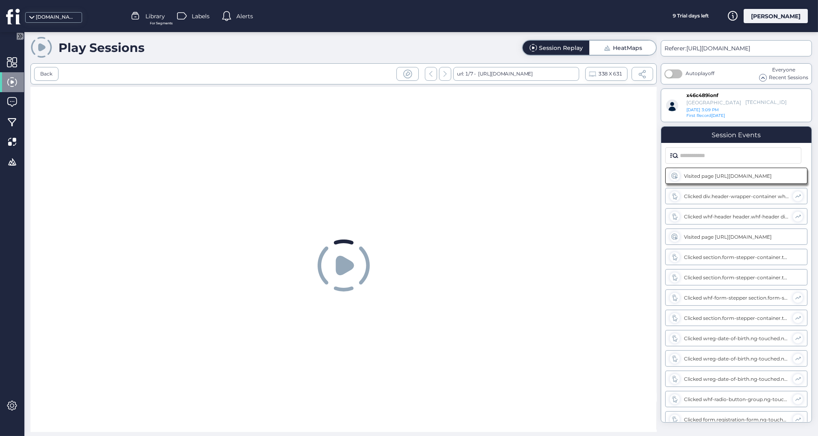
click at [340, 263] on icon at bounding box center [345, 265] width 18 height 19
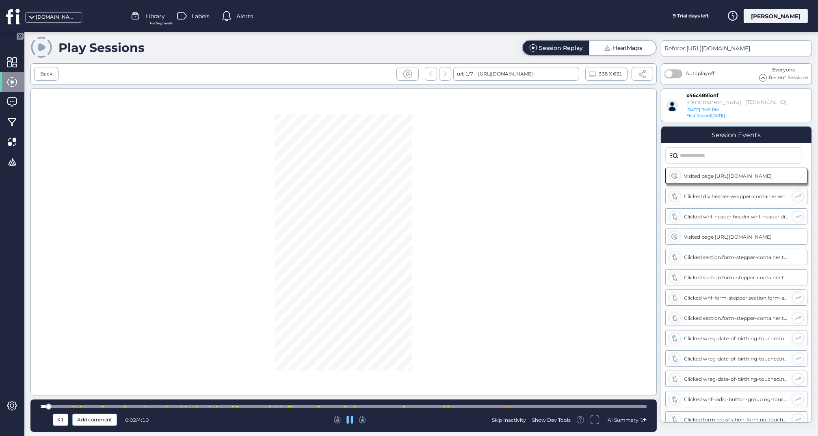
click at [377, 408] on div at bounding box center [344, 406] width 606 height 3
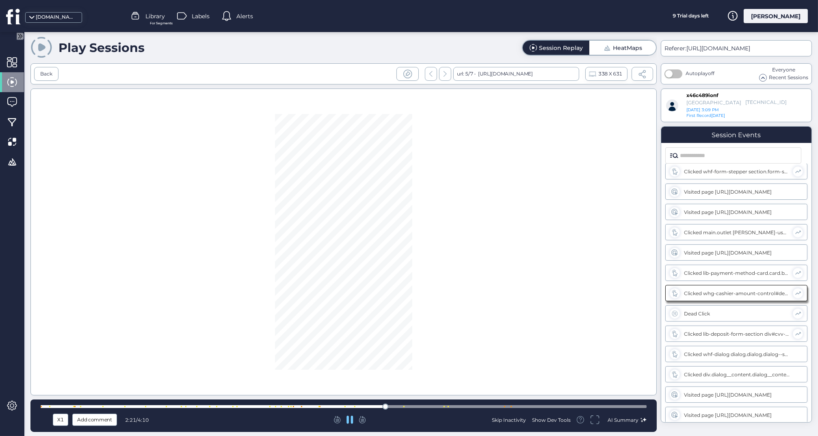
click at [335, 407] on div at bounding box center [344, 406] width 606 height 3
click at [312, 408] on div at bounding box center [344, 406] width 606 height 3
click at [578, 407] on div at bounding box center [344, 406] width 606 height 3
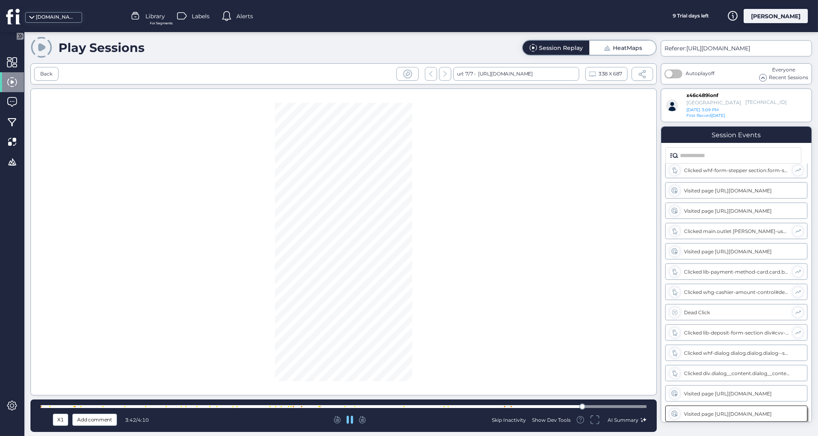
click at [608, 405] on div at bounding box center [344, 407] width 606 height 6
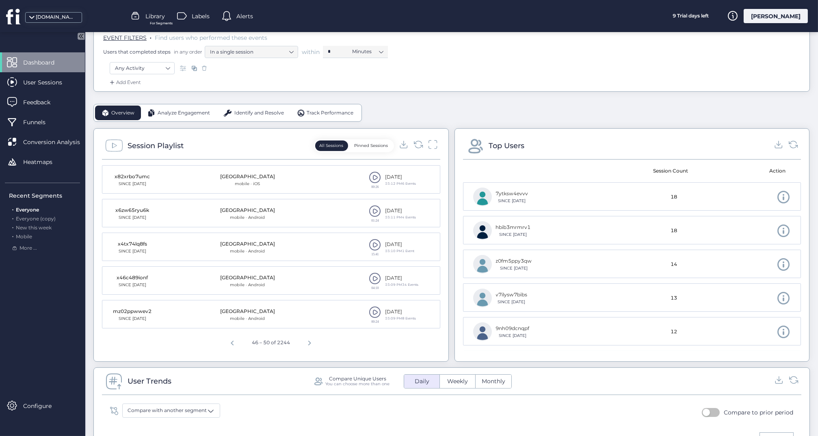
scroll to position [152, 0]
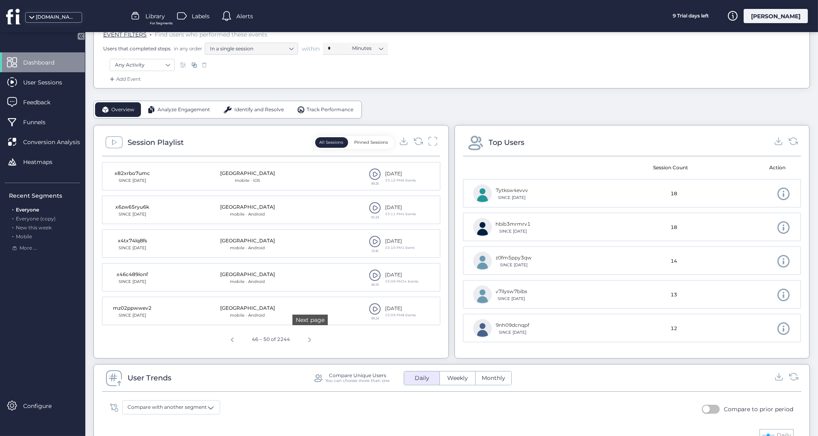
click at [312, 340] on span "Next page" at bounding box center [309, 338] width 19 height 19
click at [310, 339] on span "Next page" at bounding box center [309, 338] width 19 height 19
click at [375, 243] on span at bounding box center [375, 242] width 12 height 12
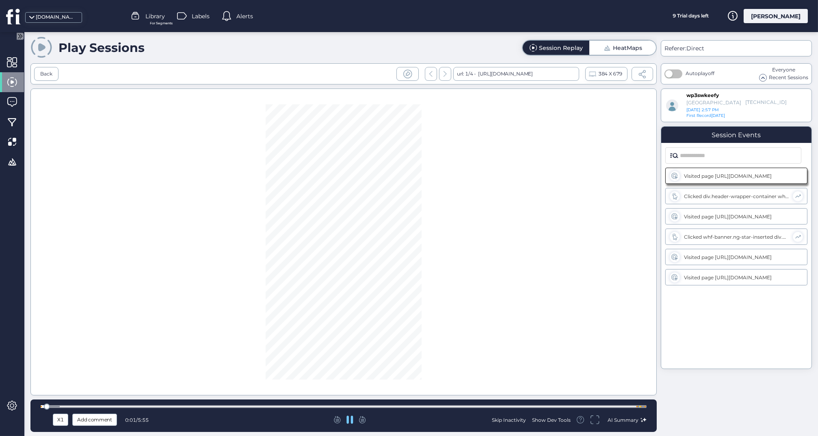
click at [338, 407] on div at bounding box center [344, 406] width 606 height 3
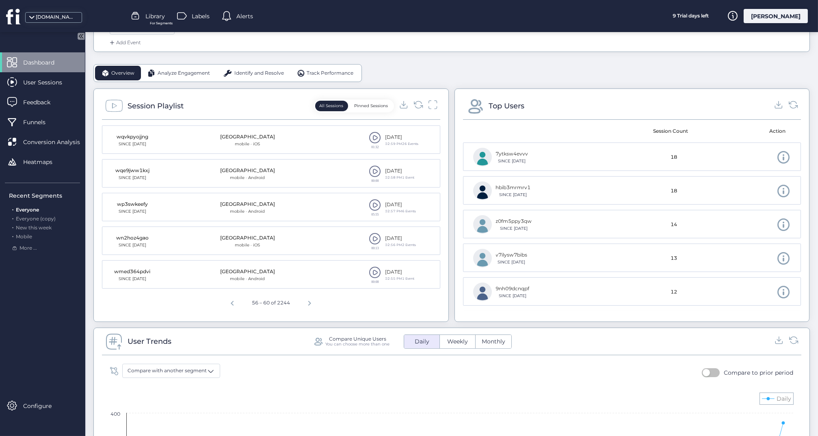
scroll to position [180, 0]
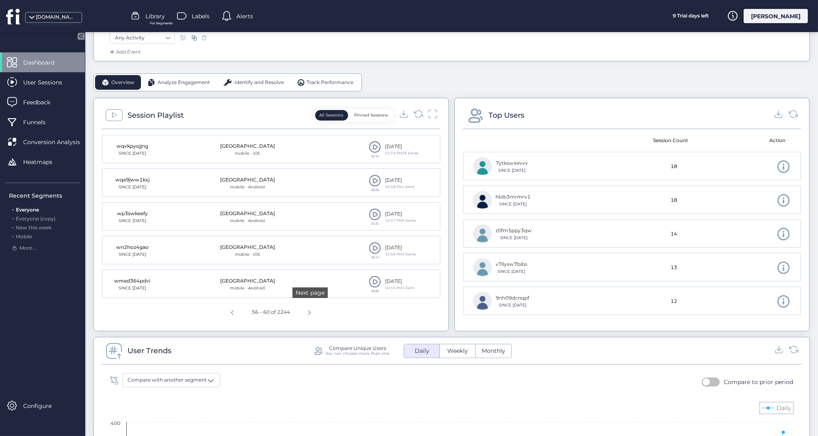
click at [309, 312] on span "Next page" at bounding box center [309, 311] width 19 height 19
click at [375, 182] on span at bounding box center [375, 181] width 12 height 12
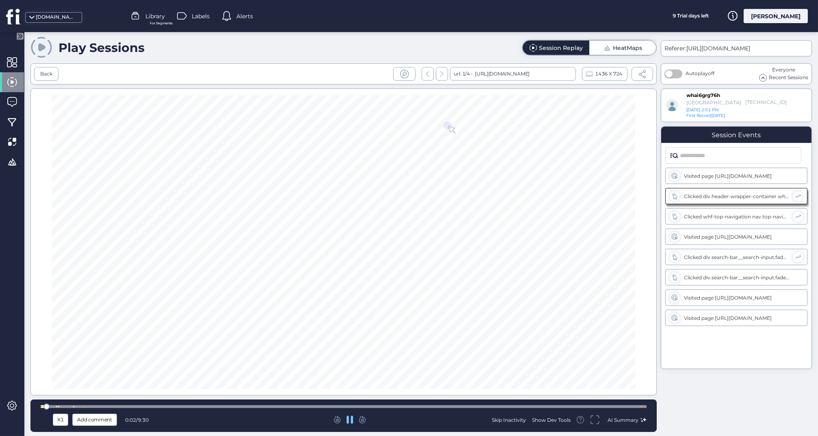
click at [289, 407] on div at bounding box center [344, 406] width 606 height 3
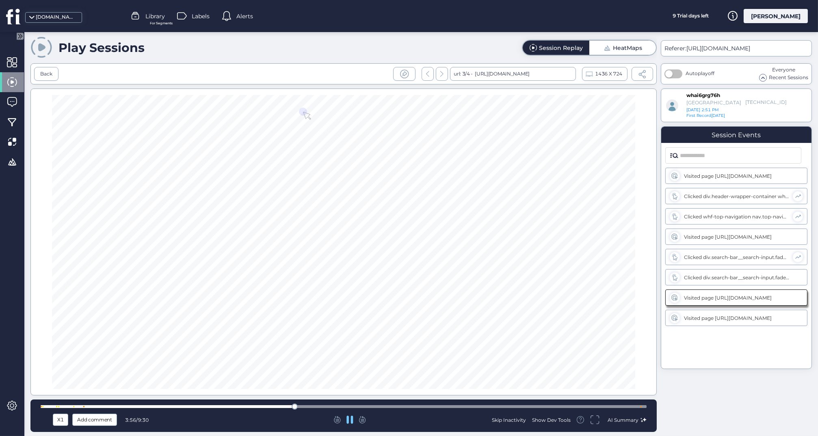
click at [426, 403] on div "X1 Add comment 3:56 / 9:30 Skip Inactivity Show Dev Tools AI Summary" at bounding box center [343, 416] width 626 height 32
click at [428, 407] on div at bounding box center [344, 406] width 606 height 3
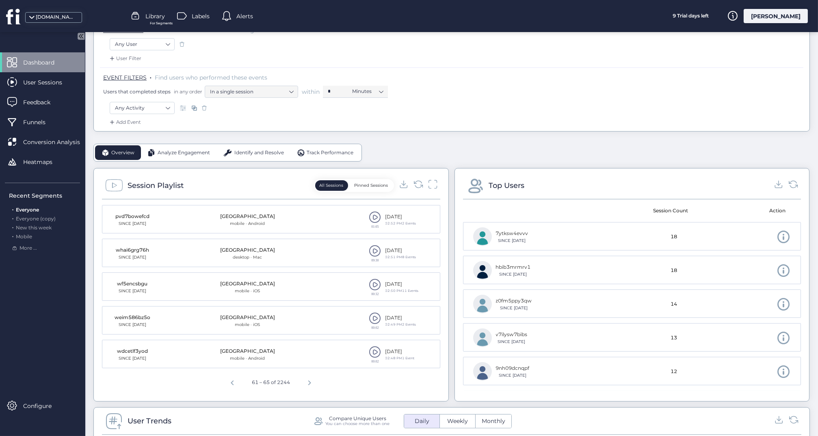
scroll to position [117, 0]
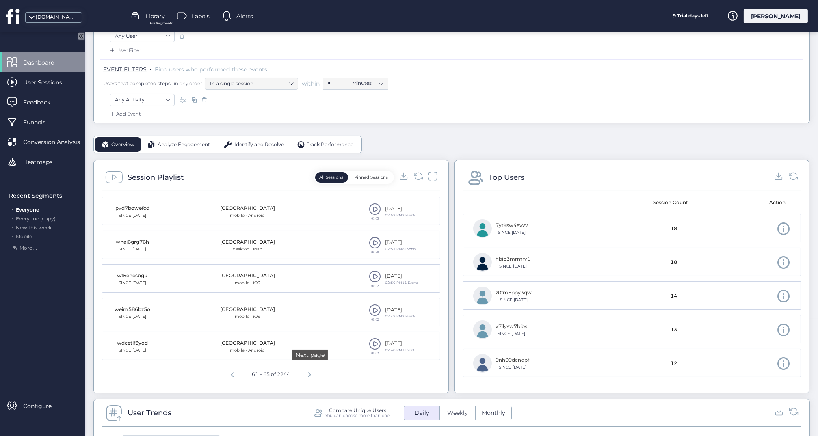
click at [310, 371] on span "Next page" at bounding box center [309, 373] width 19 height 19
click at [373, 275] on span at bounding box center [375, 277] width 12 height 12
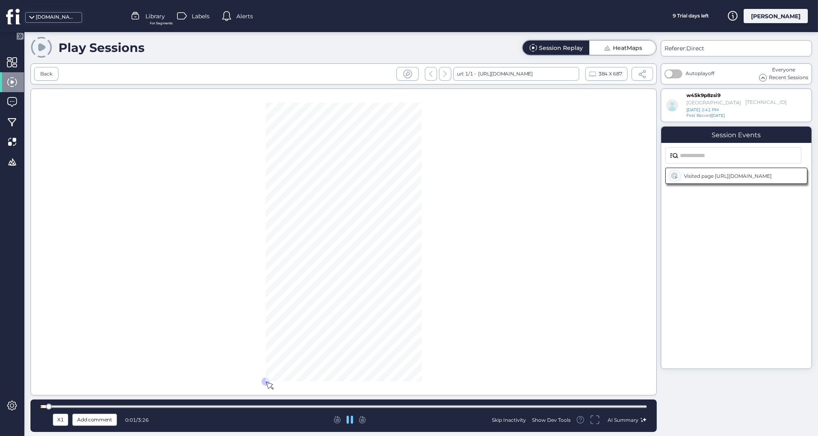
click at [342, 406] on div at bounding box center [344, 406] width 606 height 3
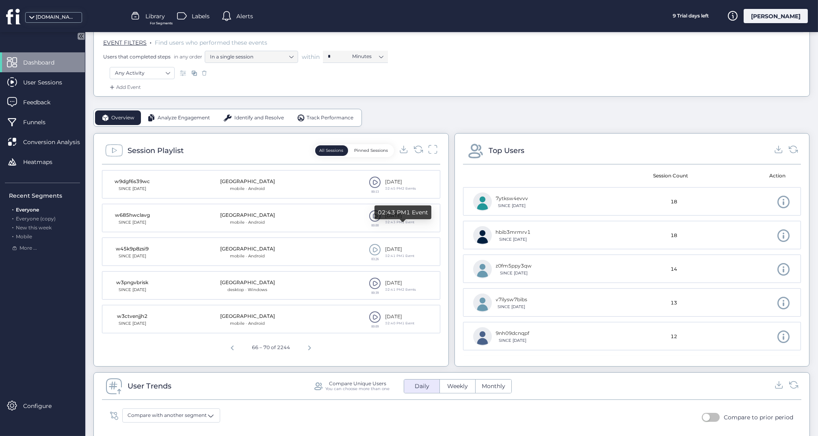
scroll to position [147, 0]
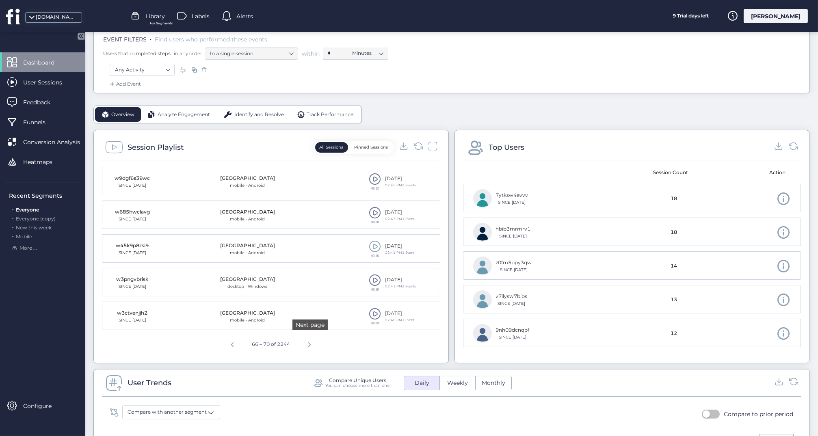
click at [310, 343] on span "Next page" at bounding box center [309, 343] width 19 height 19
click at [313, 343] on span "Next page" at bounding box center [309, 343] width 19 height 19
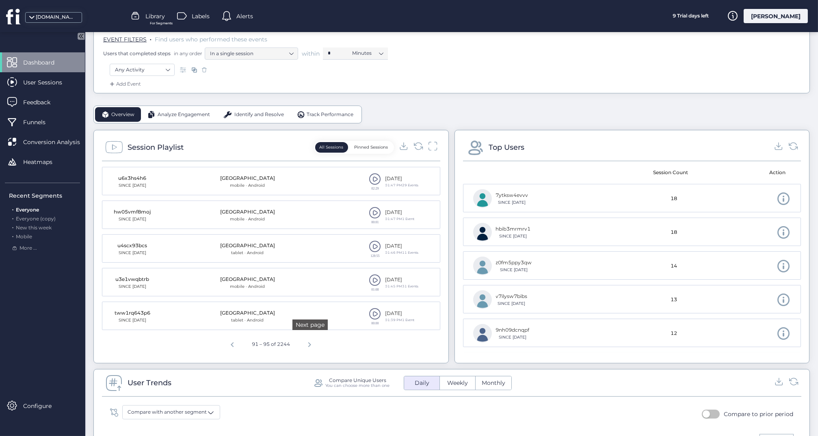
click at [313, 343] on span "Next page" at bounding box center [309, 343] width 19 height 19
click at [376, 178] on span at bounding box center [375, 179] width 12 height 12
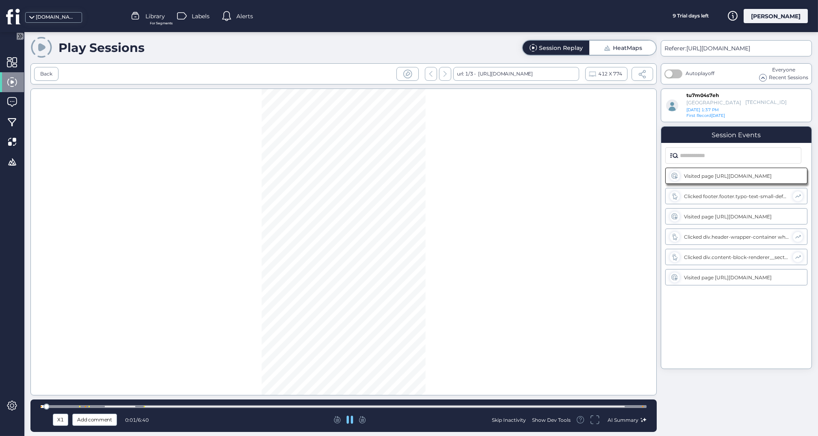
click at [206, 406] on div at bounding box center [344, 406] width 606 height 3
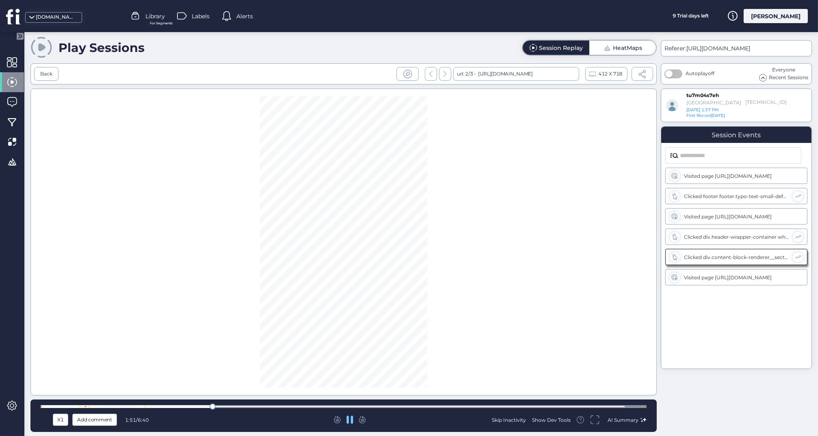
click at [363, 406] on div at bounding box center [344, 406] width 606 height 3
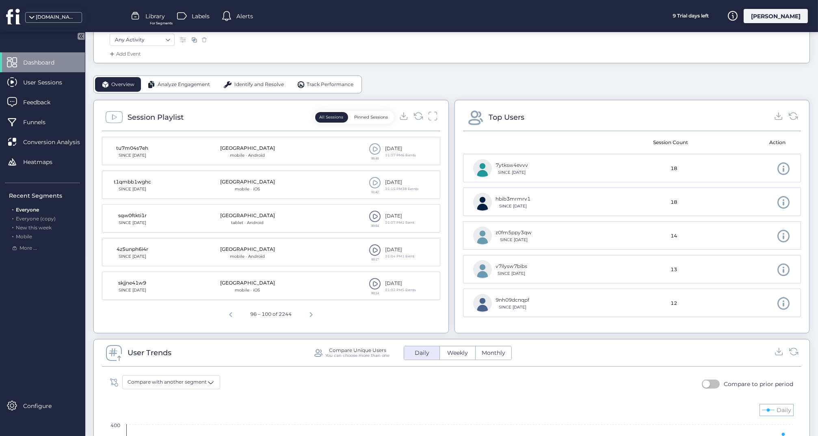
scroll to position [180, 0]
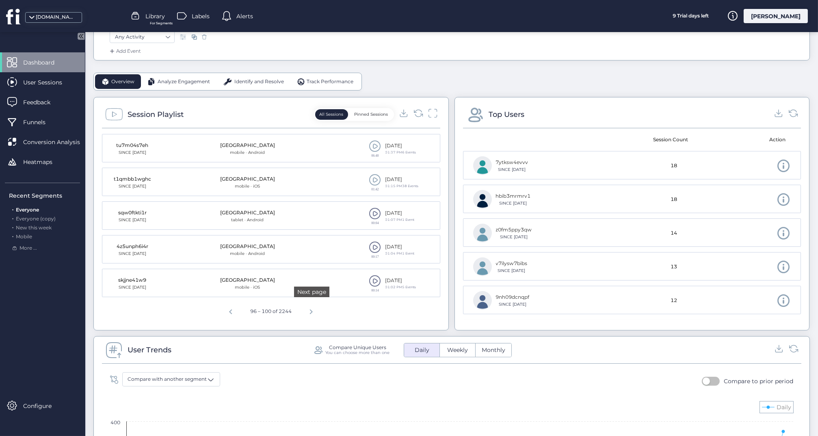
click at [312, 310] on span "Next page" at bounding box center [310, 310] width 19 height 19
click at [375, 215] on span at bounding box center [375, 214] width 12 height 12
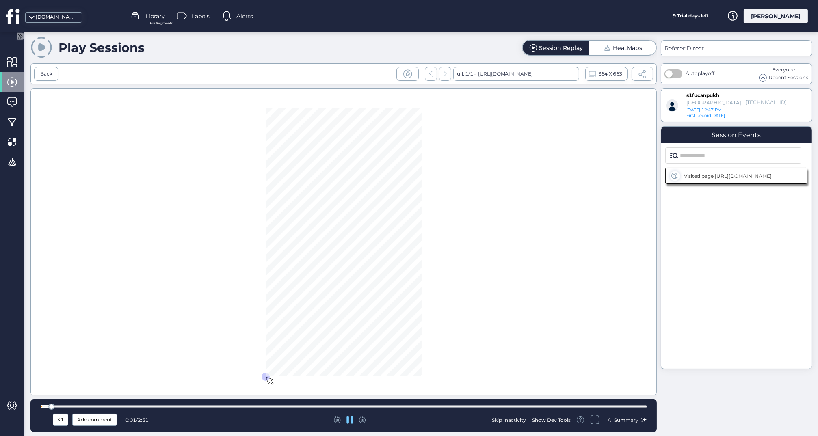
click at [232, 409] on div at bounding box center [344, 407] width 606 height 6
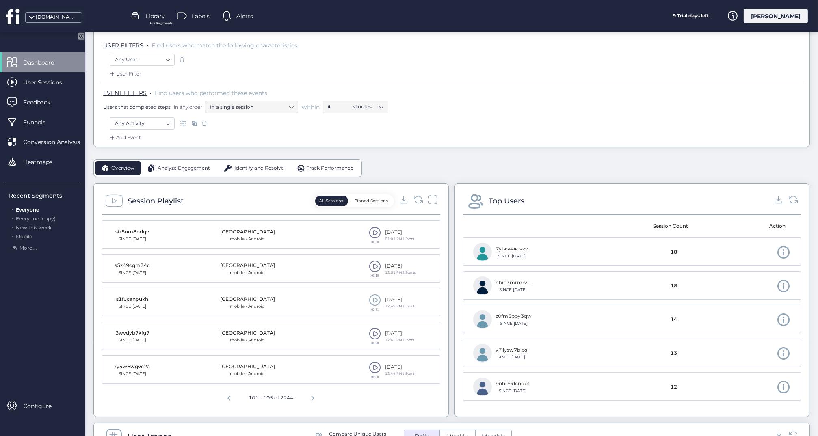
scroll to position [151, 0]
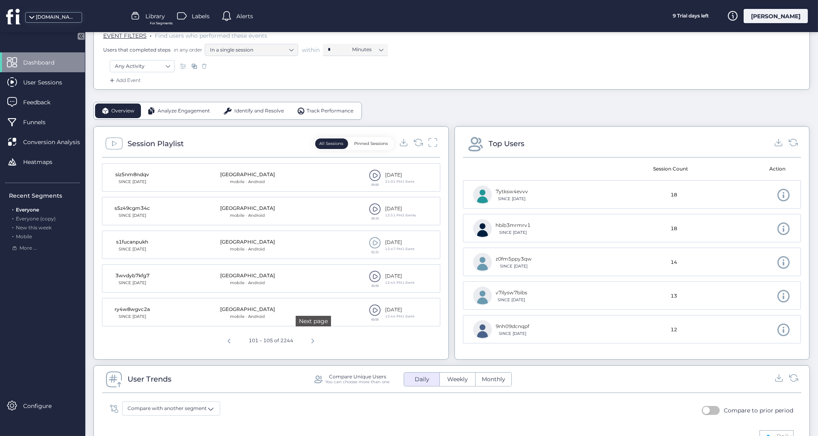
click at [314, 340] on span "Next page" at bounding box center [312, 339] width 19 height 19
click at [374, 275] on span at bounding box center [375, 277] width 12 height 12
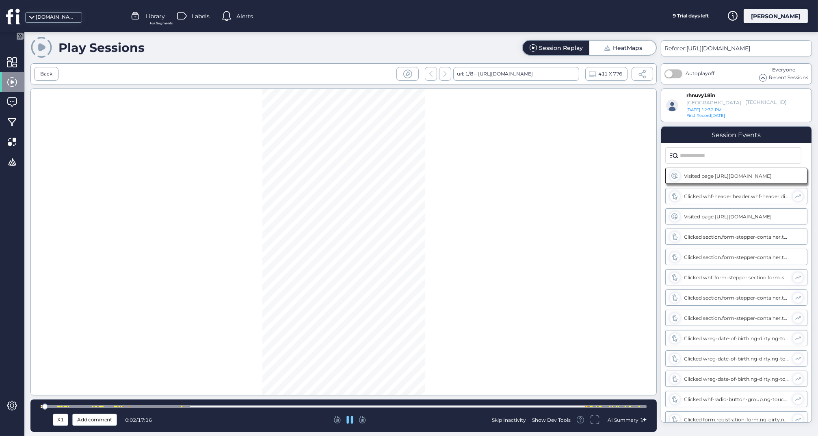
click at [169, 408] on div at bounding box center [344, 406] width 606 height 3
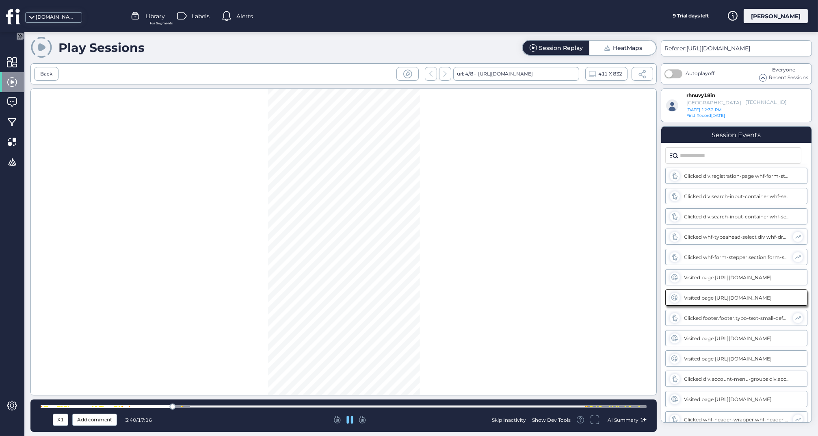
scroll to position [431, 0]
click at [281, 409] on div at bounding box center [344, 407] width 606 height 6
click at [299, 407] on div at bounding box center [344, 406] width 606 height 3
click at [337, 406] on div at bounding box center [344, 406] width 606 height 3
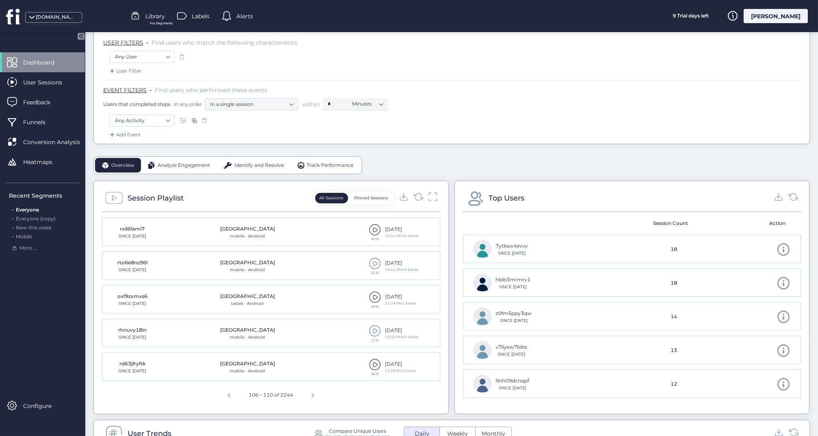
scroll to position [206, 0]
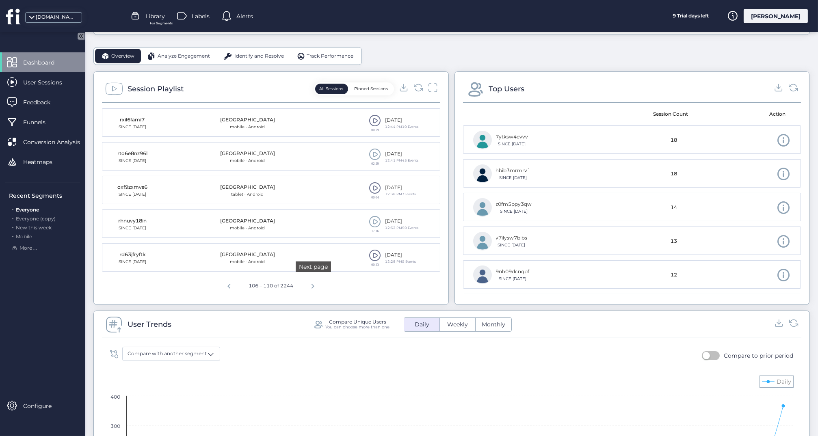
click at [316, 284] on span "Next page" at bounding box center [312, 284] width 19 height 19
click at [375, 219] on span at bounding box center [375, 222] width 12 height 12
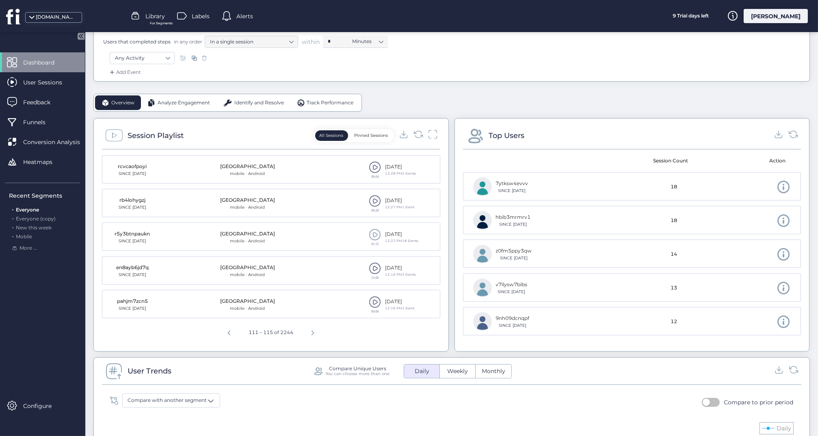
scroll to position [184, 0]
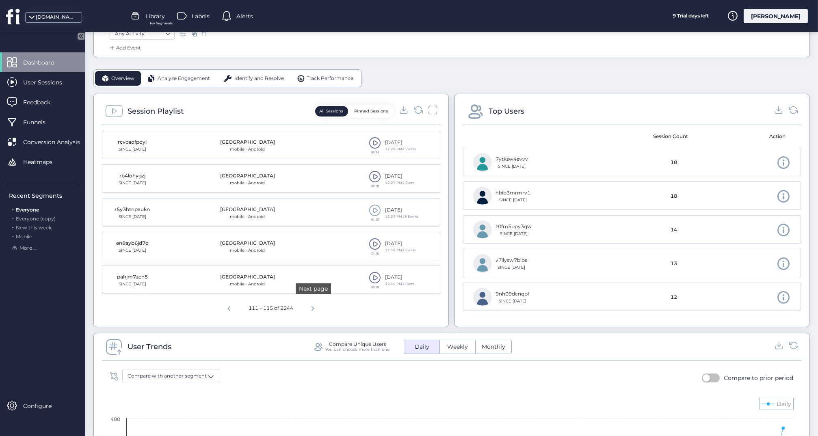
click at [314, 304] on span "Next page" at bounding box center [312, 307] width 19 height 19
click at [376, 139] on span at bounding box center [375, 143] width 12 height 12
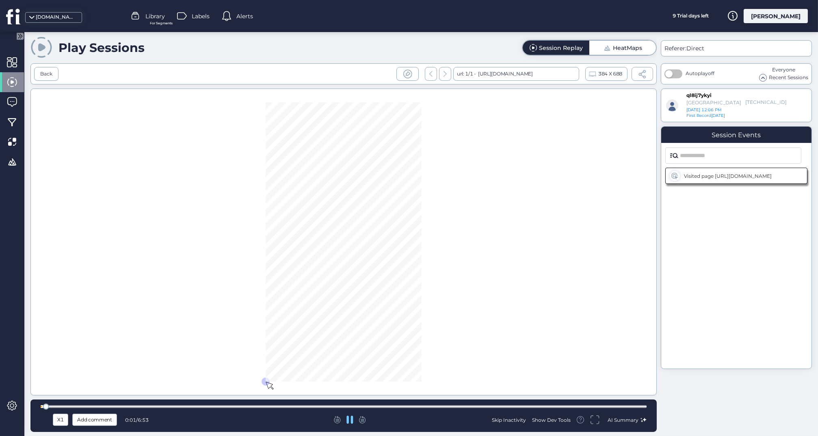
click at [293, 405] on div at bounding box center [344, 407] width 606 height 6
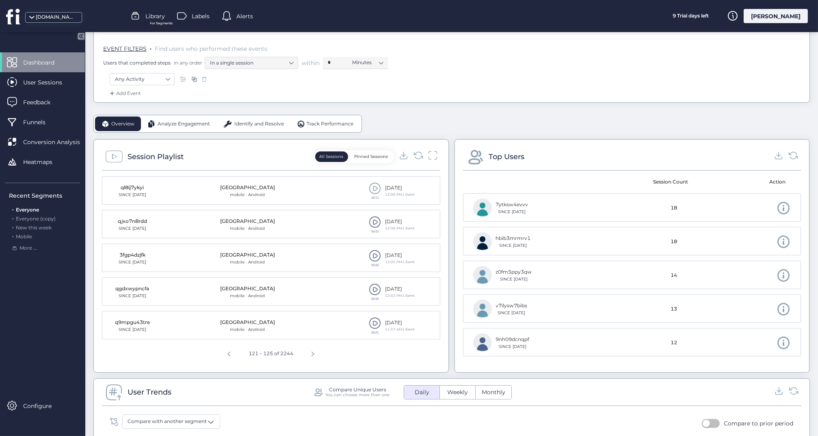
scroll to position [139, 0]
click at [308, 350] on span "Next page" at bounding box center [312, 351] width 19 height 19
click at [375, 215] on span at bounding box center [375, 221] width 12 height 12
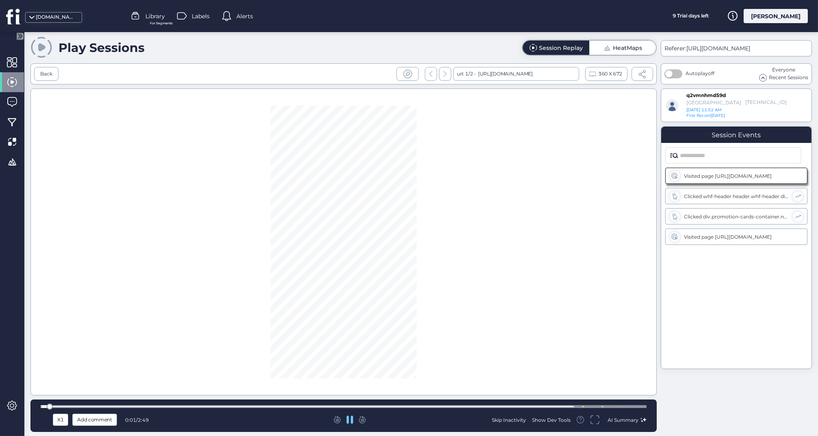
click at [394, 405] on div at bounding box center [344, 407] width 606 height 6
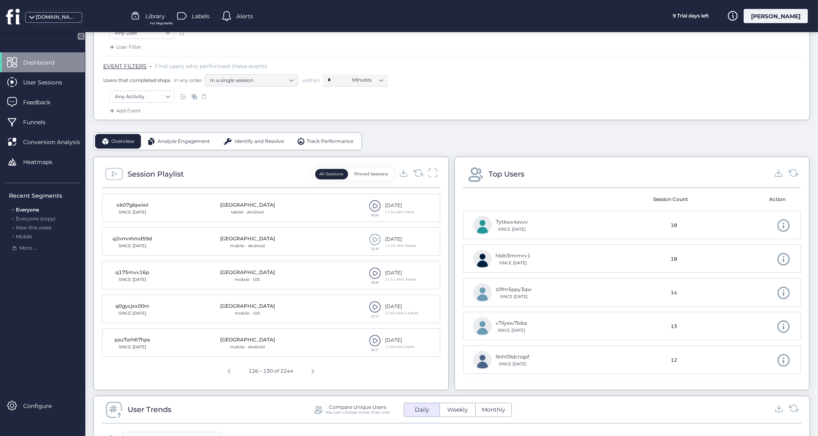
scroll to position [128, 0]
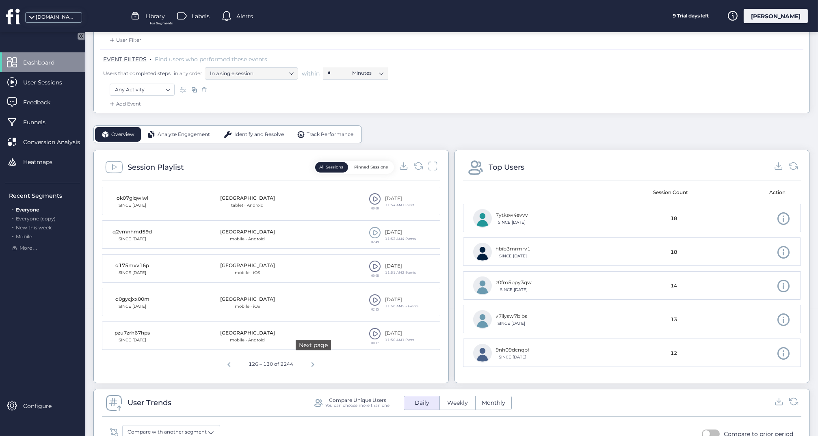
click at [312, 366] on span "Next page" at bounding box center [312, 363] width 19 height 19
click at [311, 363] on span "Next page" at bounding box center [312, 363] width 19 height 19
click at [377, 228] on span at bounding box center [375, 233] width 12 height 12
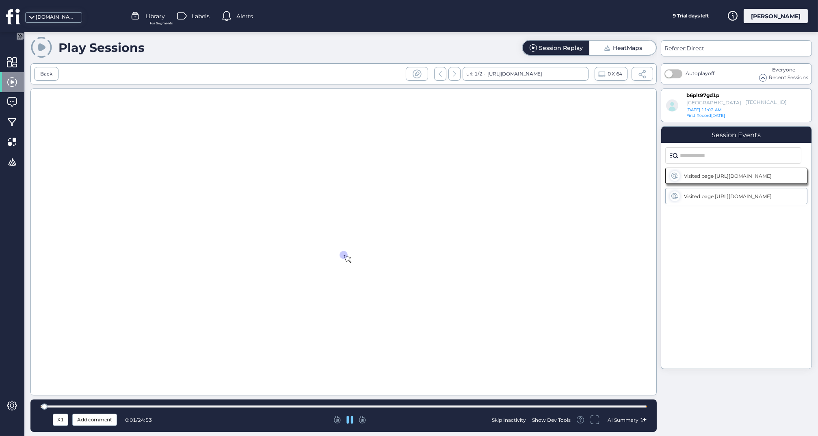
click at [244, 407] on div at bounding box center [344, 406] width 606 height 3
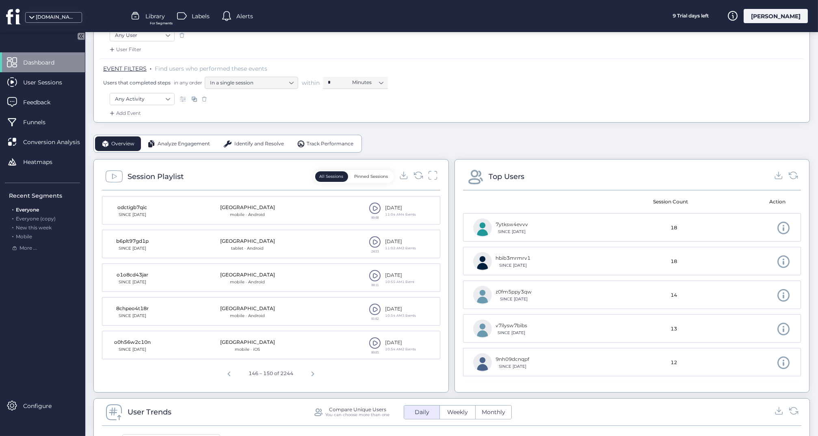
scroll to position [129, 0]
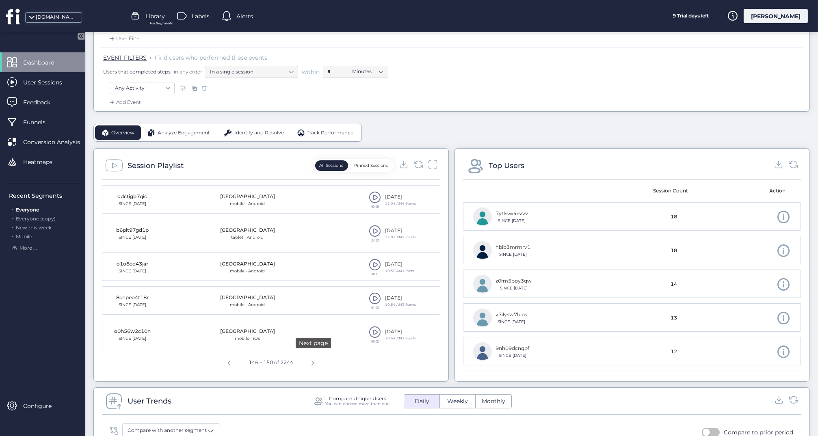
click at [313, 362] on span "Next page" at bounding box center [312, 361] width 19 height 19
click at [377, 197] on span at bounding box center [375, 197] width 12 height 12
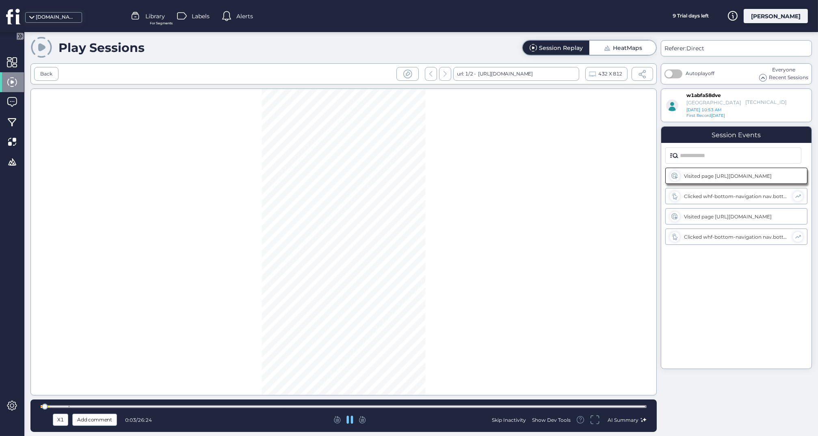
click at [303, 407] on div at bounding box center [344, 406] width 606 height 3
click at [399, 405] on div at bounding box center [344, 406] width 606 height 3
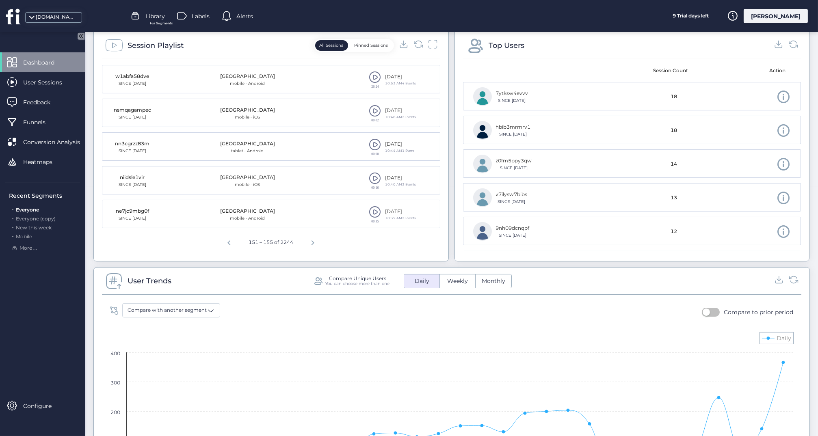
scroll to position [250, 0]
click at [313, 240] on span "Next page" at bounding box center [312, 240] width 19 height 19
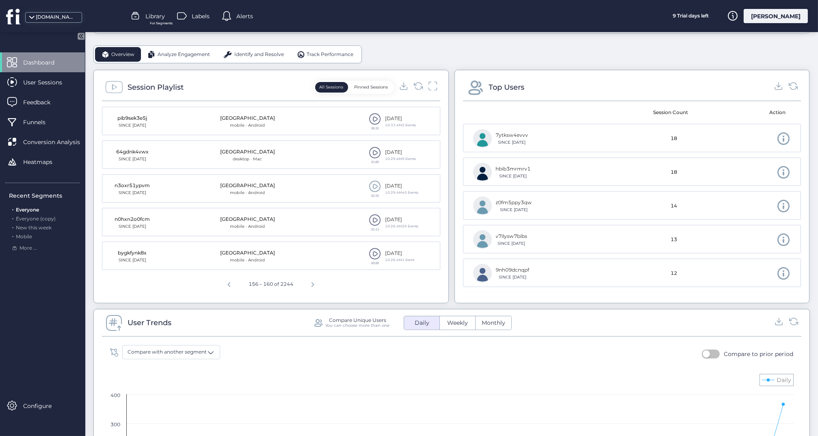
scroll to position [206, 0]
click at [313, 284] on span "Next page" at bounding box center [312, 284] width 19 height 19
click at [375, 183] on span at bounding box center [375, 188] width 12 height 12
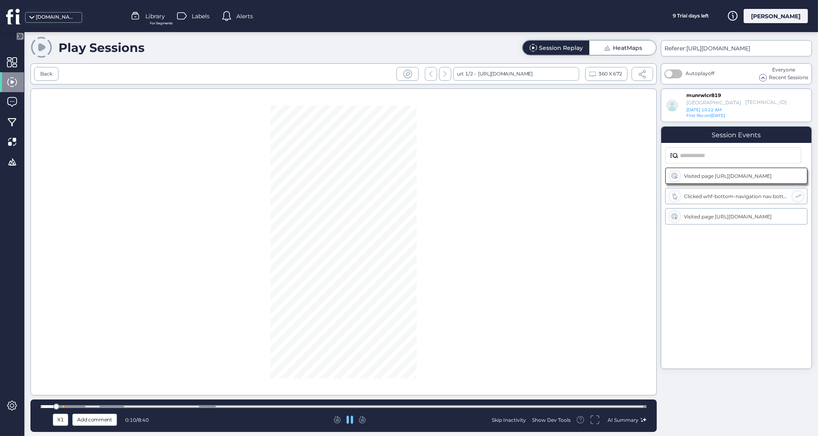
click at [182, 405] on div at bounding box center [344, 407] width 606 height 6
click at [206, 407] on div at bounding box center [344, 406] width 606 height 3
click at [283, 406] on div at bounding box center [344, 406] width 606 height 3
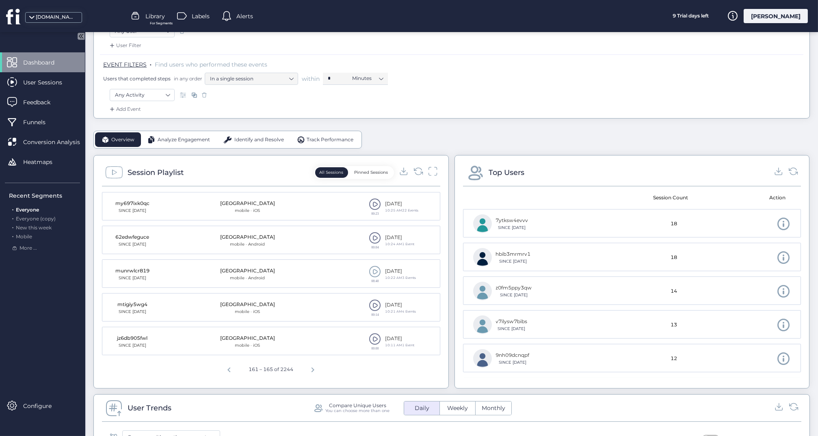
scroll to position [126, 0]
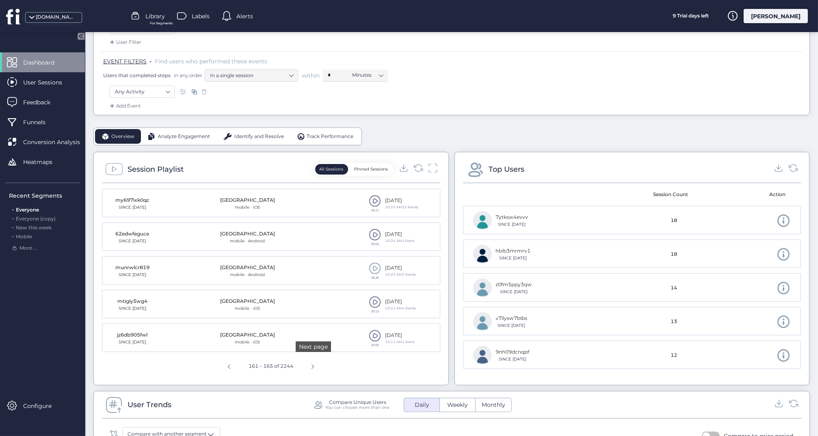
click at [314, 365] on span "Next page" at bounding box center [312, 365] width 19 height 19
click at [375, 234] on span at bounding box center [375, 235] width 12 height 12
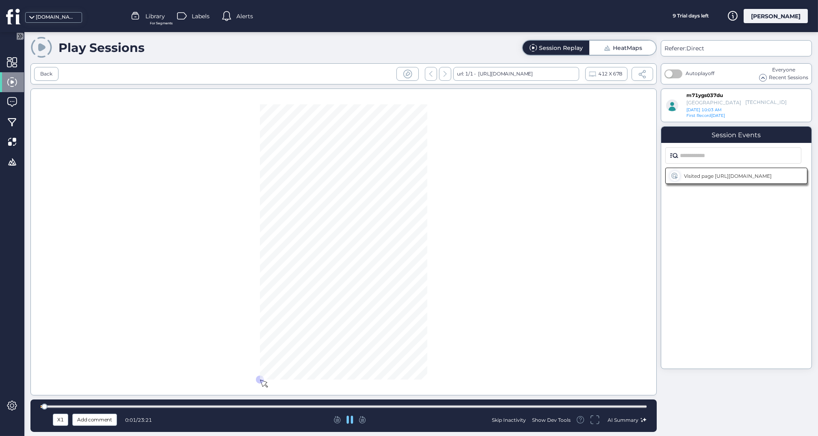
click at [282, 405] on div at bounding box center [344, 407] width 606 height 6
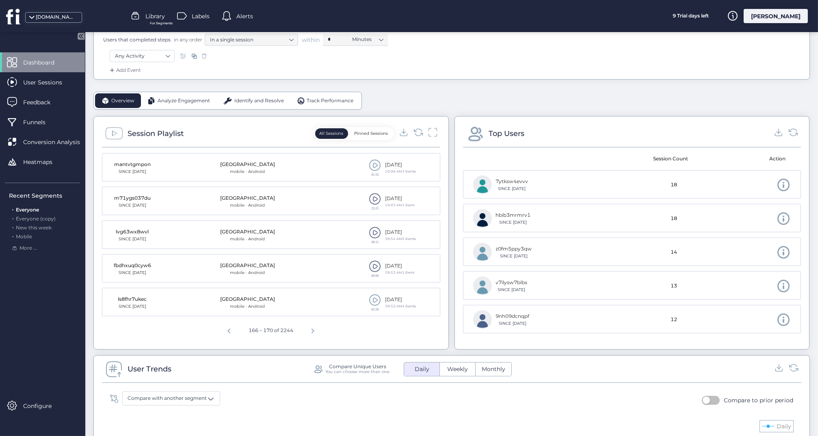
scroll to position [163, 0]
click at [375, 297] on span at bounding box center [375, 298] width 12 height 12
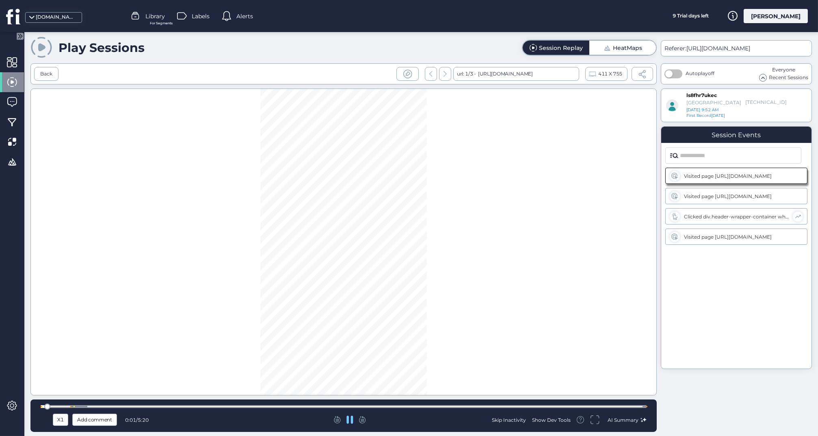
click at [325, 406] on div at bounding box center [344, 406] width 606 height 3
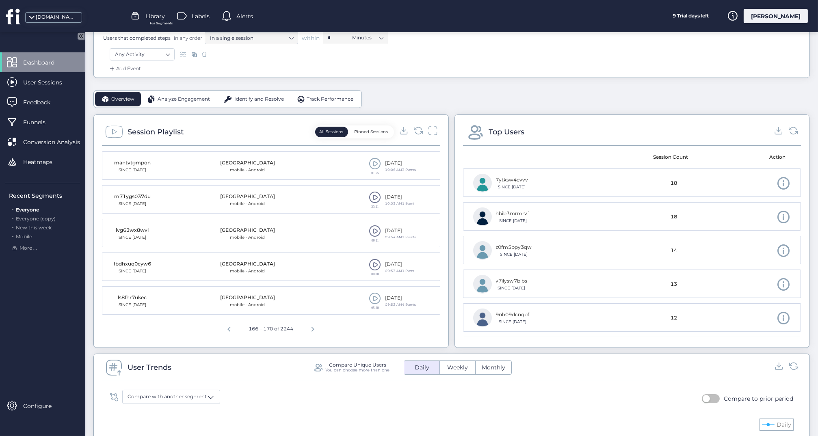
scroll to position [164, 0]
click at [314, 328] on span "Next page" at bounding box center [312, 327] width 19 height 19
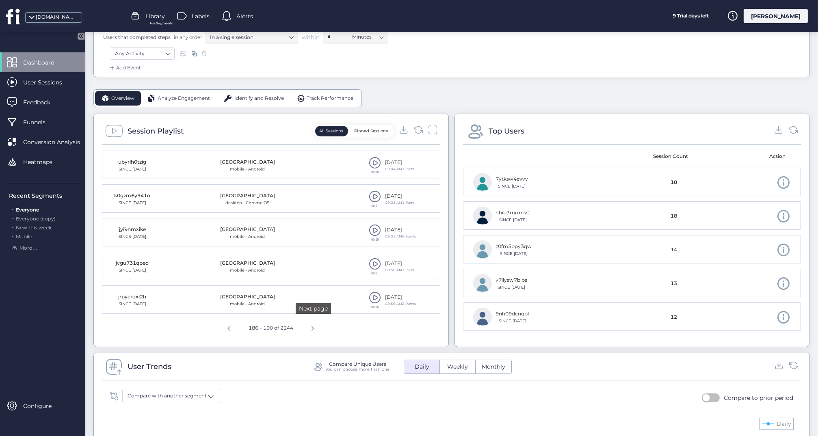
click at [314, 328] on span "Next page" at bounding box center [312, 327] width 19 height 19
click at [373, 297] on span at bounding box center [375, 298] width 12 height 12
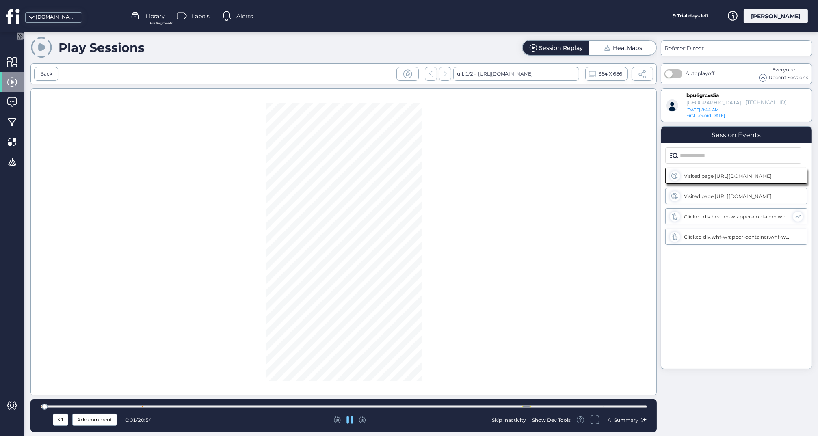
click at [306, 407] on div at bounding box center [344, 406] width 606 height 3
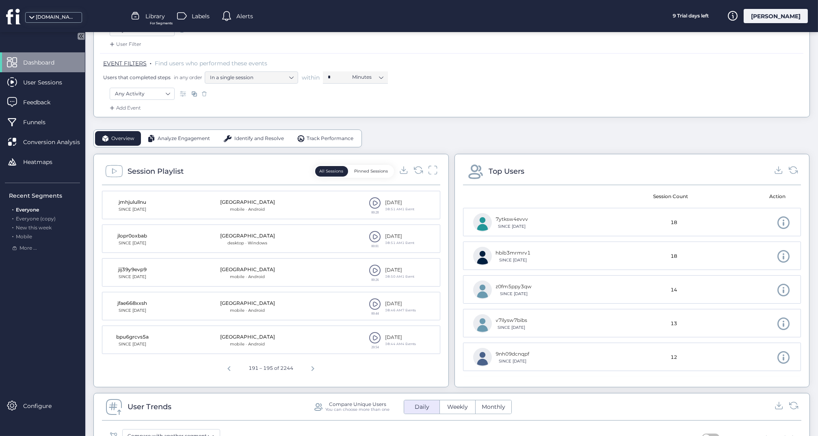
scroll to position [124, 0]
click at [315, 368] on span "Next page" at bounding box center [312, 366] width 19 height 19
click at [377, 305] on span at bounding box center [375, 304] width 12 height 12
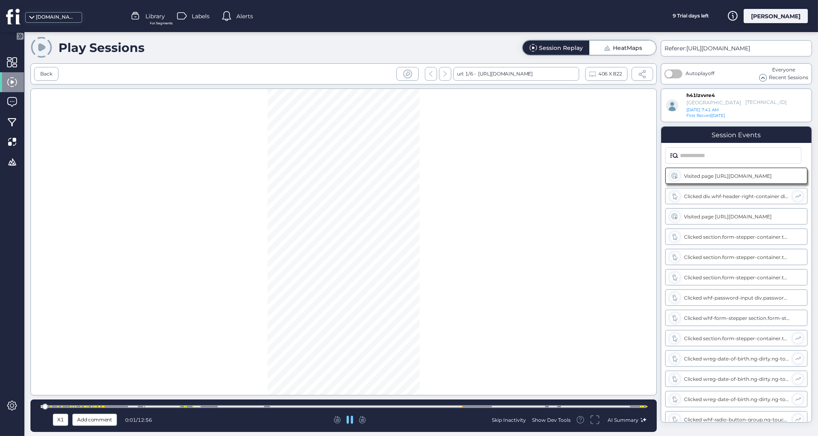
click at [199, 407] on div at bounding box center [344, 406] width 606 height 3
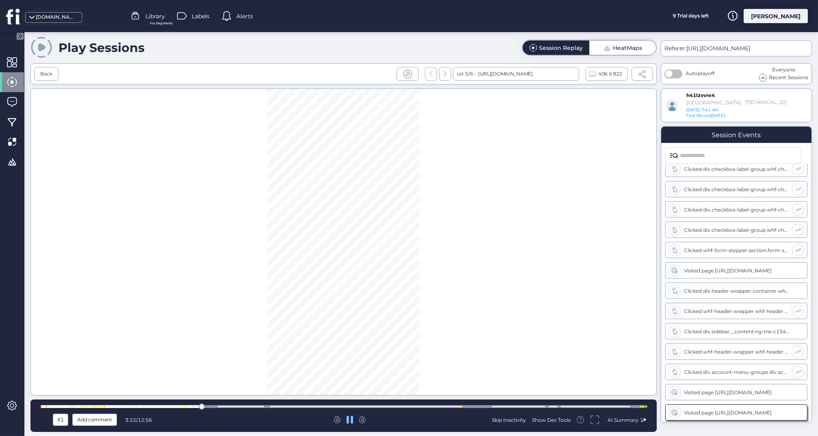
scroll to position [534, 0]
click at [172, 407] on div at bounding box center [344, 406] width 606 height 3
click at [154, 406] on div at bounding box center [344, 406] width 606 height 3
click at [98, 408] on div at bounding box center [344, 406] width 606 height 3
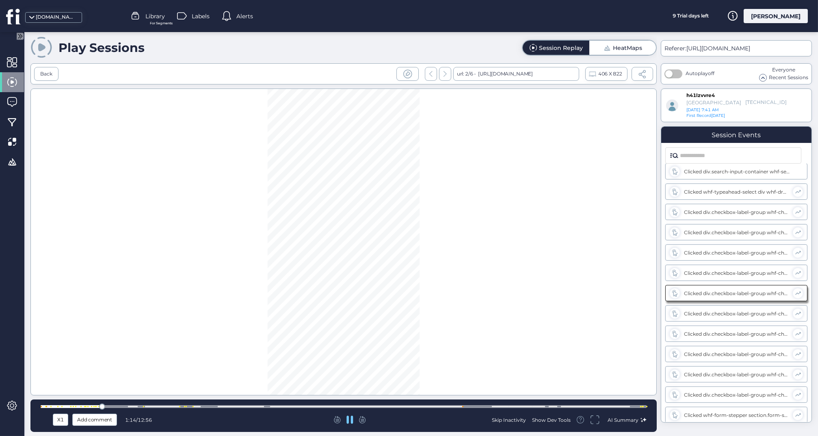
scroll to position [289, 0]
click at [125, 405] on div at bounding box center [344, 407] width 606 height 6
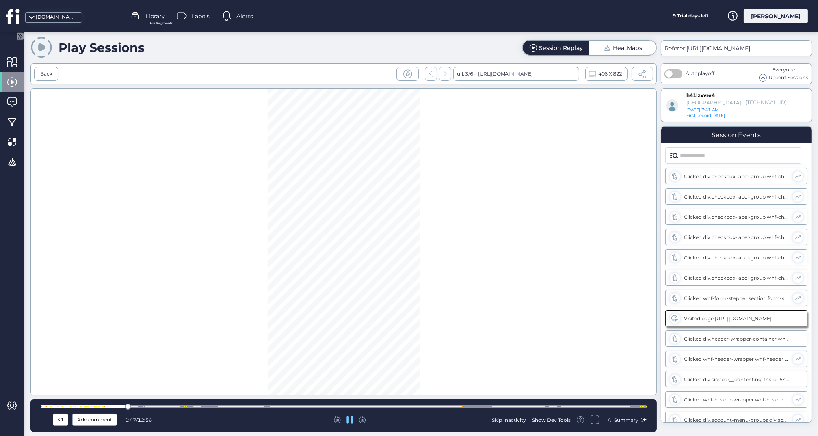
scroll to position [411, 0]
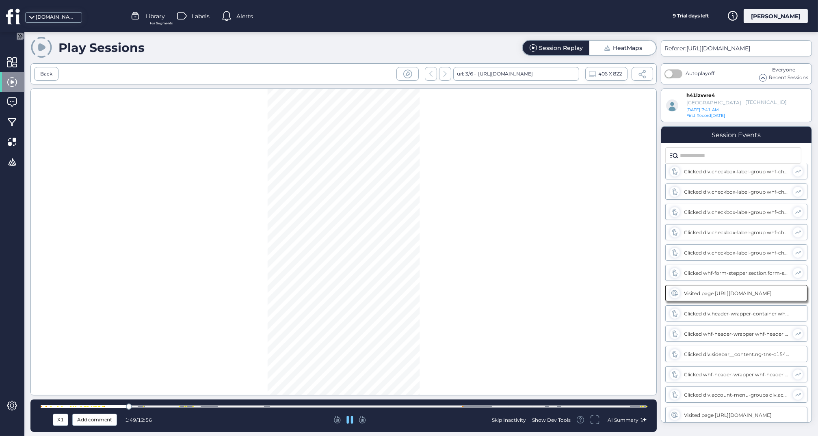
click at [151, 404] on div "X1 Add comment 1:49 / 12:56 Skip Inactivity Show Dev Tools AI Summary" at bounding box center [343, 416] width 626 height 32
click at [221, 405] on div at bounding box center [344, 407] width 606 height 6
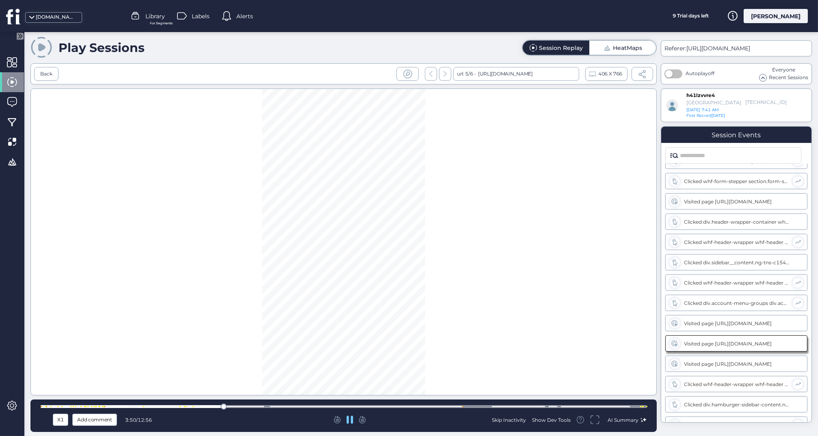
scroll to position [534, 0]
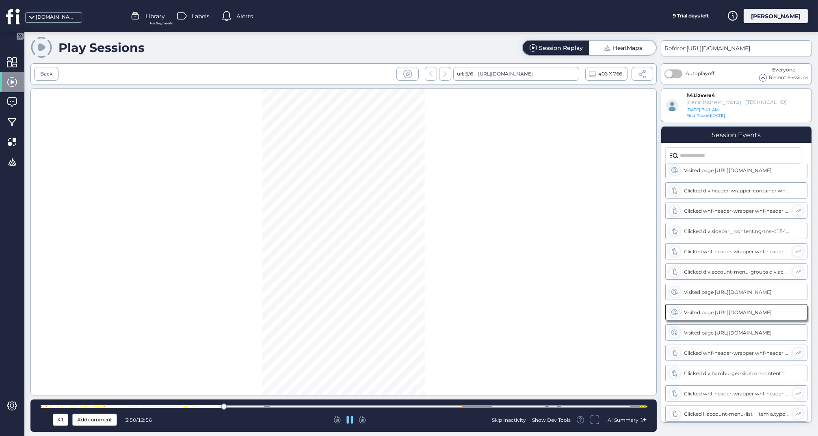
click at [245, 405] on div at bounding box center [344, 406] width 606 height 3
click at [300, 401] on div "X1 Add comment 4:22 / 12:56 Skip Inactivity Show Dev Tools AI Summary" at bounding box center [343, 416] width 626 height 32
click at [306, 405] on div at bounding box center [344, 406] width 606 height 3
click at [346, 409] on div at bounding box center [344, 407] width 606 height 6
click at [381, 403] on div "X1 Add comment 6:31 / 12:56 Skip Inactivity Show Dev Tools AI Summary" at bounding box center [343, 416] width 626 height 32
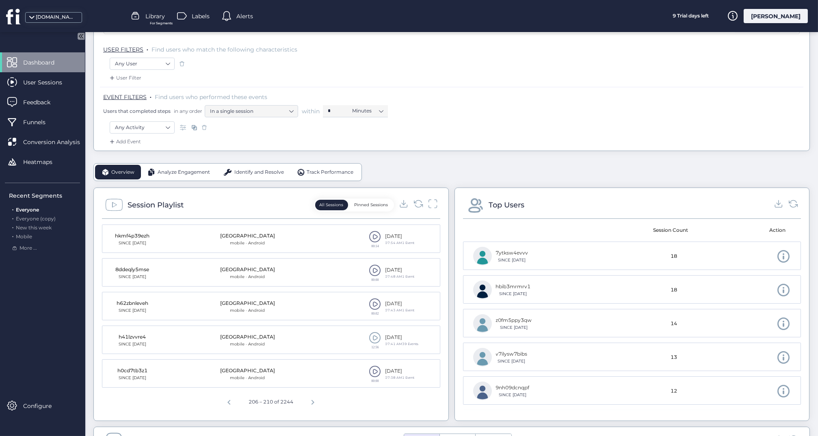
scroll to position [90, 0]
click at [375, 334] on span at bounding box center [375, 337] width 12 height 12
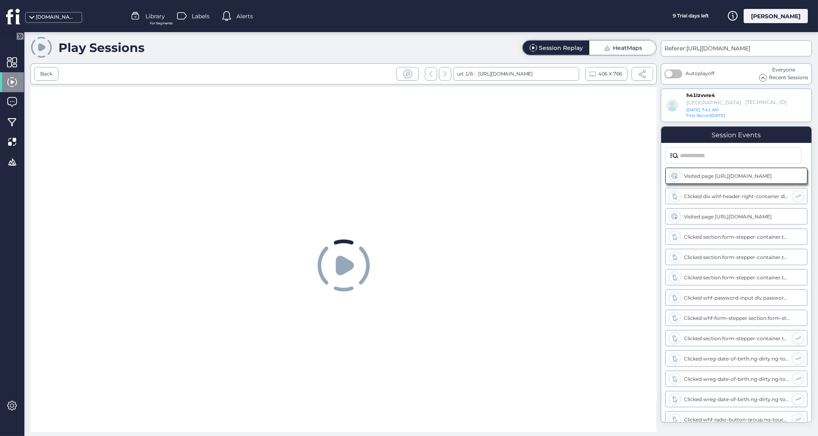
click at [643, 74] on span at bounding box center [642, 74] width 9 height 9
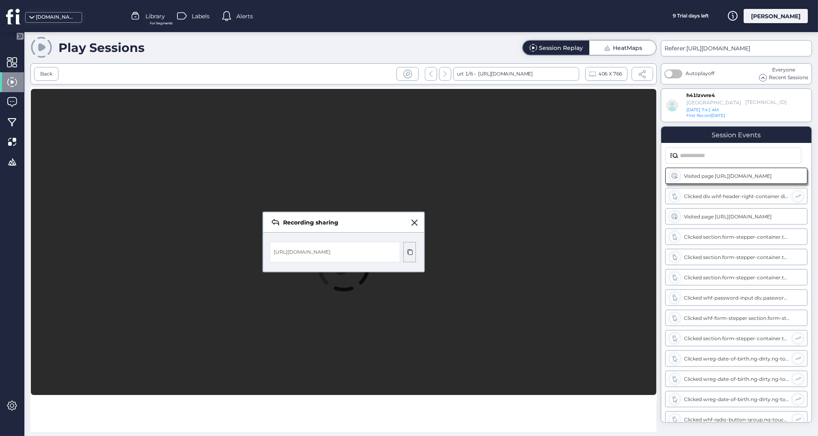
click at [410, 250] on span at bounding box center [410, 252] width 6 height 6
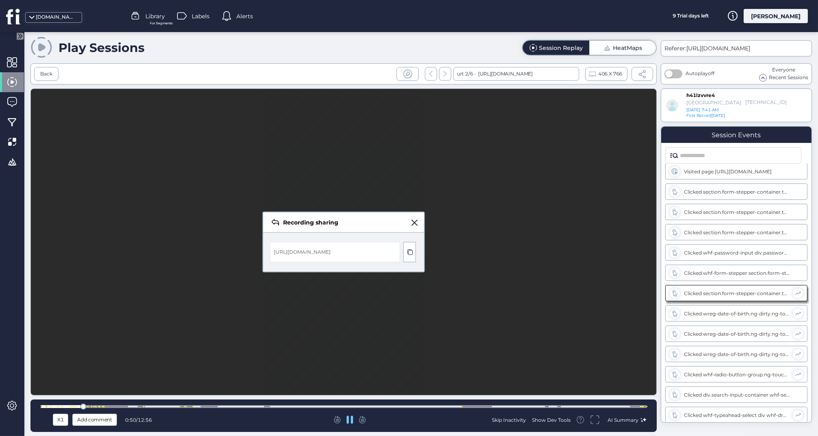
scroll to position [65, 0]
click at [417, 221] on span at bounding box center [414, 223] width 6 height 6
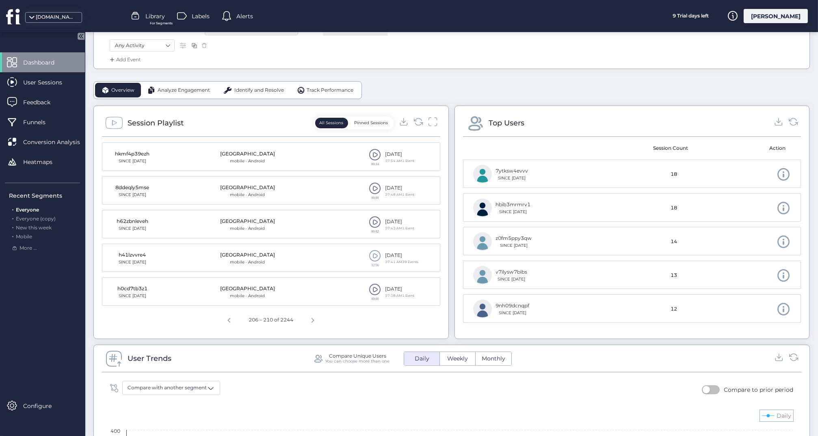
scroll to position [173, 0]
click at [315, 320] on span "Next page" at bounding box center [312, 318] width 19 height 19
click at [314, 317] on span "Next page" at bounding box center [312, 318] width 19 height 19
click at [313, 317] on span "Next page" at bounding box center [312, 318] width 19 height 19
click at [373, 187] on span at bounding box center [375, 188] width 12 height 12
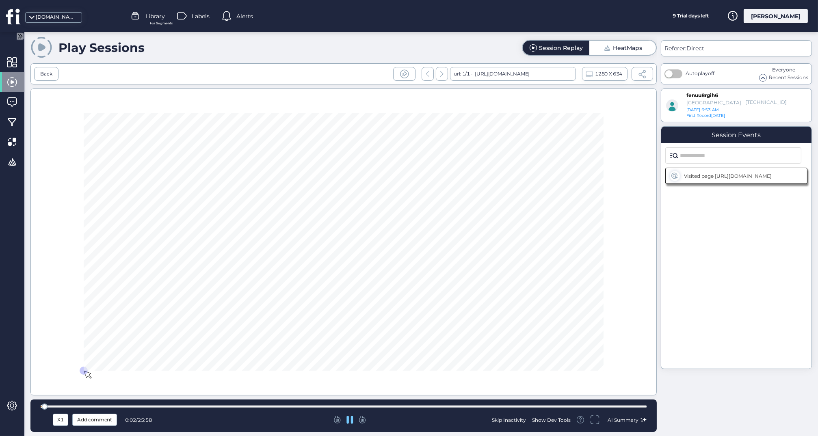
click at [242, 405] on div at bounding box center [344, 406] width 606 height 3
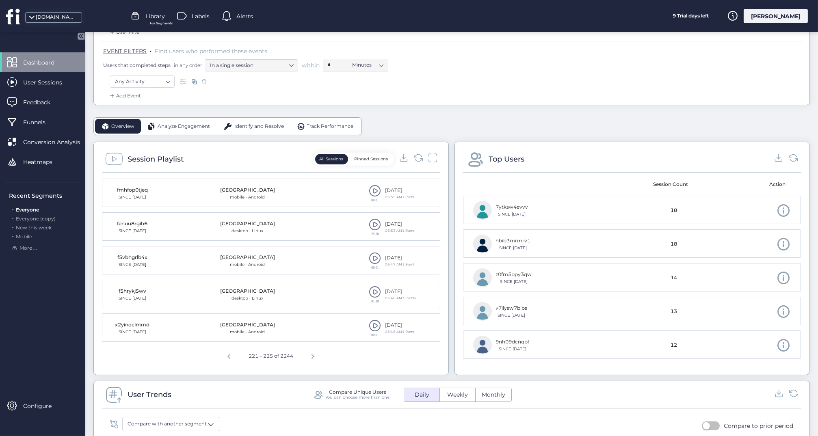
scroll to position [150, 0]
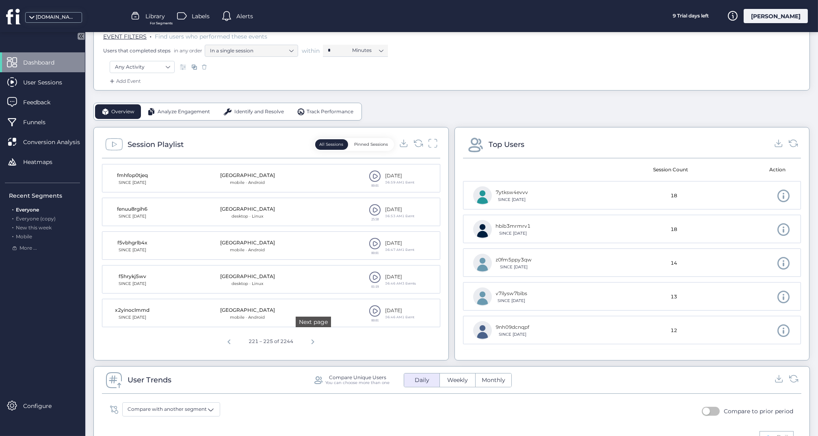
click at [313, 339] on span "Next page" at bounding box center [312, 340] width 19 height 19
click at [377, 272] on span at bounding box center [375, 277] width 12 height 12
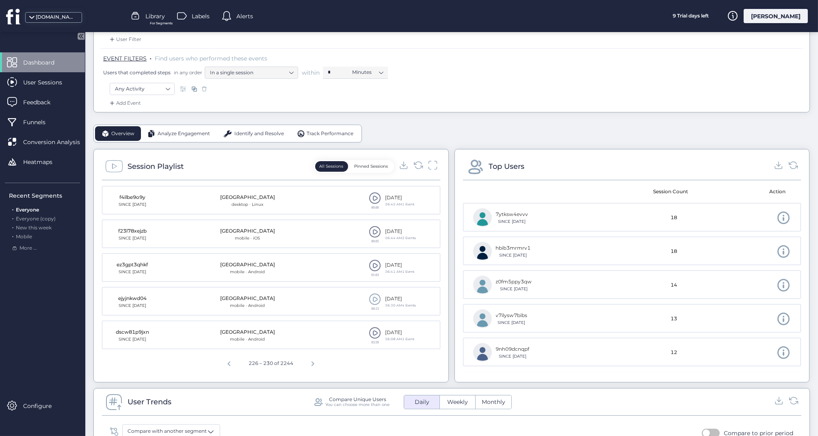
scroll to position [133, 0]
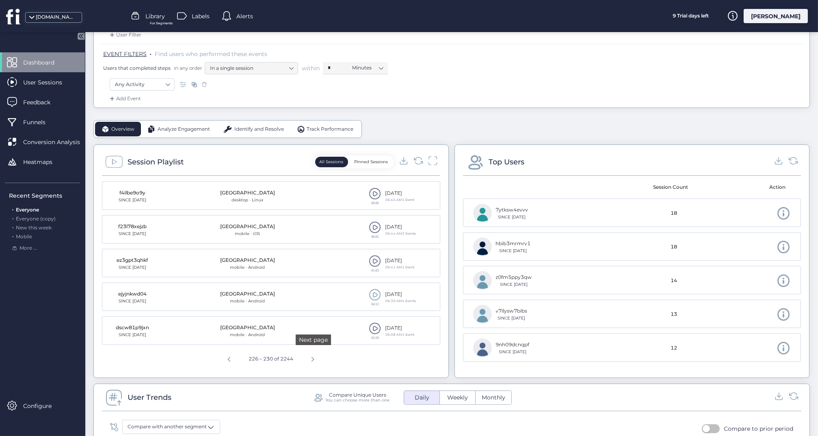
click at [313, 359] on span "Next page" at bounding box center [312, 358] width 19 height 19
click at [377, 188] on span at bounding box center [375, 194] width 12 height 12
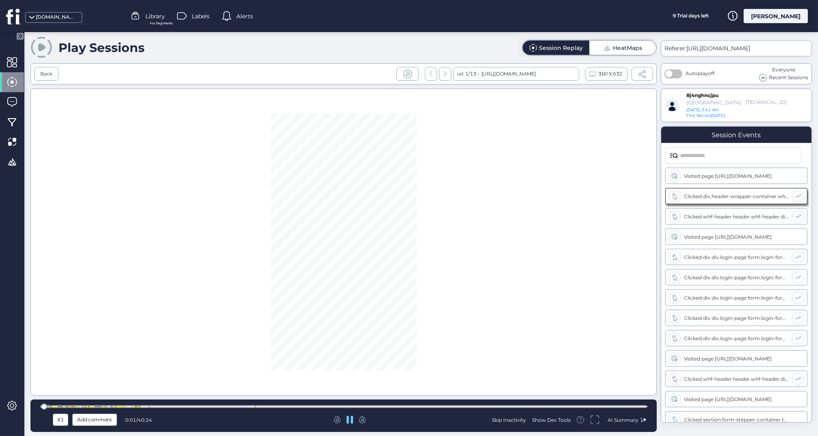
click at [164, 409] on div at bounding box center [344, 407] width 606 height 6
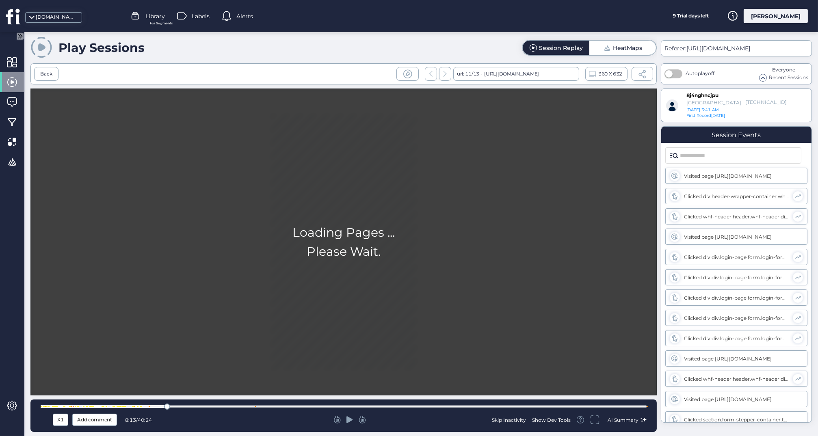
scroll to position [1305, 0]
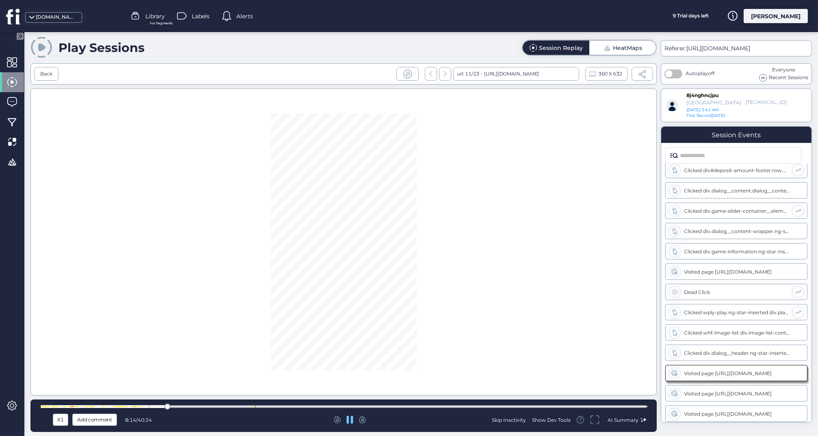
click at [120, 407] on div at bounding box center [120, 406] width 1 height 1
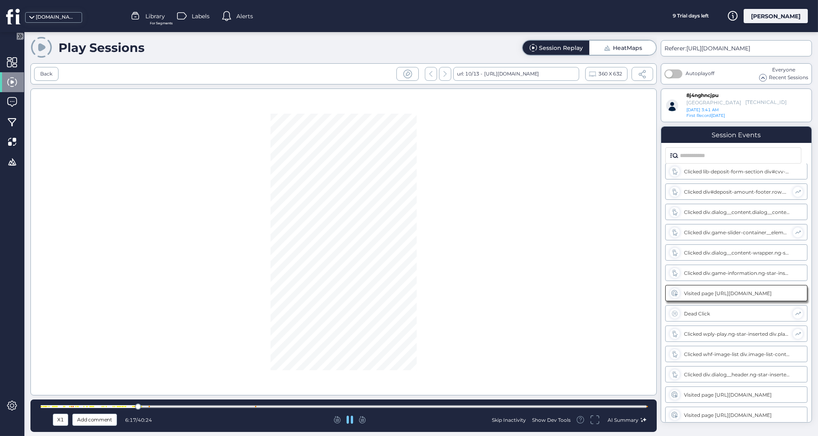
scroll to position [1304, 0]
click at [162, 405] on div at bounding box center [344, 407] width 606 height 6
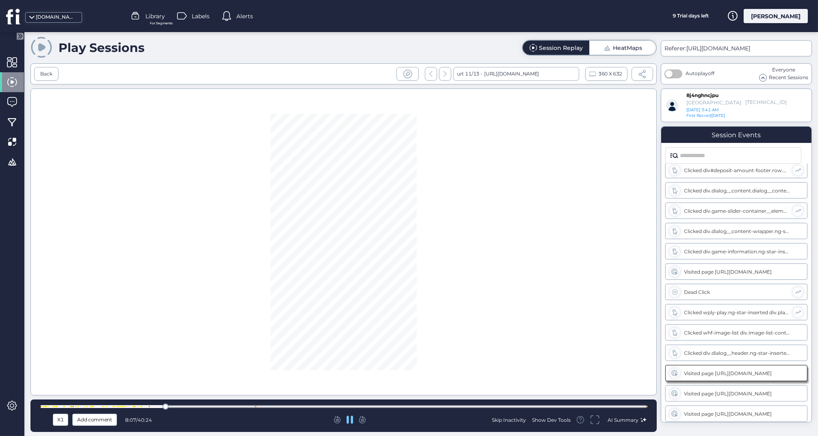
click at [275, 405] on div at bounding box center [344, 407] width 606 height 6
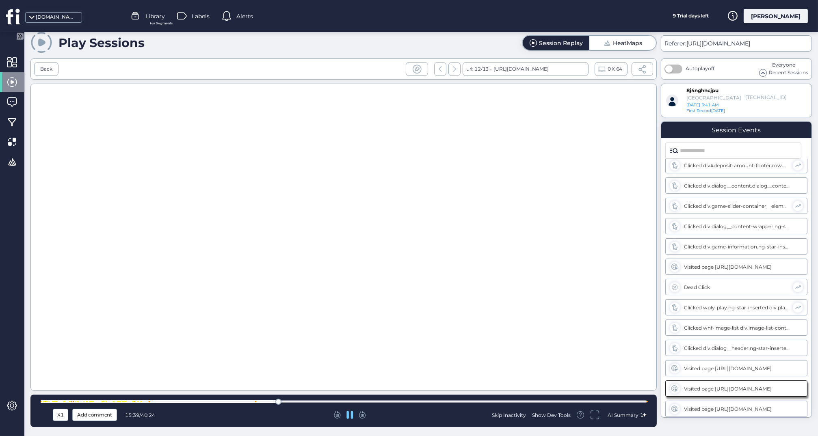
click at [331, 401] on div at bounding box center [344, 402] width 606 height 3
click at [359, 401] on div at bounding box center [344, 402] width 606 height 3
click at [247, 401] on div at bounding box center [344, 402] width 606 height 3
click at [124, 402] on div at bounding box center [124, 401] width 1 height 1
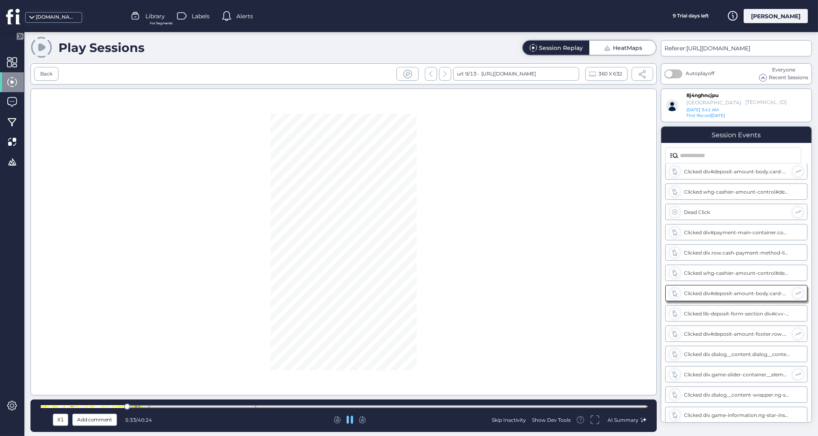
scroll to position [1162, 0]
click at [645, 75] on span at bounding box center [642, 74] width 9 height 9
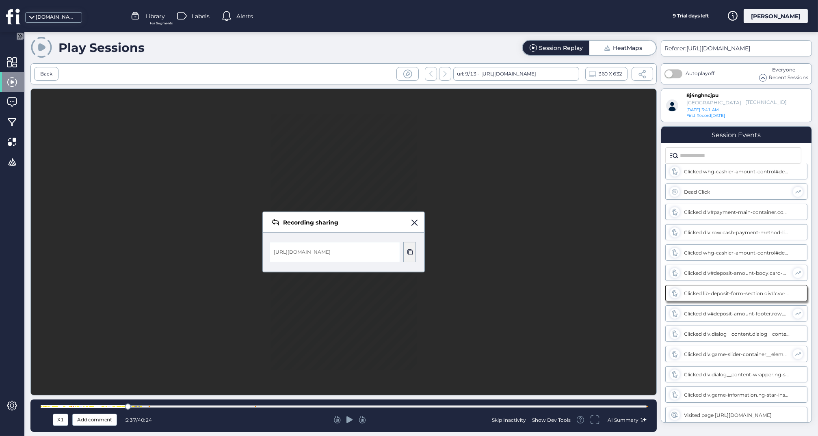
click at [409, 251] on span at bounding box center [410, 252] width 6 height 6
click at [407, 249] on span at bounding box center [410, 252] width 6 height 6
click at [416, 221] on span at bounding box center [414, 223] width 6 height 6
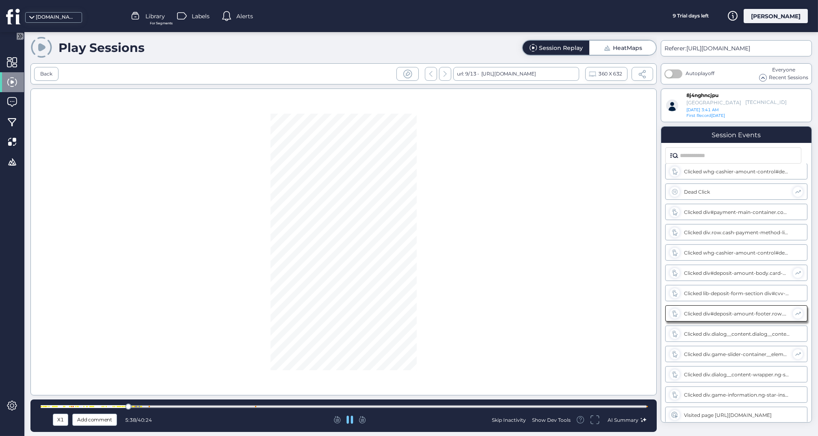
scroll to position [1182, 0]
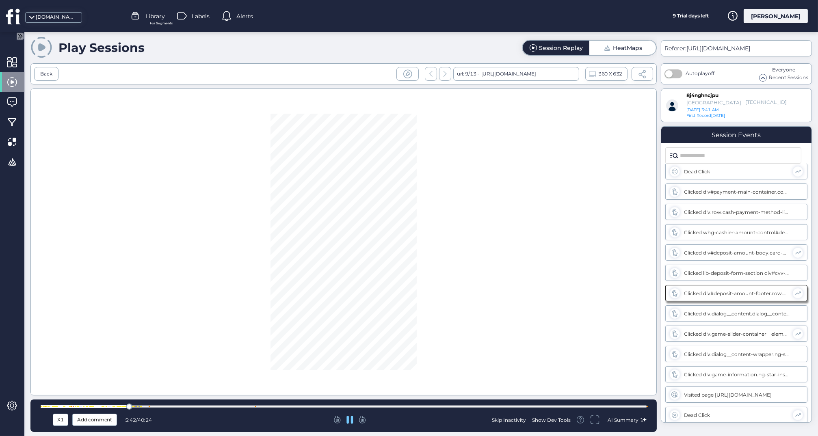
click at [349, 421] on icon at bounding box center [349, 420] width 7 height 8
click at [643, 74] on span at bounding box center [642, 74] width 9 height 9
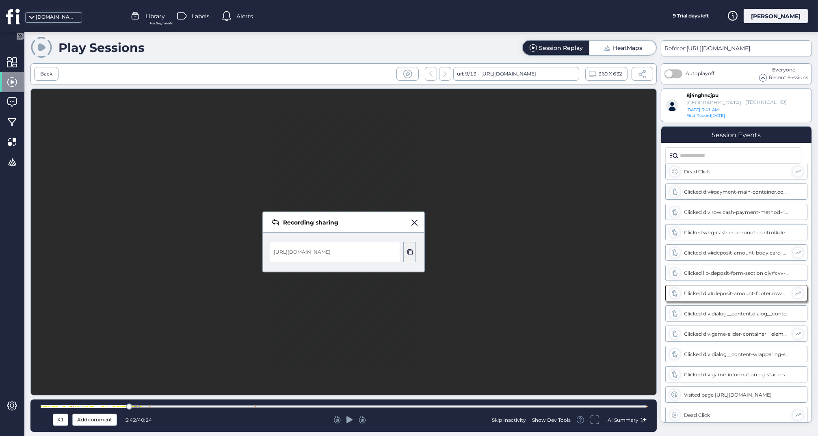
click at [411, 247] on div at bounding box center [409, 252] width 13 height 20
click at [410, 253] on span at bounding box center [410, 252] width 6 height 6
click at [149, 405] on div at bounding box center [344, 407] width 606 height 6
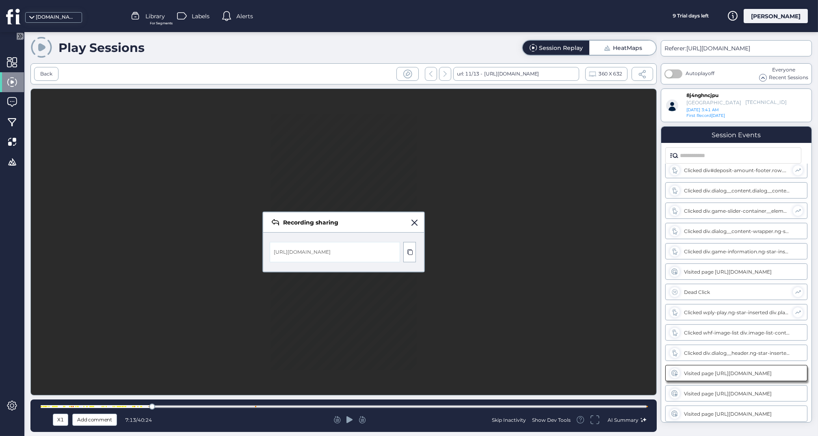
click at [172, 406] on div at bounding box center [344, 406] width 606 height 3
click at [413, 218] on div "Recording sharing" at bounding box center [343, 222] width 161 height 20
click at [414, 223] on span at bounding box center [414, 223] width 6 height 6
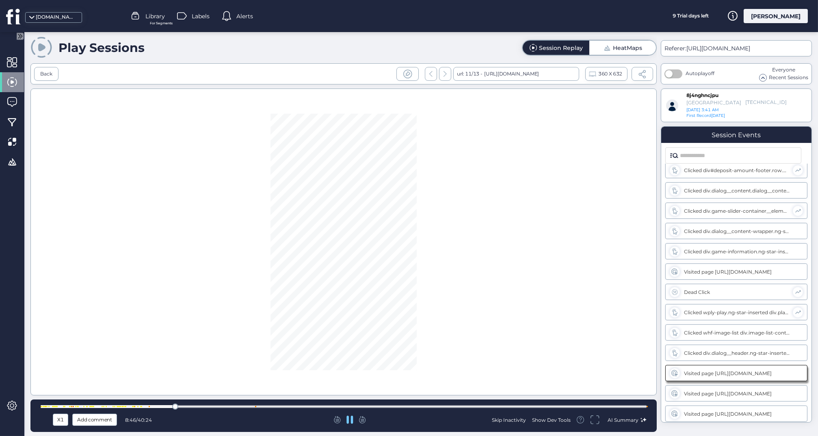
click at [269, 407] on div at bounding box center [344, 406] width 606 height 3
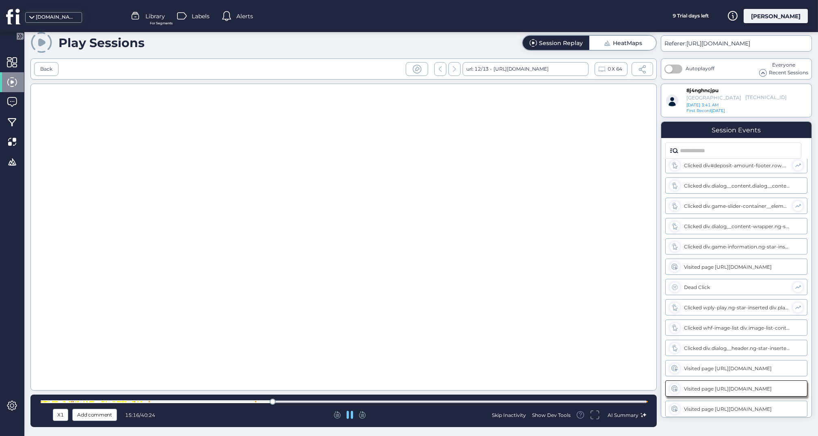
click at [348, 401] on div at bounding box center [344, 402] width 606 height 3
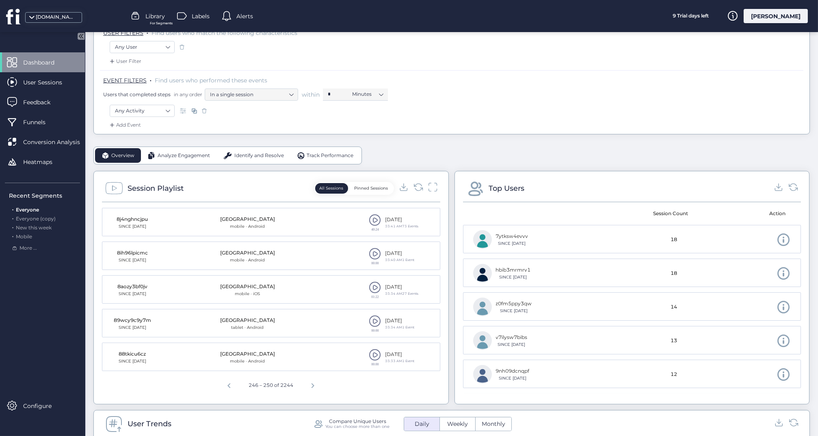
scroll to position [121, 0]
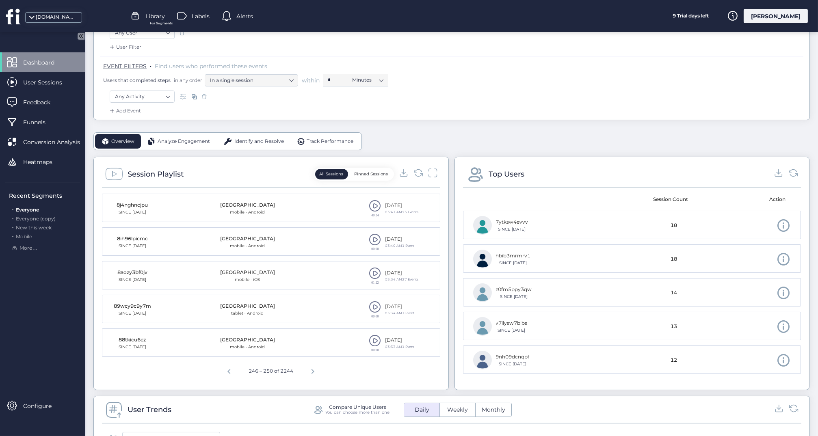
click at [375, 205] on span at bounding box center [375, 206] width 12 height 12
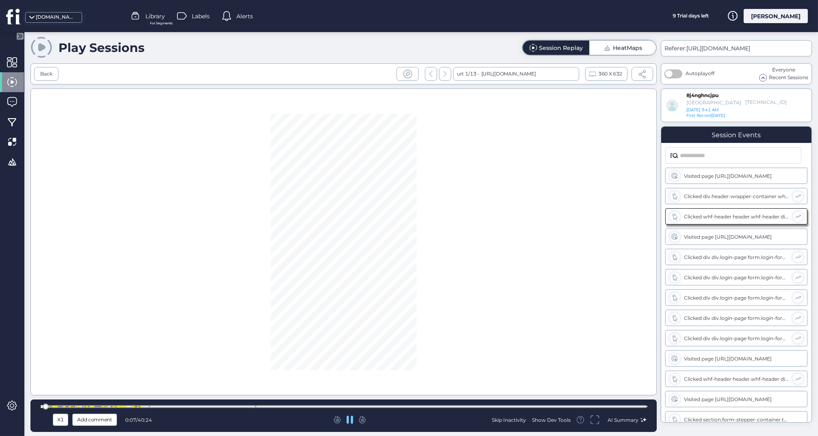
click at [85, 404] on div at bounding box center [344, 407] width 606 height 6
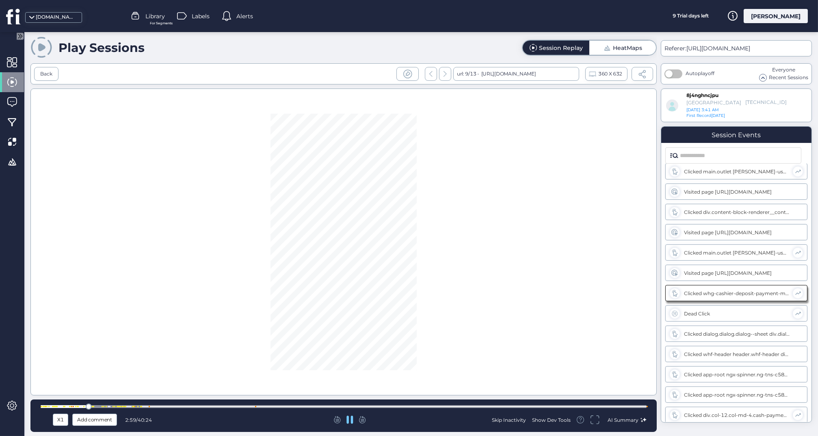
click at [102, 405] on div at bounding box center [344, 406] width 606 height 3
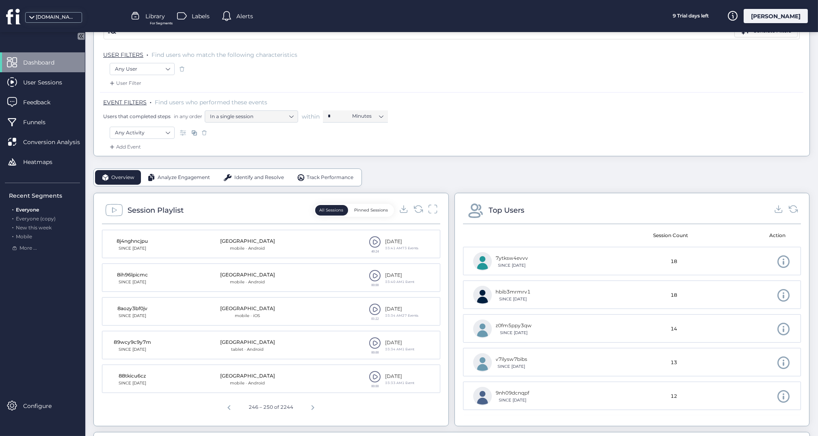
scroll to position [98, 0]
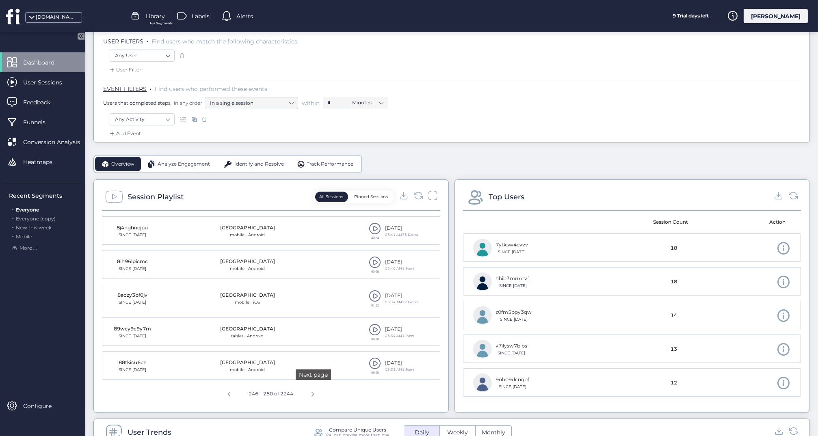
click at [311, 393] on span "Next page" at bounding box center [312, 392] width 19 height 19
click at [314, 392] on span "Next page" at bounding box center [312, 392] width 19 height 19
click at [373, 264] on span at bounding box center [375, 262] width 12 height 12
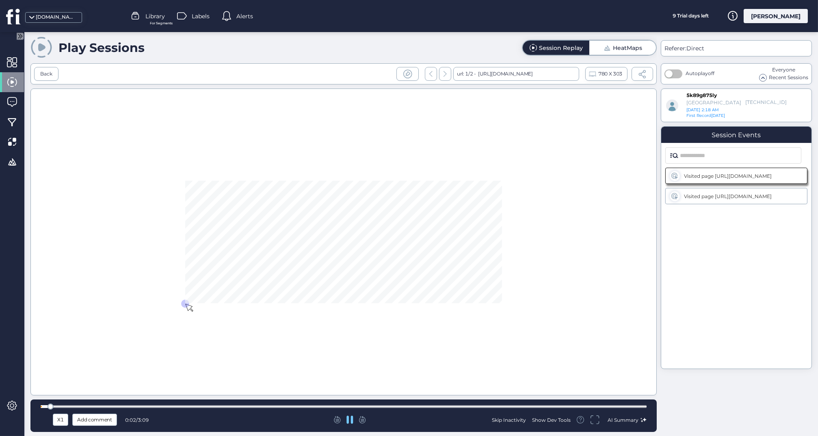
click at [188, 407] on div at bounding box center [344, 406] width 606 height 3
